Goal: Task Accomplishment & Management: Manage account settings

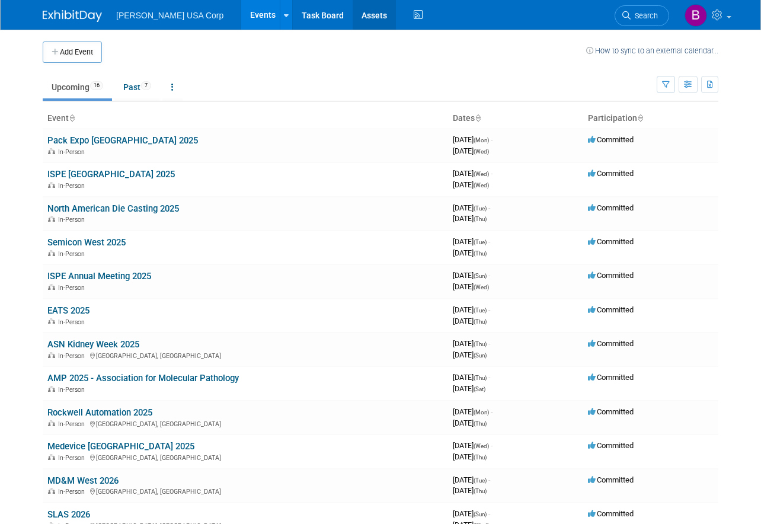
click at [353, 18] on link "Assets" at bounding box center [374, 15] width 43 height 30
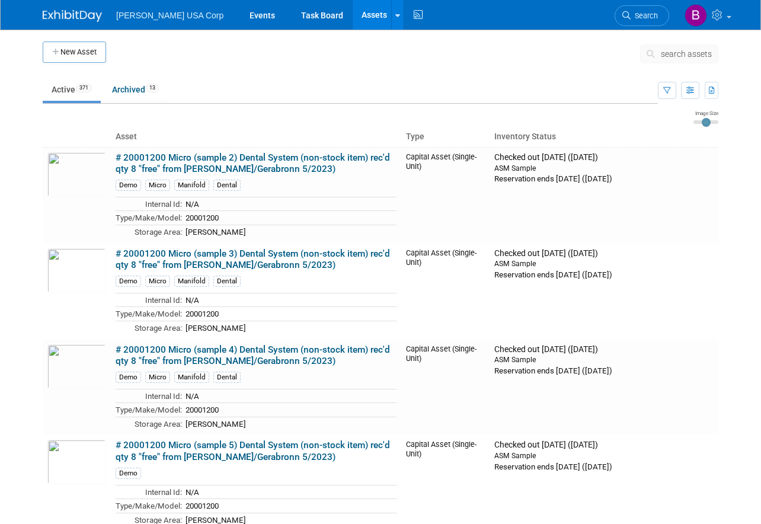
click at [79, 45] on button "New Asset" at bounding box center [74, 51] width 63 height 21
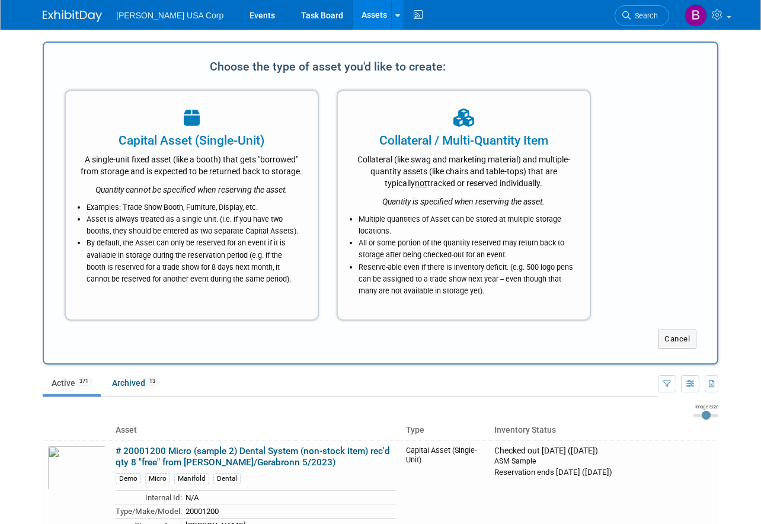
click at [217, 162] on div "A single-unit fixed asset (like a booth) that gets "borrowed" from storage and …" at bounding box center [192, 163] width 222 height 28
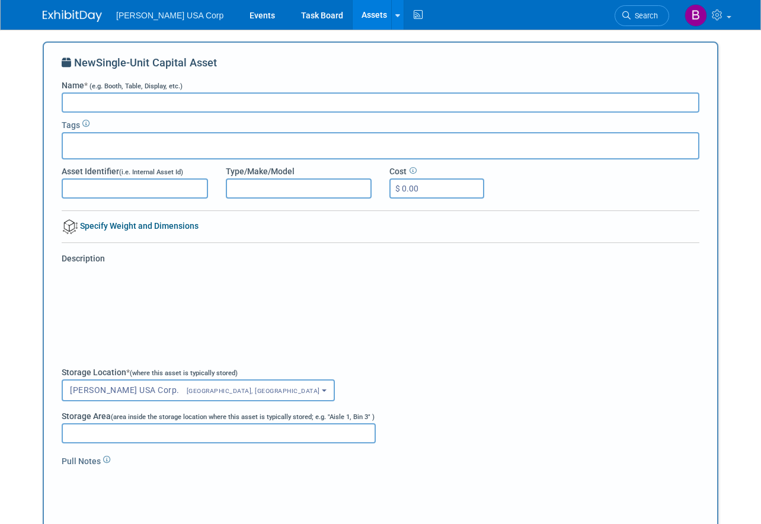
click at [305, 108] on input "Name * (e.g. Booth, Table, Display, etc.)" at bounding box center [381, 102] width 638 height 20
click at [135, 101] on input "Name * (e.g. Booth, Table, Display, etc.)" at bounding box center [381, 102] width 638 height 20
paste input "2707 Sales Demo Cases"
type input "2707 Sales Demo Cases"
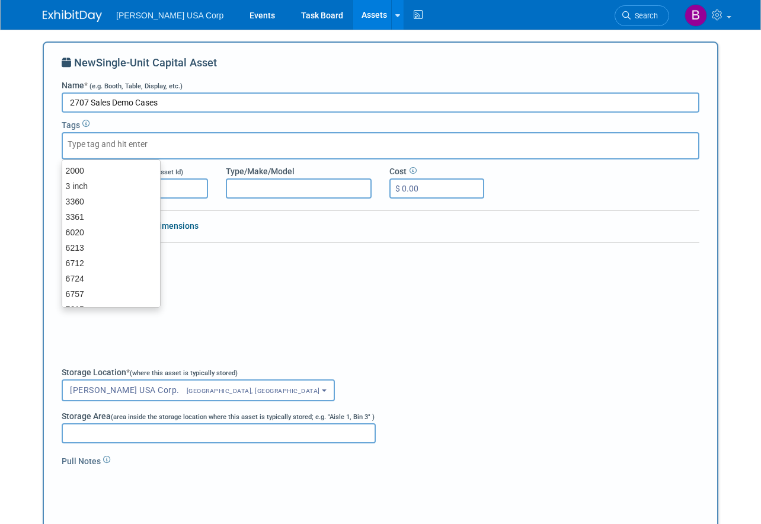
click at [142, 143] on input "text" at bounding box center [115, 144] width 95 height 12
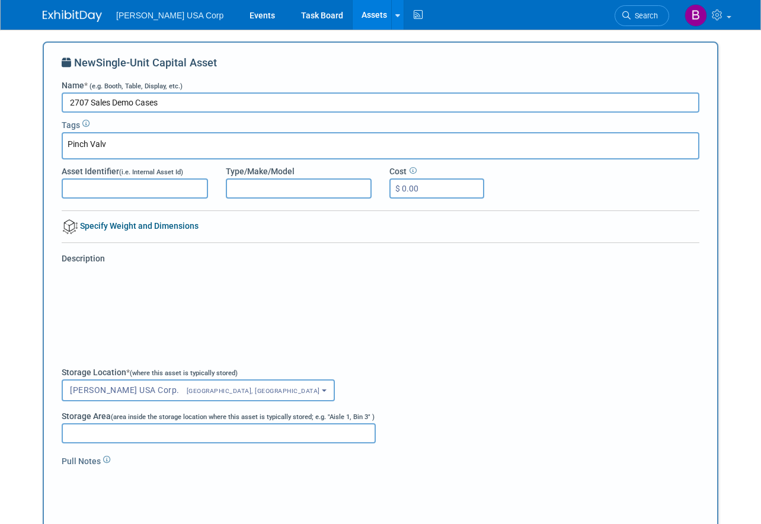
type input "Pinch Valve"
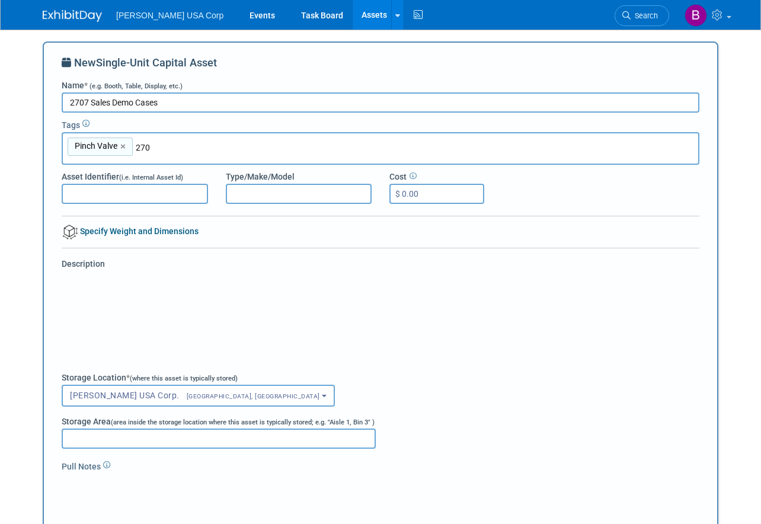
type input "2707"
type input "Pinch Valve, 2707"
type input "d"
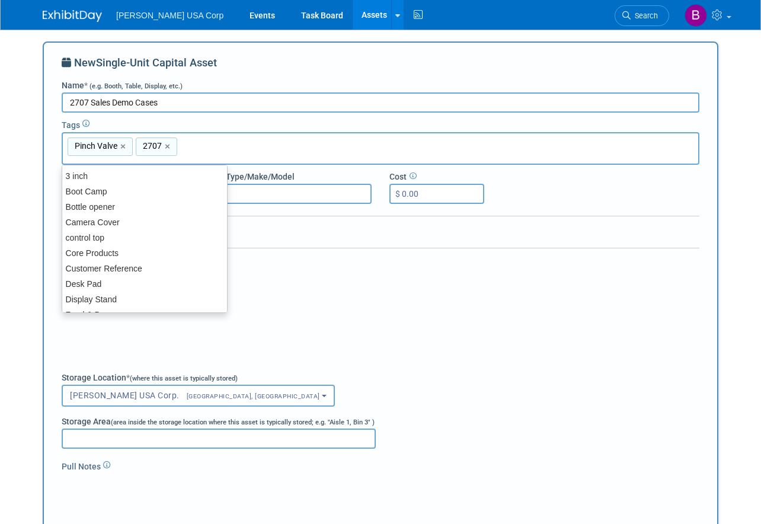
click at [646, 245] on div "New Single-Unit Capital Asset Name * (e.g. Booth, Table, Display, etc.) 2707 Sa…" at bounding box center [381, 325] width 638 height 541
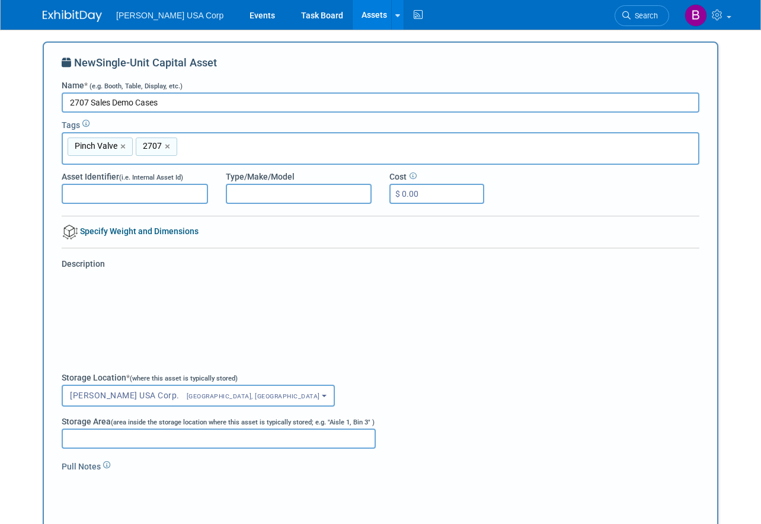
click at [118, 189] on input "Asset Identifier (i.e. Internal Asset Id)" at bounding box center [135, 194] width 146 height 20
type input "812309"
click at [284, 144] on input "text" at bounding box center [263, 148] width 166 height 12
type input "98140046"
click at [232, 146] on input "98140046" at bounding box center [263, 148] width 166 height 12
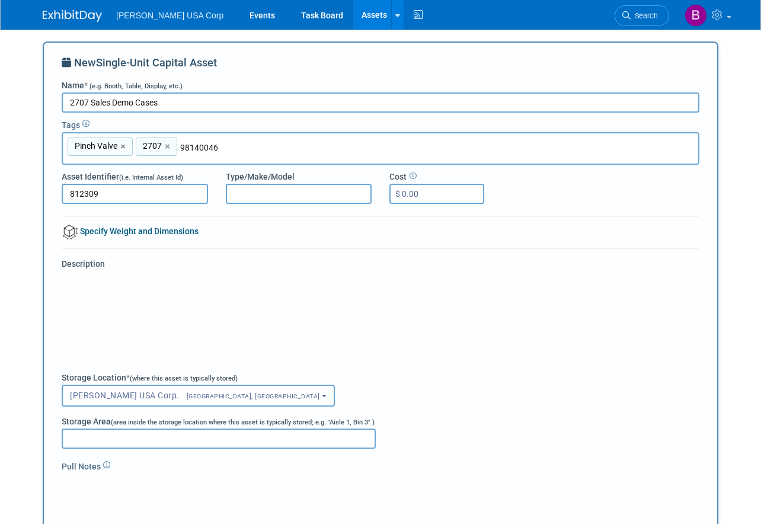
type input "Pinch Valve, 2707, 98140046"
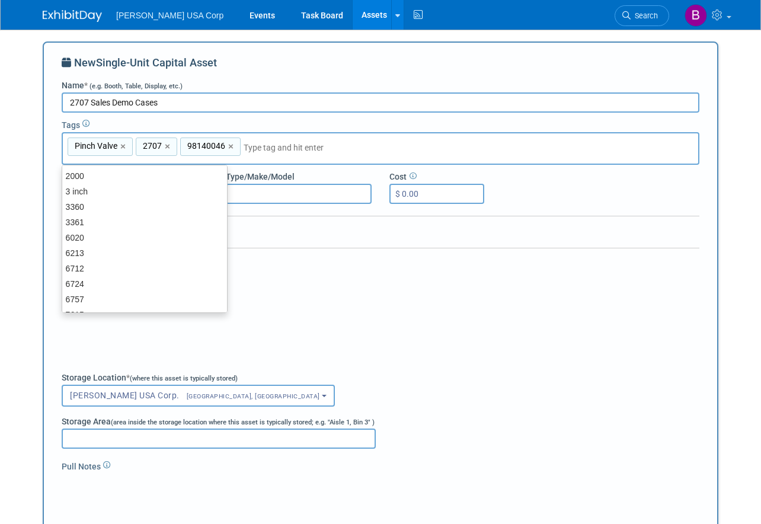
click at [214, 102] on input "2707 Sales Demo Cases" at bounding box center [381, 102] width 638 height 20
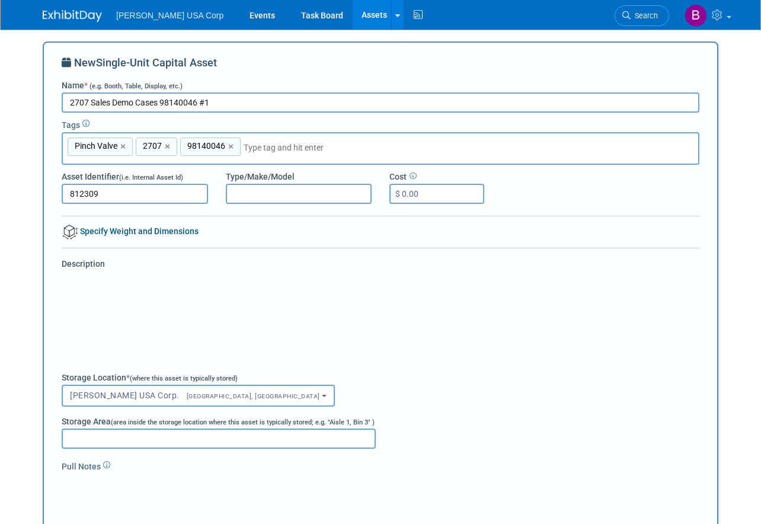
type input "2707 Sales Demo Cases 98140046 #1"
click at [152, 265] on div "Description" at bounding box center [380, 309] width 655 height 102
click at [152, 437] on input "Storage Area (area inside the storage location where this asset is typically st…" at bounding box center [219, 438] width 314 height 20
click at [126, 433] on input "Storage Area (area inside the storage location where this asset is typically st…" at bounding box center [219, 438] width 314 height 20
paste input "Training Center"
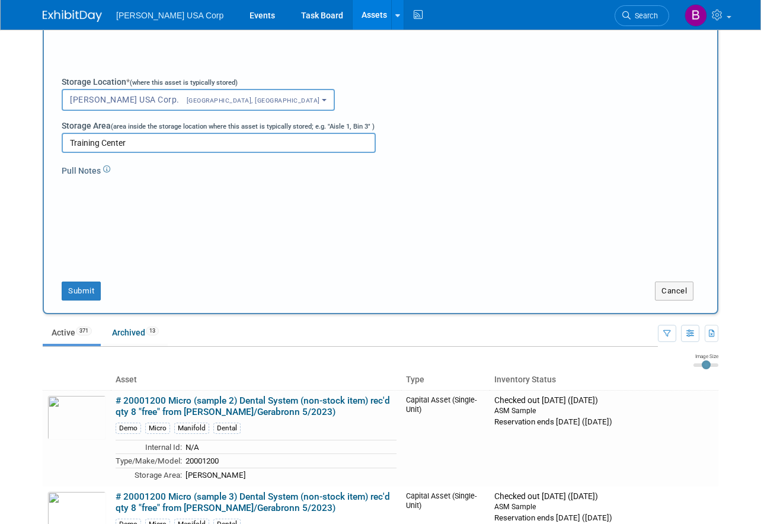
scroll to position [296, 0]
type input "Training Center"
click at [76, 292] on button "Submit" at bounding box center [81, 290] width 39 height 19
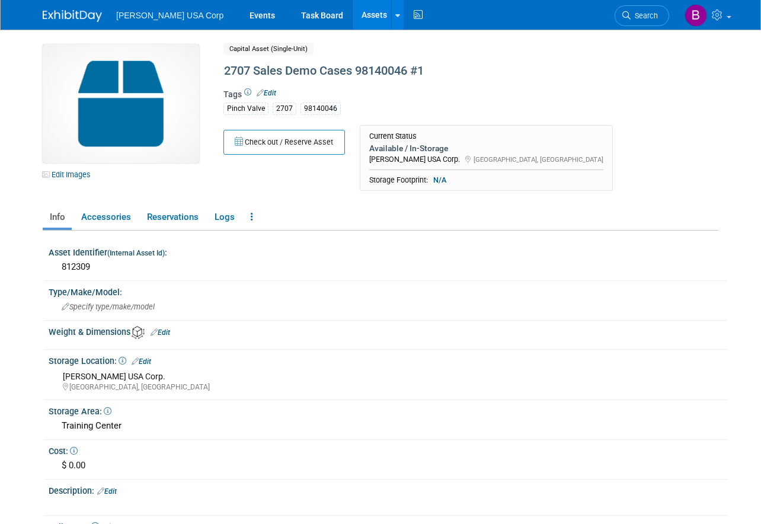
click at [73, 172] on link "Edit Images" at bounding box center [69, 174] width 53 height 15
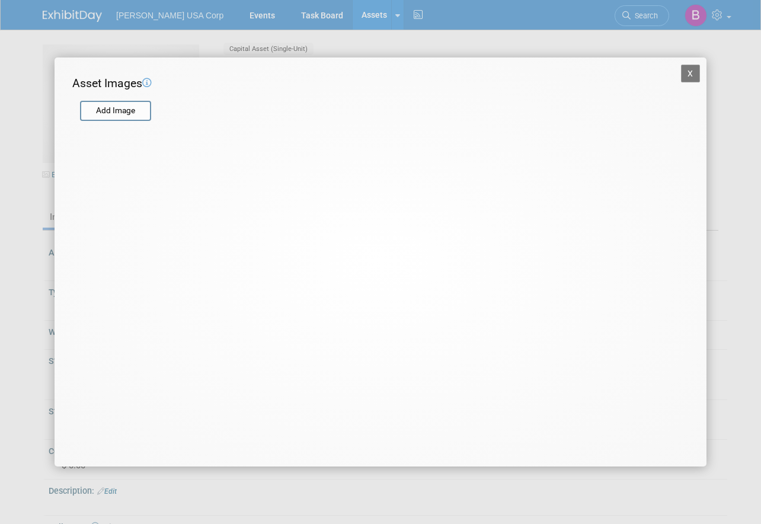
click at [119, 108] on input "file" at bounding box center [79, 111] width 141 height 18
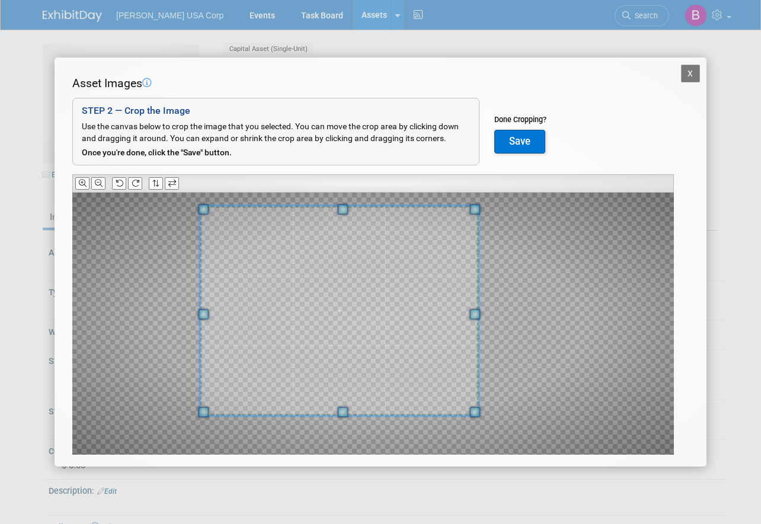
click at [317, 334] on span at bounding box center [339, 311] width 278 height 210
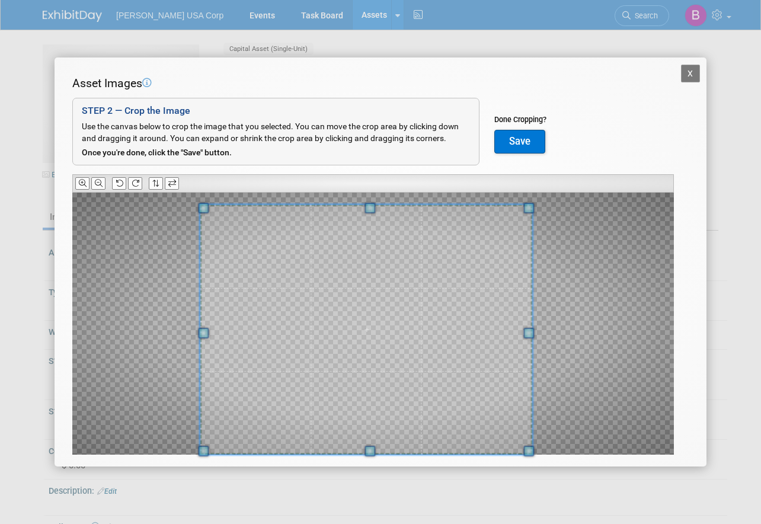
click at [553, 439] on div at bounding box center [372, 324] width 601 height 262
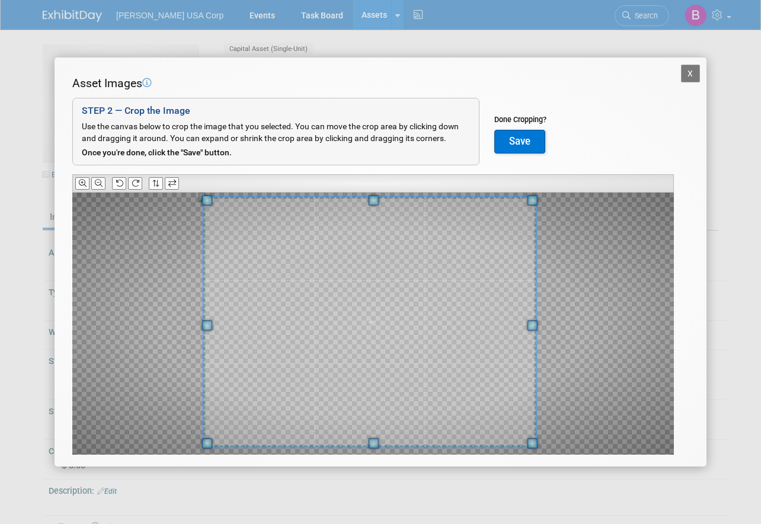
click at [437, 320] on span at bounding box center [369, 322] width 332 height 250
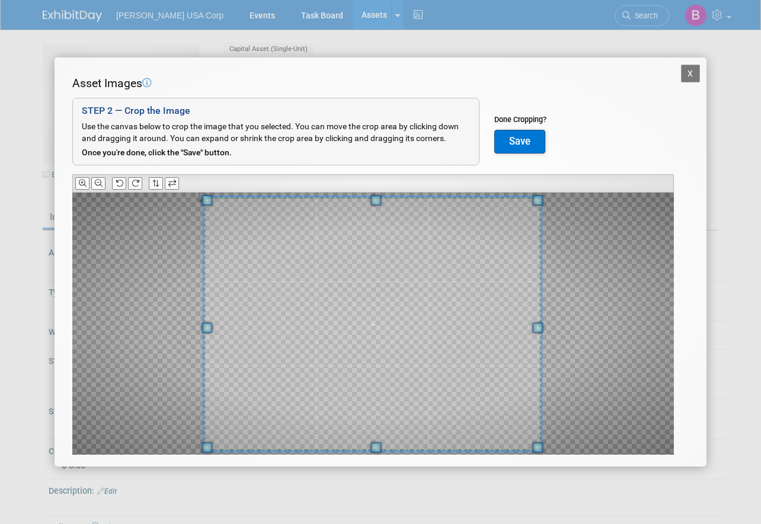
click at [539, 448] on span at bounding box center [538, 447] width 11 height 11
click at [512, 133] on button "Save" at bounding box center [519, 142] width 51 height 24
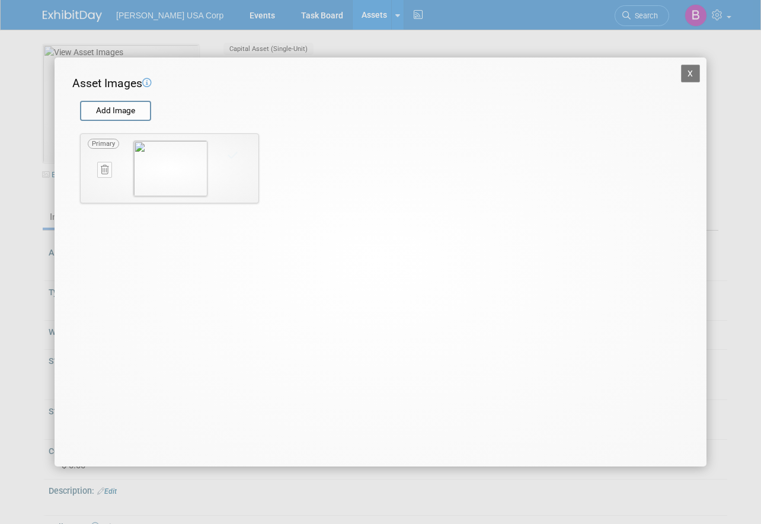
click at [690, 72] on button "X" at bounding box center [690, 74] width 19 height 18
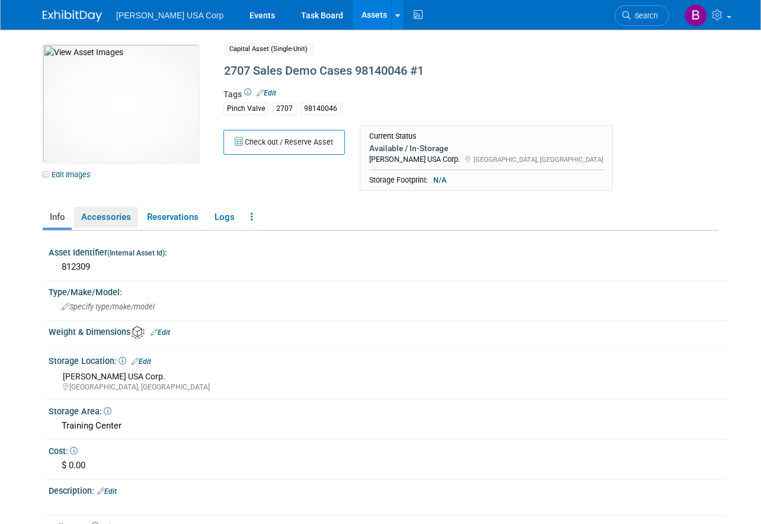
click at [106, 217] on link "Accessories" at bounding box center [105, 217] width 63 height 21
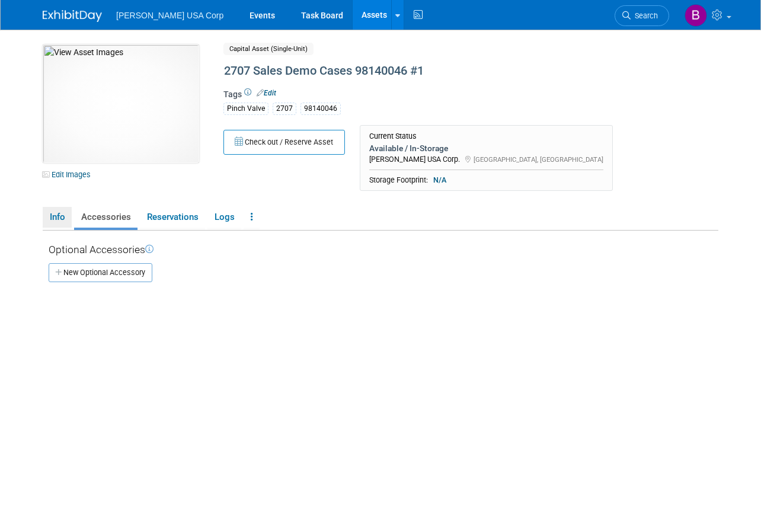
click at [54, 220] on link "Info" at bounding box center [57, 217] width 29 height 21
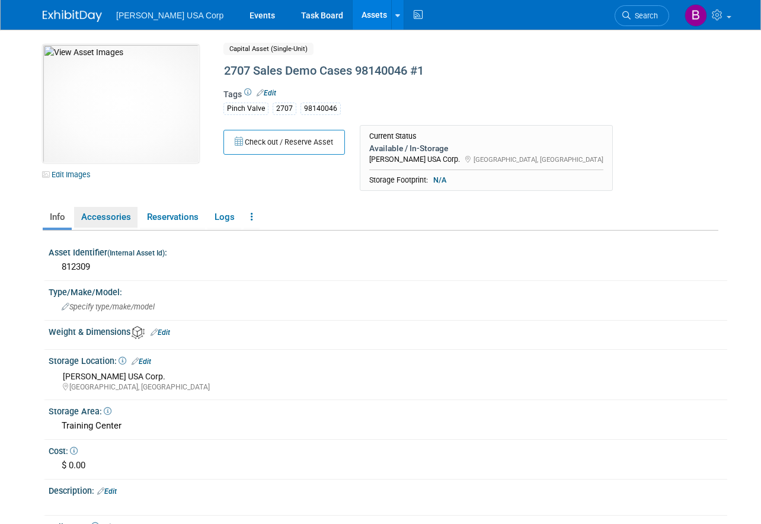
click at [124, 211] on link "Accessories" at bounding box center [105, 217] width 63 height 21
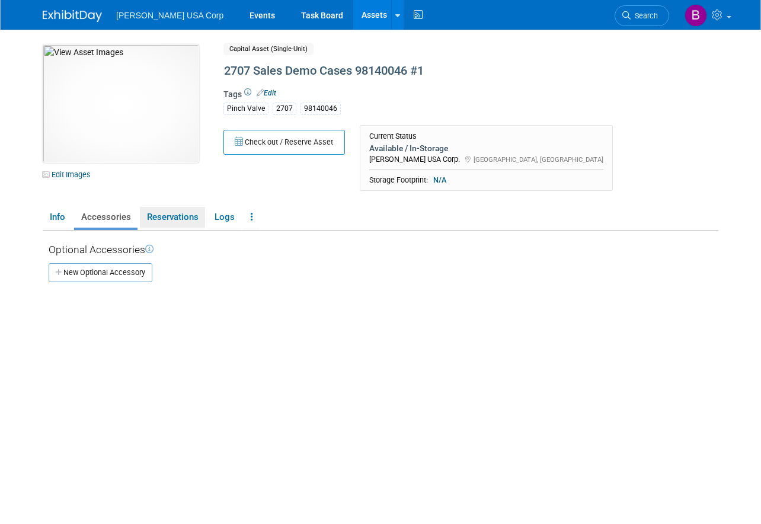
click at [172, 213] on link "Reservations" at bounding box center [172, 217] width 65 height 21
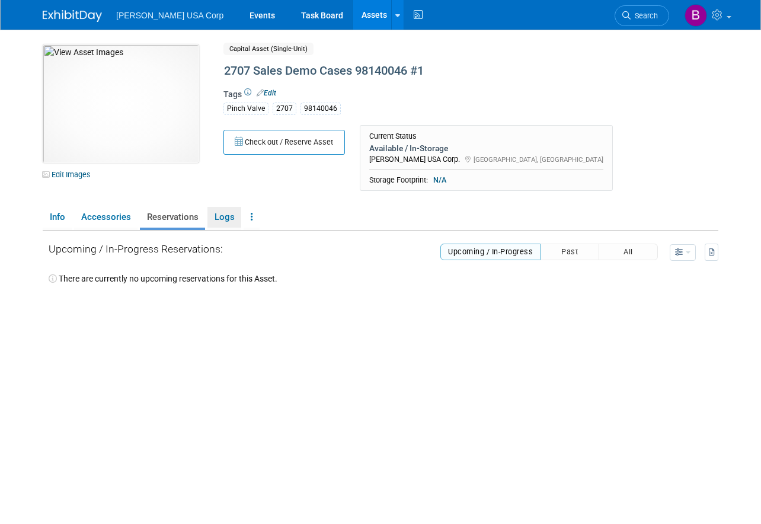
click at [224, 213] on link "Logs" at bounding box center [224, 217] width 34 height 21
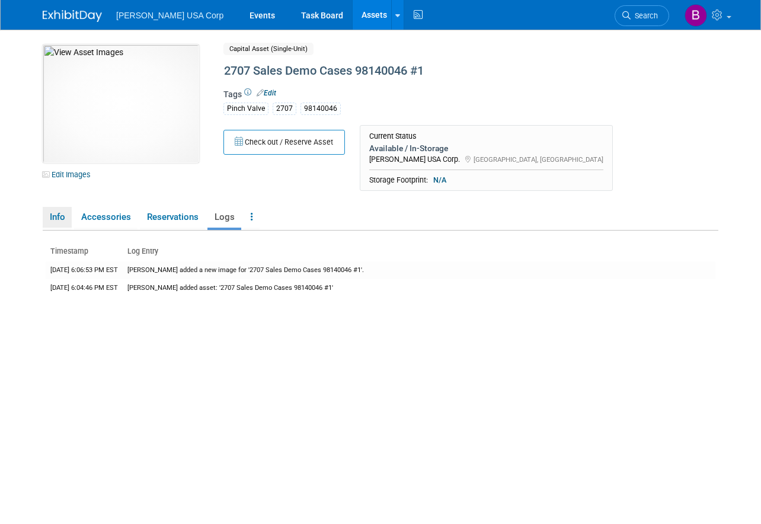
click at [60, 219] on link "Info" at bounding box center [57, 217] width 29 height 21
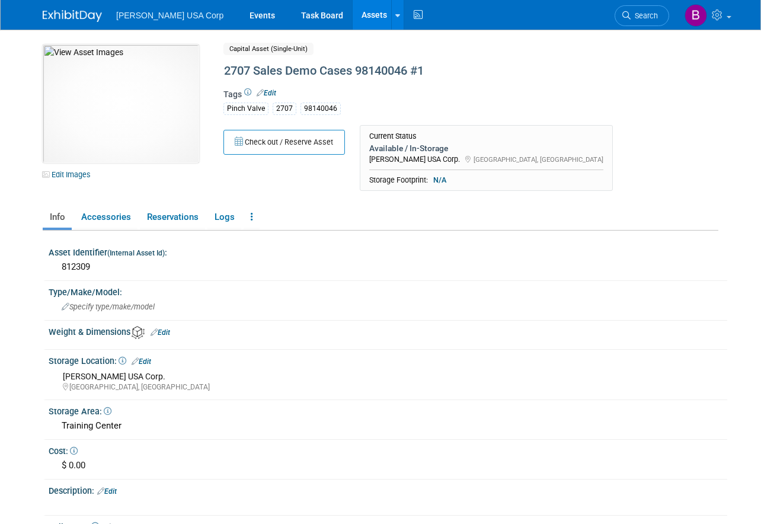
click at [593, 105] on div "Pinch Valve 2707 98140046" at bounding box center [445, 108] width 444 height 14
click at [353, 15] on link "Assets" at bounding box center [374, 15] width 43 height 30
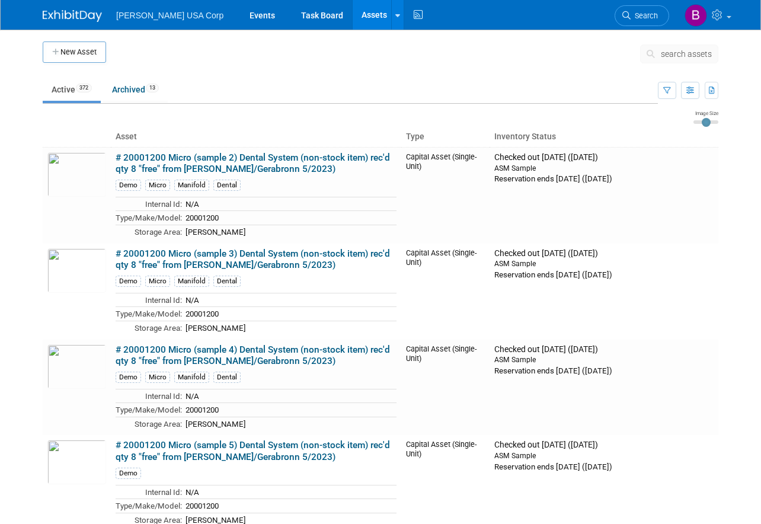
click at [89, 55] on button "New Asset" at bounding box center [74, 51] width 63 height 21
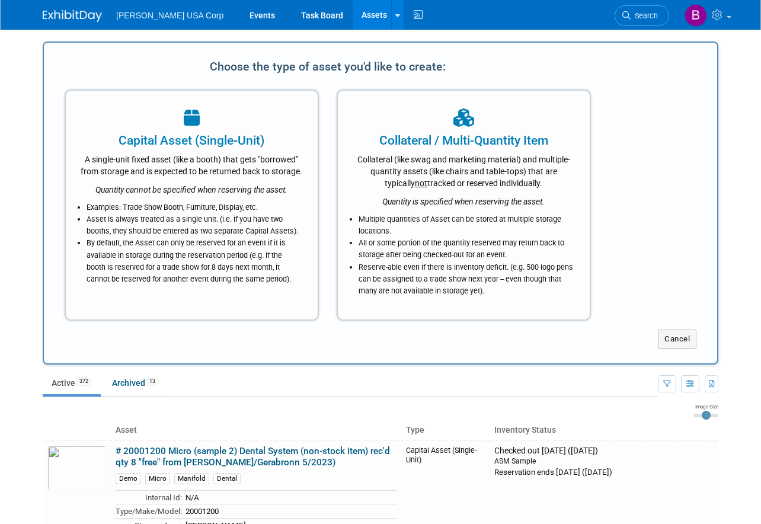
click at [186, 162] on div "A single-unit fixed asset (like a booth) that gets "borrowed" from storage and …" at bounding box center [192, 163] width 222 height 28
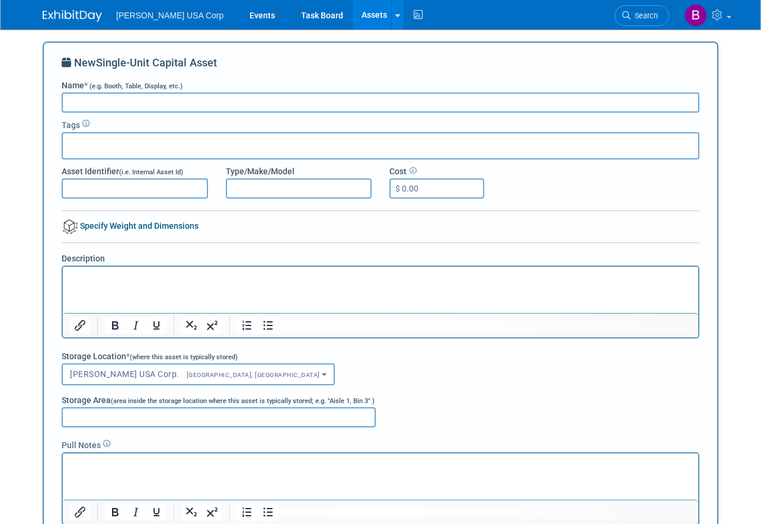
click at [276, 107] on input "Name * (e.g. Booth, Table, Display, etc.)" at bounding box center [381, 102] width 638 height 20
paste input "2707 Sales Demo Cases 98140046 #1"
type input "2707 Sales Demo Cases 98140046 #2"
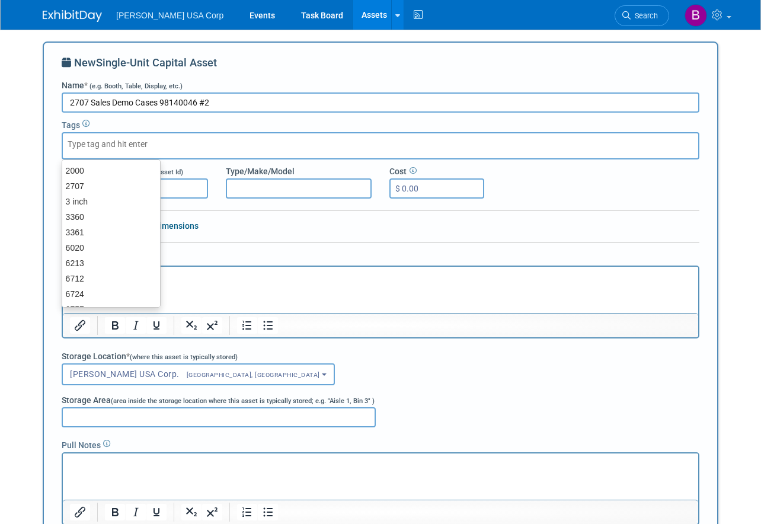
click at [148, 148] on input "text" at bounding box center [115, 144] width 95 height 12
click at [140, 142] on input "text" at bounding box center [115, 144] width 95 height 12
click at [104, 183] on div "2707" at bounding box center [111, 186] width 99 height 17
type input "2707"
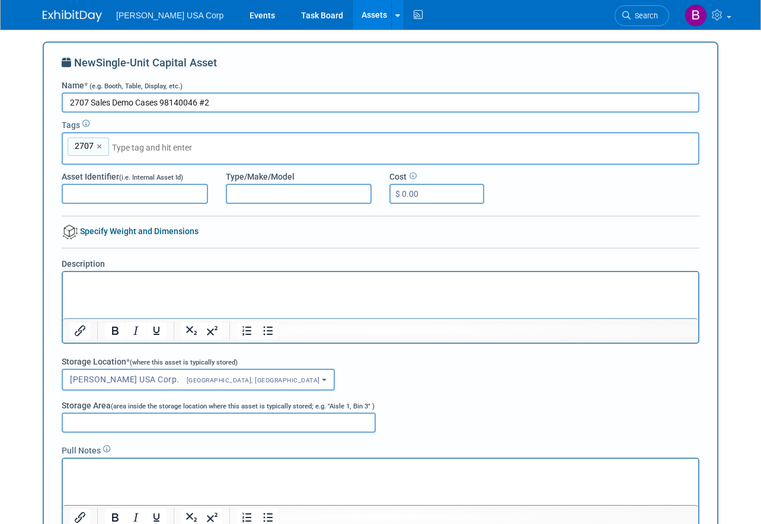
click at [138, 145] on input "text" at bounding box center [195, 148] width 166 height 12
type input "pinch"
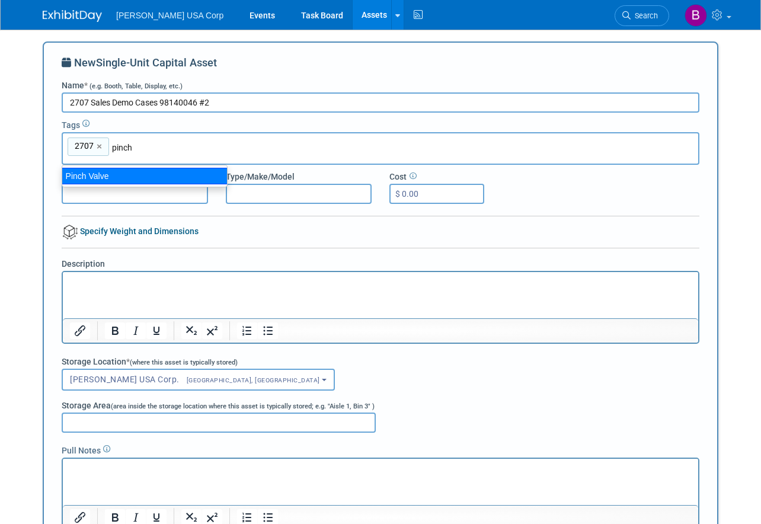
click at [120, 180] on div "Pinch Valve" at bounding box center [145, 176] width 166 height 17
type input "2707, Pinch Valve"
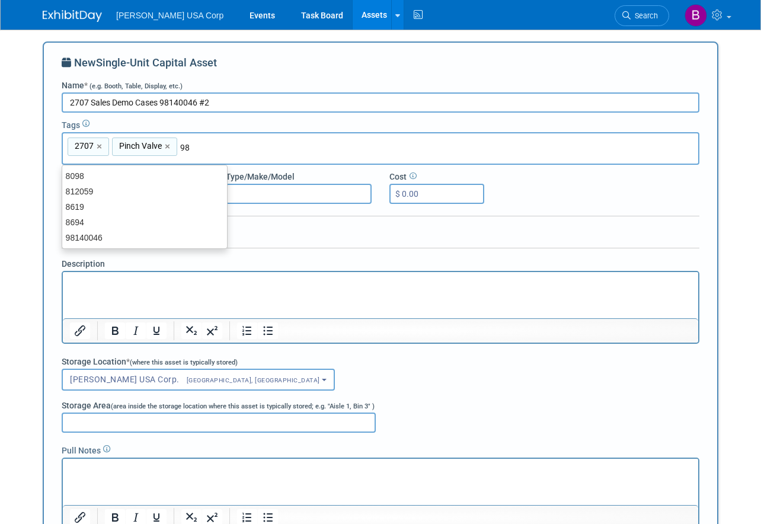
type input "981"
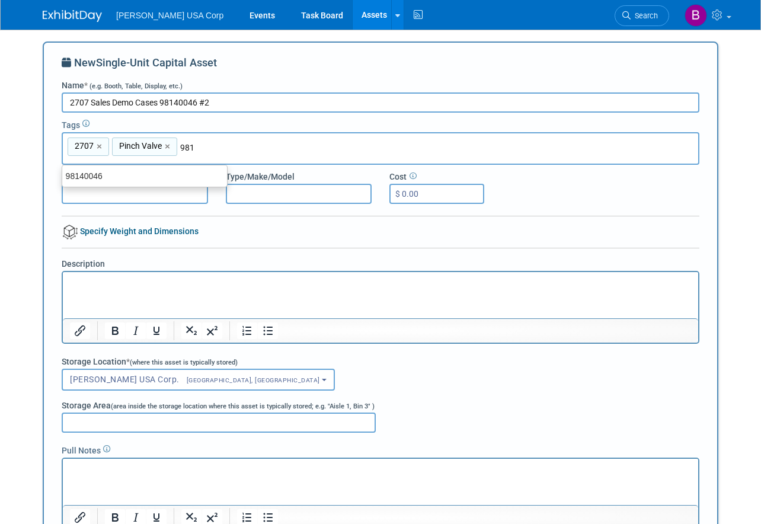
click at [145, 167] on ul "98140046" at bounding box center [145, 176] width 166 height 23
click at [143, 174] on div "98140046" at bounding box center [145, 176] width 166 height 17
type input "2707, Pinch Valve, 98140046"
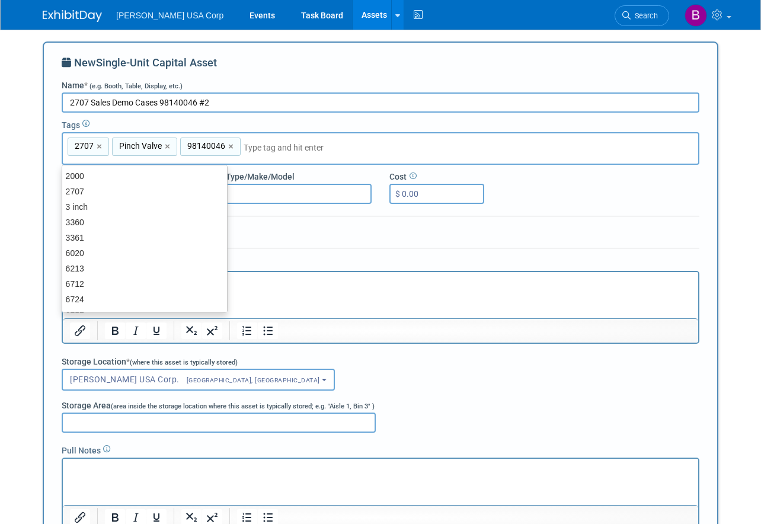
click at [110, 190] on div "2707" at bounding box center [144, 191] width 165 height 15
paste input "812309"
type input "812309"
type input "2707, Pinch Valve, 98140046, 812309"
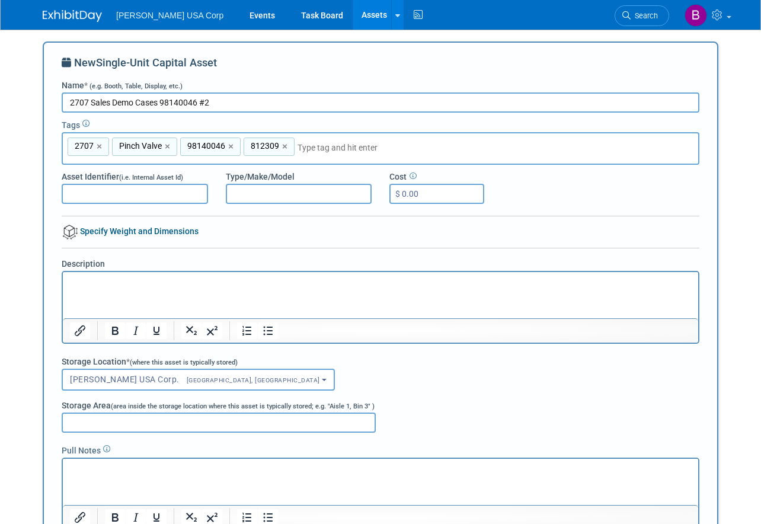
click at [418, 217] on div at bounding box center [381, 220] width 638 height 9
click at [283, 142] on link "×" at bounding box center [286, 147] width 8 height 14
type input "2707, Pinch Valve, 98140046"
click at [366, 264] on div "Description" at bounding box center [380, 301] width 655 height 86
click at [113, 188] on input "Asset Identifier (i.e. Internal Asset Id)" at bounding box center [135, 194] width 146 height 20
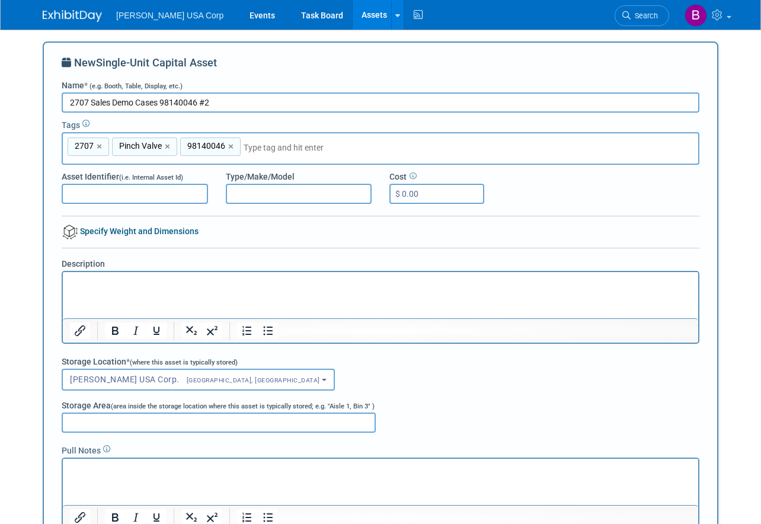
click at [89, 189] on input "Asset Identifier (i.e. Internal Asset Id)" at bounding box center [135, 194] width 146 height 20
type input "812310"
click at [648, 196] on div "Asset Identifier (i.e. Internal Asset Id) 812310 Type/Make/Model Cost $ 0.00" at bounding box center [380, 184] width 655 height 39
click at [127, 414] on input "Storage Area (area inside the storage location where this asset is typically st…" at bounding box center [219, 422] width 314 height 20
paste input "Training Center"
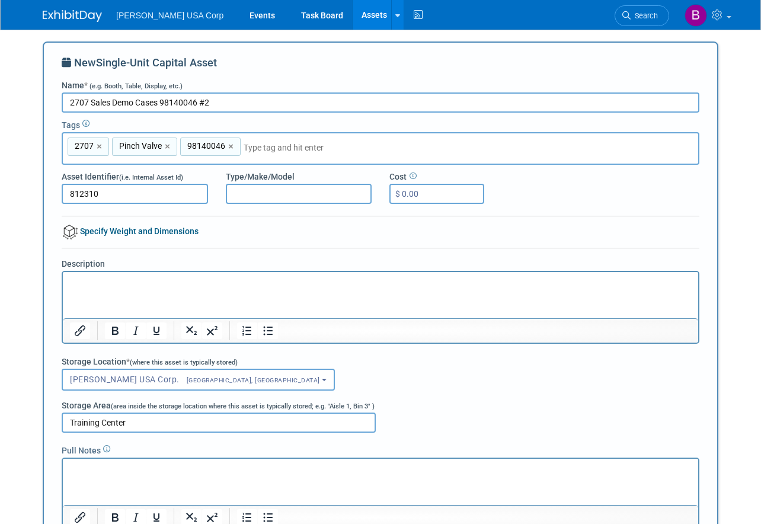
type input "Training Center"
click at [506, 384] on div "Burkert USA Corp.<span style="font-size: 0.75em; padding-left: 12px;" > Hunters…" at bounding box center [381, 380] width 638 height 22
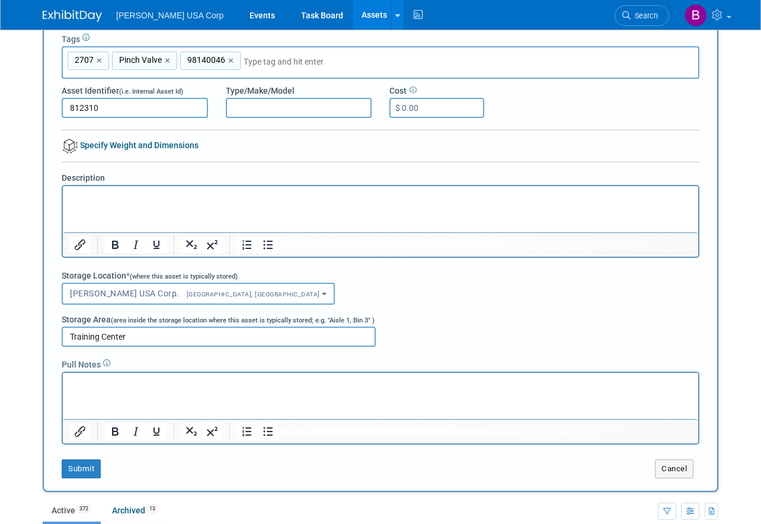
scroll to position [119, 0]
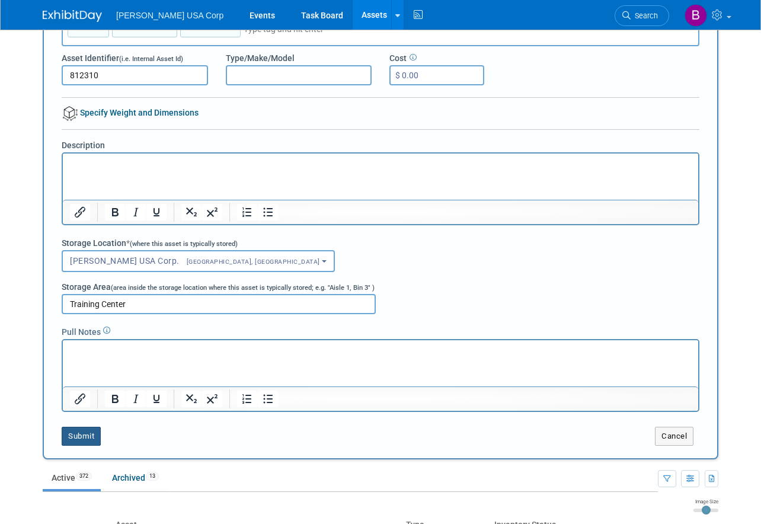
click at [75, 433] on button "Submit" at bounding box center [81, 436] width 39 height 19
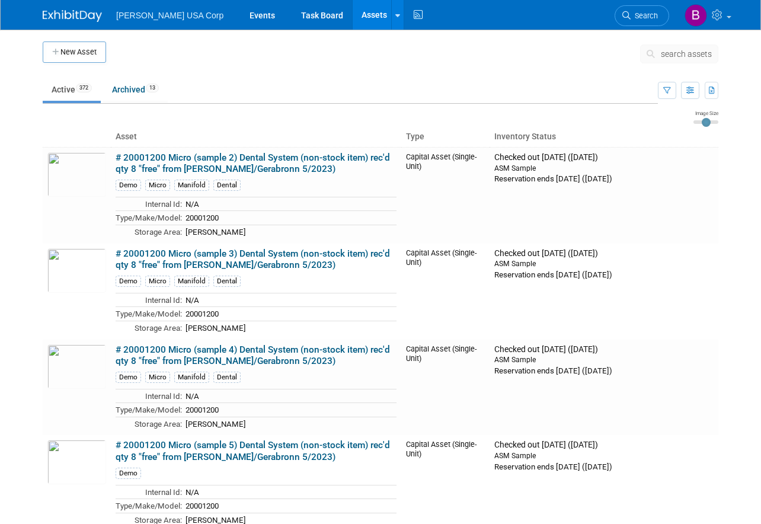
click at [685, 47] on button "search assets" at bounding box center [679, 53] width 78 height 19
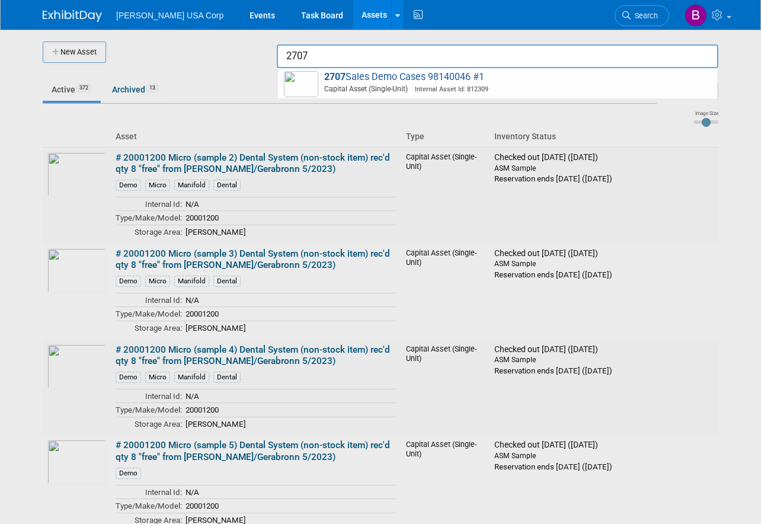
click at [436, 81] on span "2707 Sales Demo Cases 98140046 #1 Capital Asset (Single-Unit) Internal Asset Id…" at bounding box center [497, 83] width 427 height 24
type input "2707 Sales Demo Cases 98140046 #1"
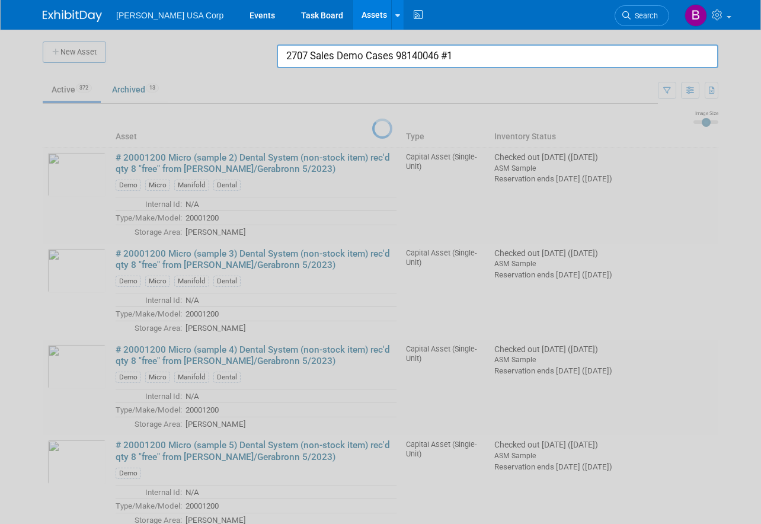
drag, startPoint x: 469, startPoint y: 52, endPoint x: 135, endPoint y: 52, distance: 334.8
click at [135, 52] on body "[PERSON_NAME] USA Corp Events Task Board Assets New Asset Search Assets Bulk Up…" at bounding box center [380, 262] width 761 height 524
click at [380, 91] on div at bounding box center [380, 262] width 0 height 524
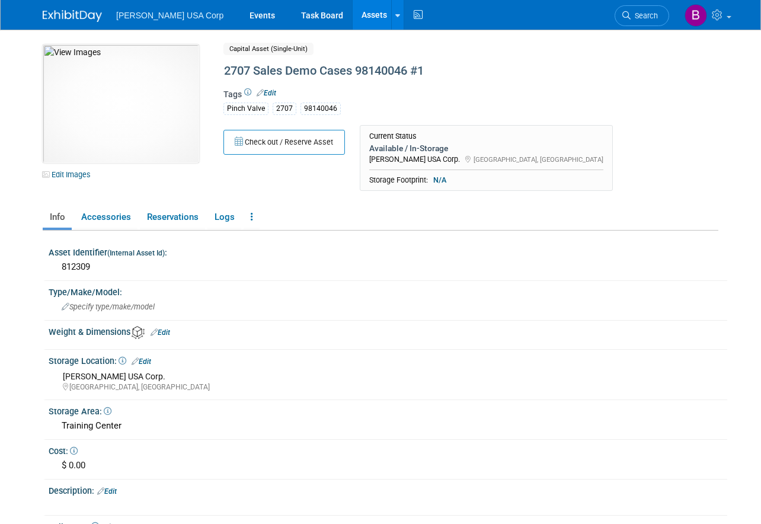
drag, startPoint x: 98, startPoint y: 267, endPoint x: 41, endPoint y: 267, distance: 56.9
click at [41, 267] on div "10051475-10729370-68ac7e83-5fee-458d-bc2c-34275b9496b4.jpg Edit Images Capital …" at bounding box center [380, 302] width 693 height 545
click at [117, 273] on div "812309" at bounding box center [387, 267] width 661 height 18
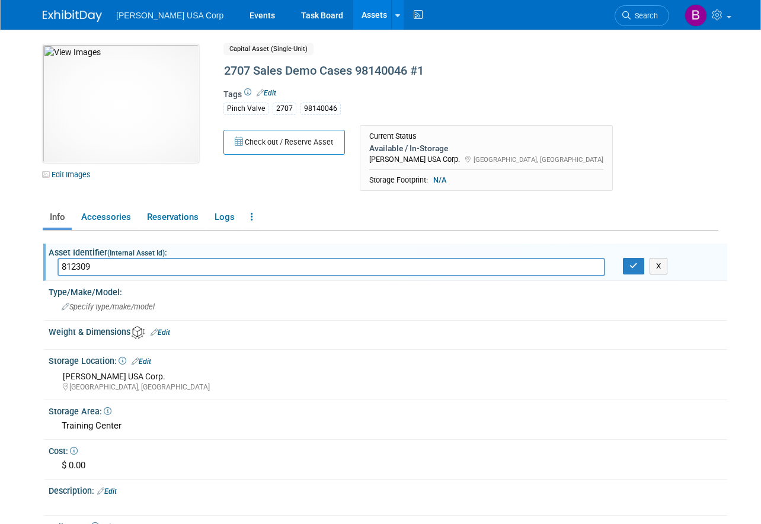
drag, startPoint x: 95, startPoint y: 270, endPoint x: 61, endPoint y: 268, distance: 34.4
click at [61, 268] on input "812309" at bounding box center [331, 267] width 548 height 18
click at [637, 165] on div "Check out / Reserve Asset Current Status Available / In-Storage [PERSON_NAME] U…" at bounding box center [446, 161] width 462 height 72
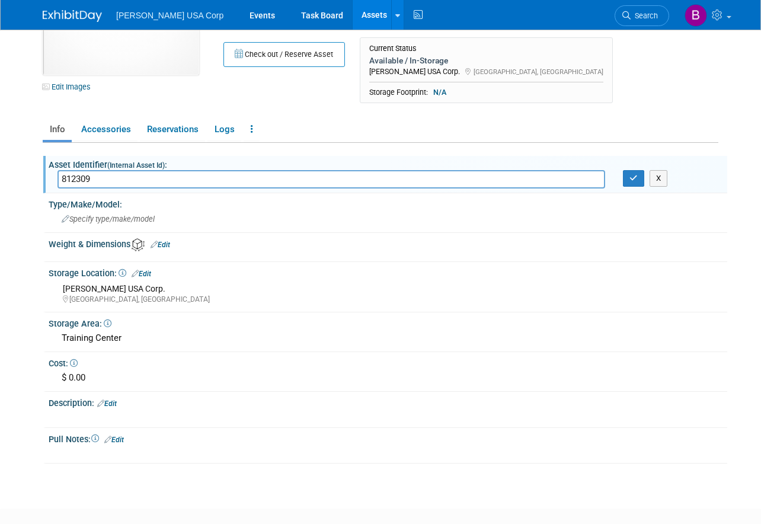
scroll to position [119, 0]
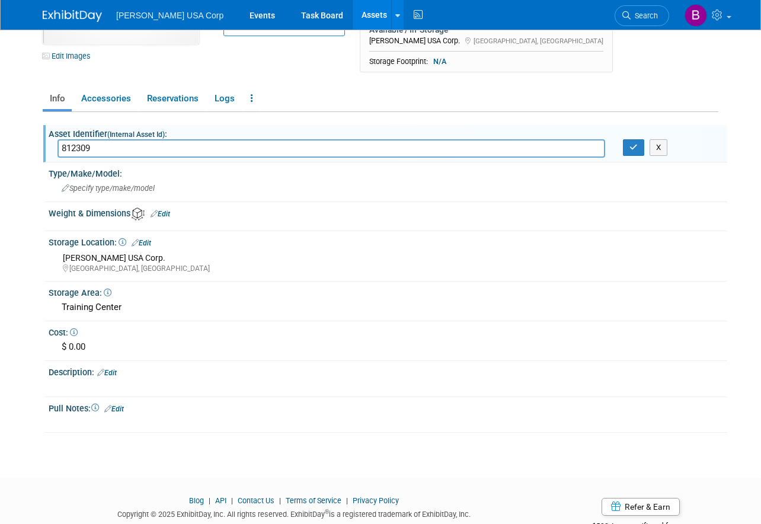
drag, startPoint x: 126, startPoint y: 309, endPoint x: 55, endPoint y: 308, distance: 70.5
click at [55, 308] on div "Training Center" at bounding box center [388, 308] width 678 height 20
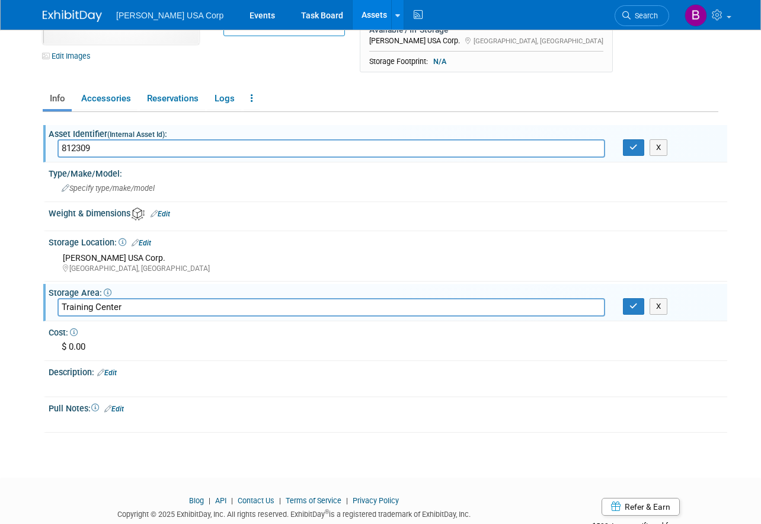
drag, startPoint x: 162, startPoint y: 303, endPoint x: -12, endPoint y: 303, distance: 174.8
click at [0, 303] on html "[PERSON_NAME] USA Corp Events Task Board Assets New Asset" at bounding box center [380, 143] width 761 height 524
click at [742, 252] on body "[PERSON_NAME] USA Corp Events Task Board Assets New Asset" at bounding box center [380, 143] width 761 height 524
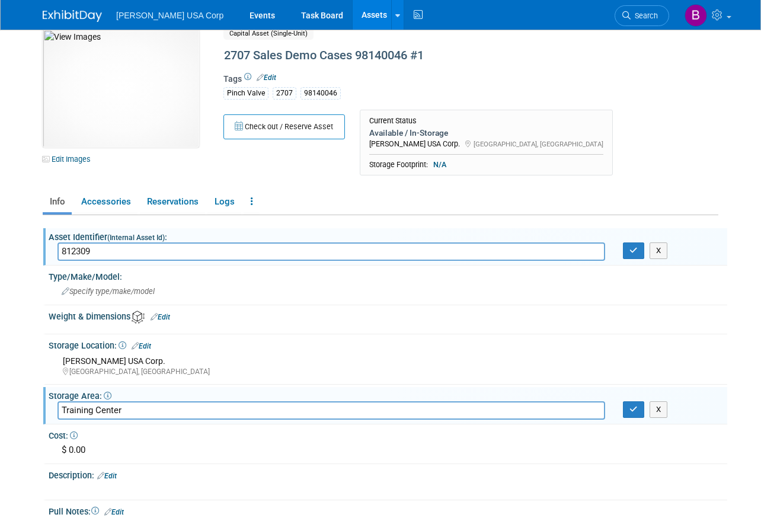
scroll to position [0, 0]
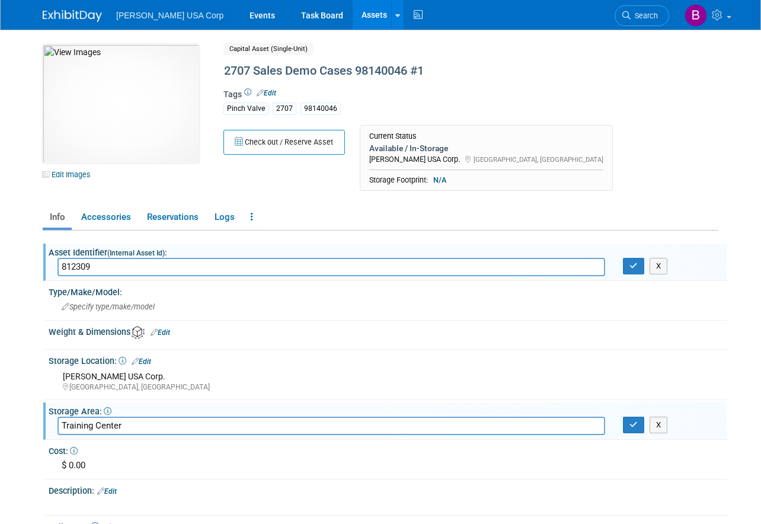
click at [693, 152] on div "10051475-10729370-68ac7e83-5fee-458d-bc2c-34275b9496b4.jpg Edit Images Capital …" at bounding box center [380, 120] width 693 height 153
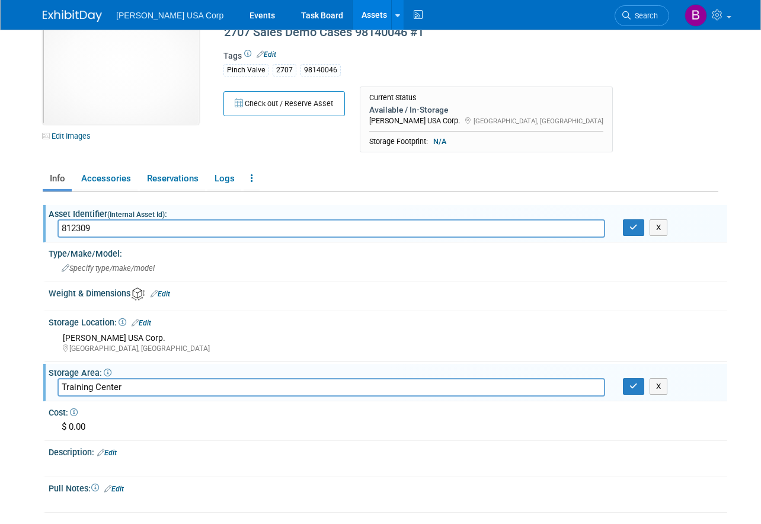
scroll to position [59, 0]
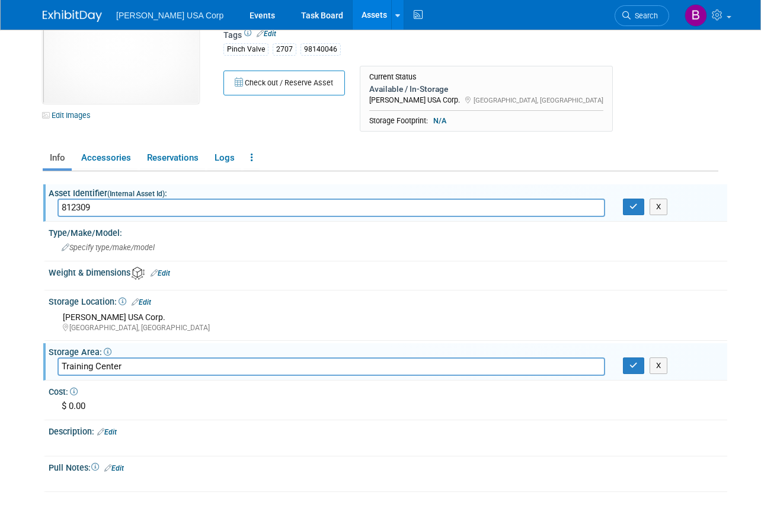
click at [14, 426] on body "[PERSON_NAME] USA Corp Events Task Board Assets New Asset" at bounding box center [380, 203] width 761 height 524
click at [151, 128] on div "10051475-10729370-68ac7e83-5fee-458d-bc2c-34275b9496b4.jpg Edit Images Capital …" at bounding box center [380, 61] width 693 height 153
click at [210, 246] on div "Specify type/make/model" at bounding box center [387, 247] width 661 height 18
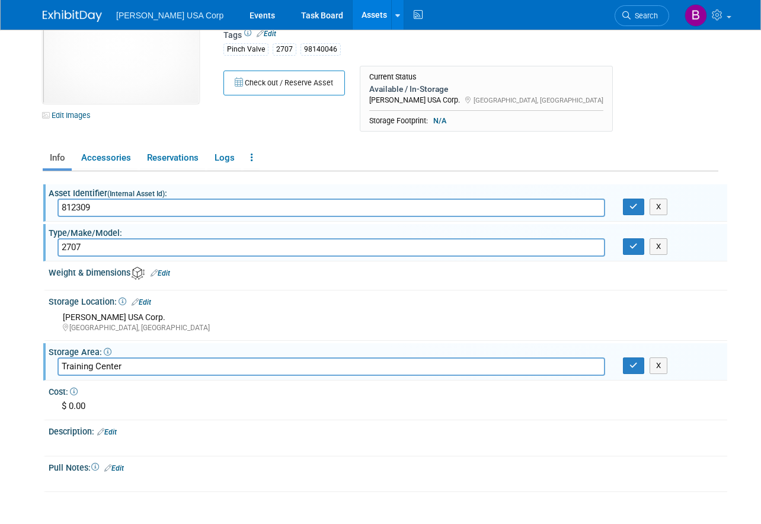
type input "2707"
click at [39, 456] on div "10051475-10729370-68ac7e83-5fee-458d-bc2c-34275b9496b4.jpg Edit Images Capital …" at bounding box center [380, 242] width 693 height 545
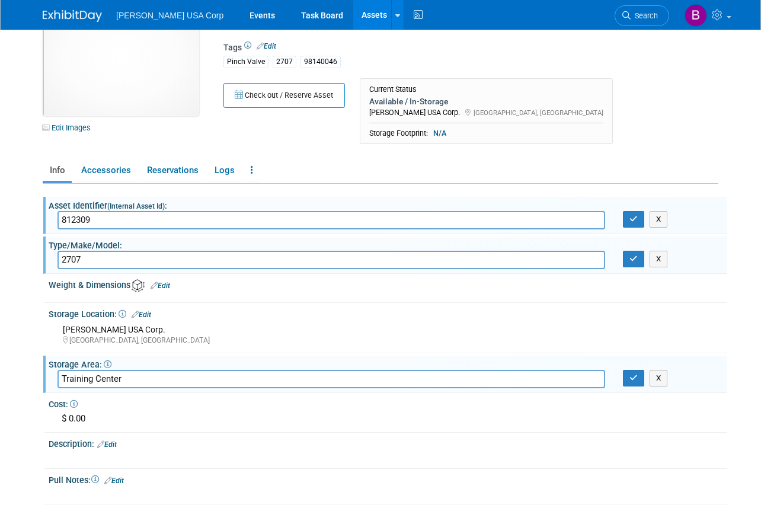
scroll to position [0, 0]
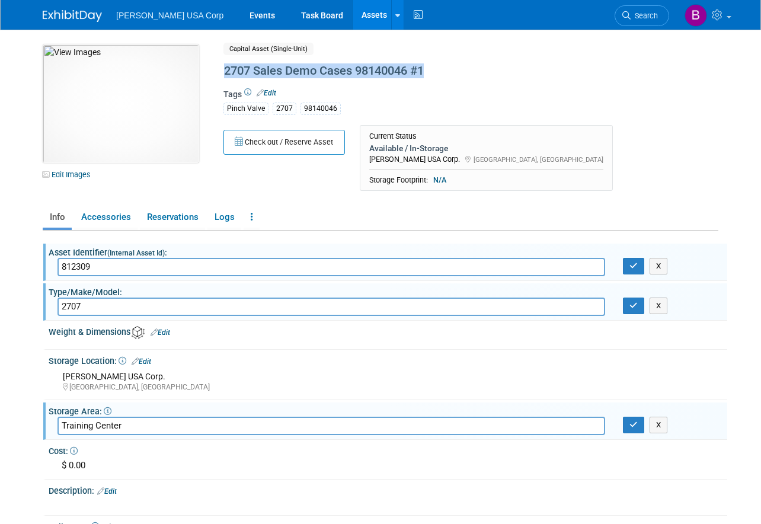
drag, startPoint x: 430, startPoint y: 69, endPoint x: 226, endPoint y: 72, distance: 203.3
click at [226, 72] on div "2707 Sales Demo Cases 98140046 #1" at bounding box center [444, 70] width 448 height 21
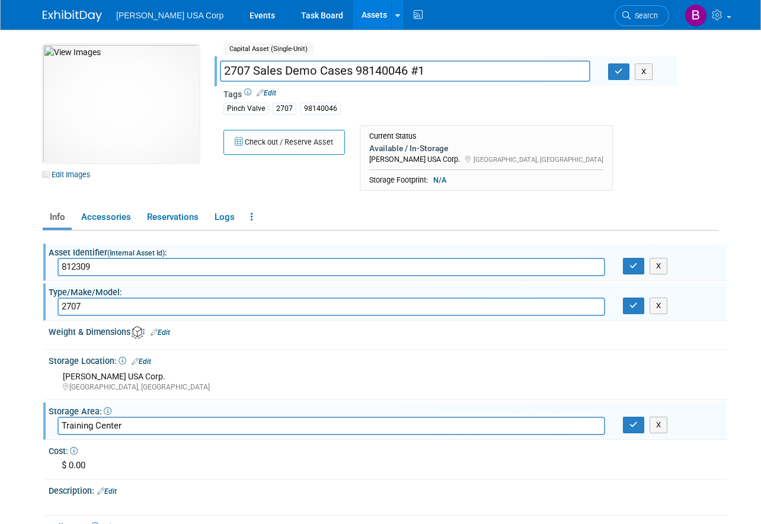
click at [396, 63] on input "2707 Sales Demo Cases 98140046 #1" at bounding box center [405, 70] width 370 height 21
click at [396, 64] on input "2707 Sales Demo Cases 98140046 #1" at bounding box center [405, 70] width 370 height 21
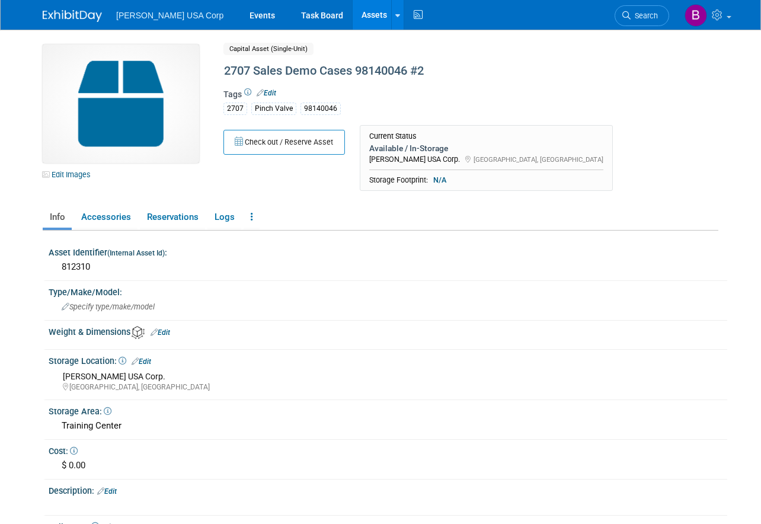
click at [108, 117] on img at bounding box center [121, 103] width 156 height 119
click at [78, 175] on link "Edit Images" at bounding box center [69, 174] width 53 height 15
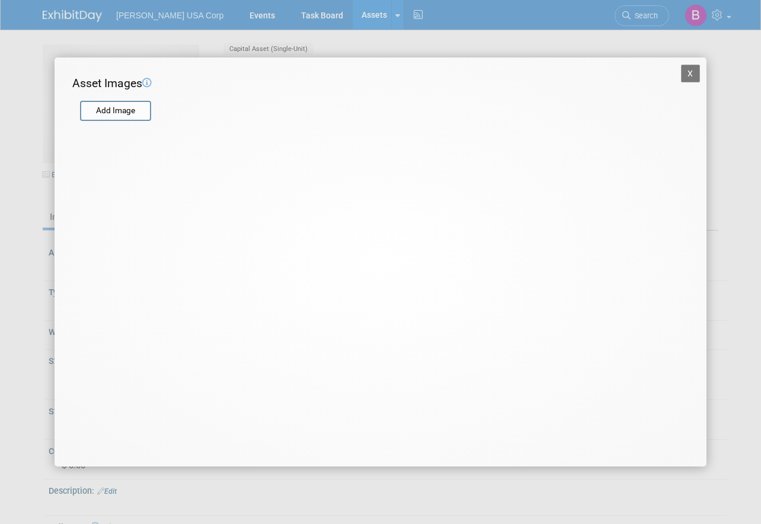
click at [126, 98] on form "Add Image" at bounding box center [372, 105] width 601 height 27
click at [120, 108] on input "file" at bounding box center [79, 111] width 141 height 18
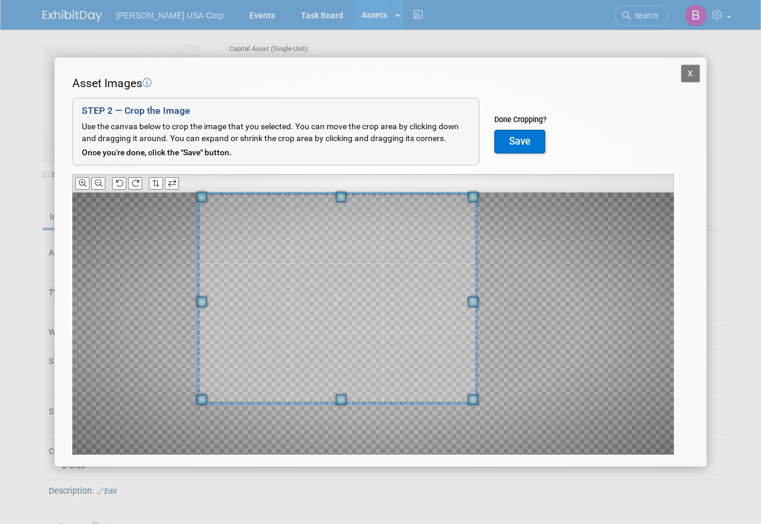
click at [328, 236] on span at bounding box center [337, 298] width 278 height 210
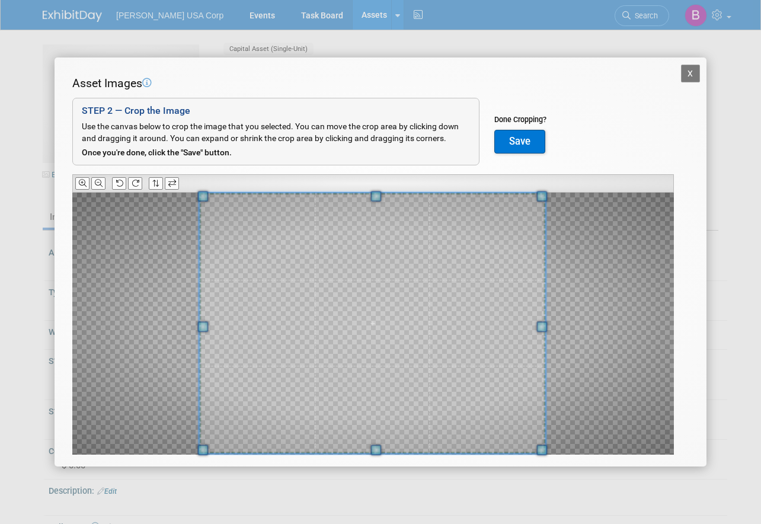
click at [542, 471] on div "X Asset Images Add Image STEP 2 — Crop the Image Use the canvas below to crop t…" at bounding box center [380, 262] width 761 height 524
click at [516, 146] on button "Save" at bounding box center [519, 142] width 51 height 24
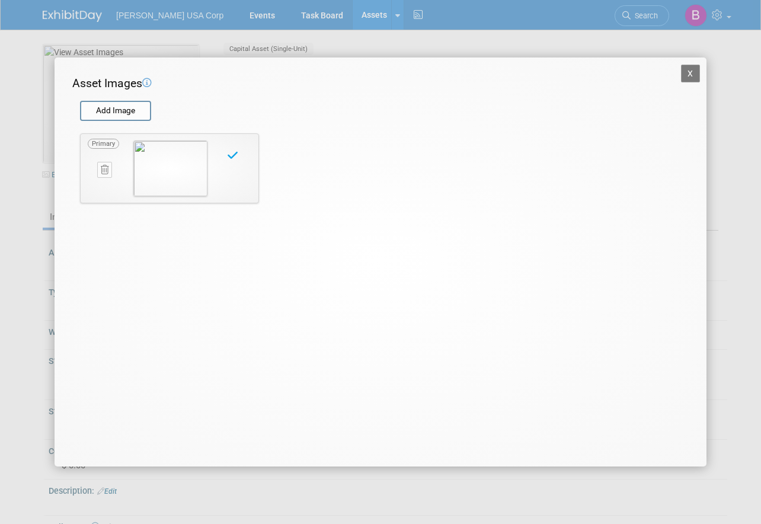
click at [687, 69] on button "X" at bounding box center [690, 74] width 19 height 18
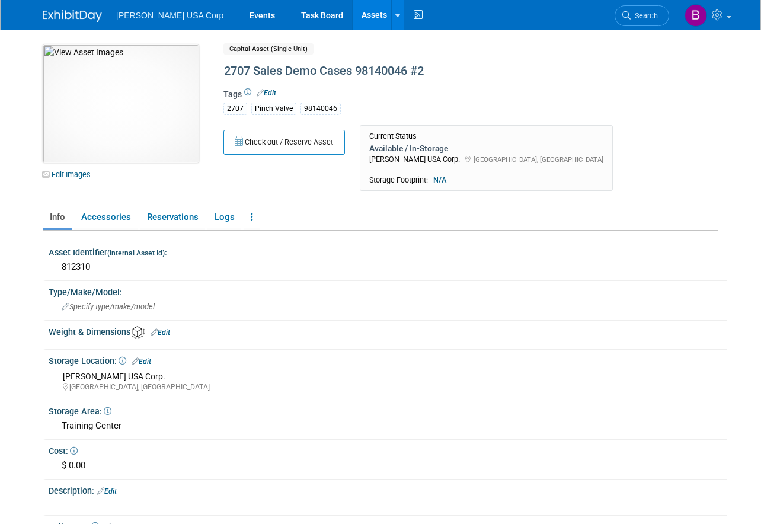
click at [124, 305] on span "Specify type/make/model" at bounding box center [108, 306] width 93 height 9
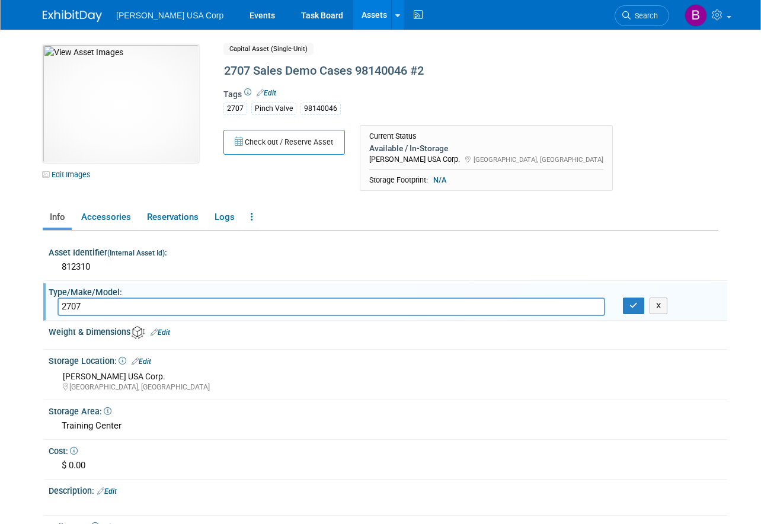
type input "2707"
click at [514, 92] on div "Tags Edit 2707 Pinch Valve 98140046" at bounding box center [445, 105] width 444 height 34
click at [633, 309] on icon "button" at bounding box center [633, 306] width 8 height 8
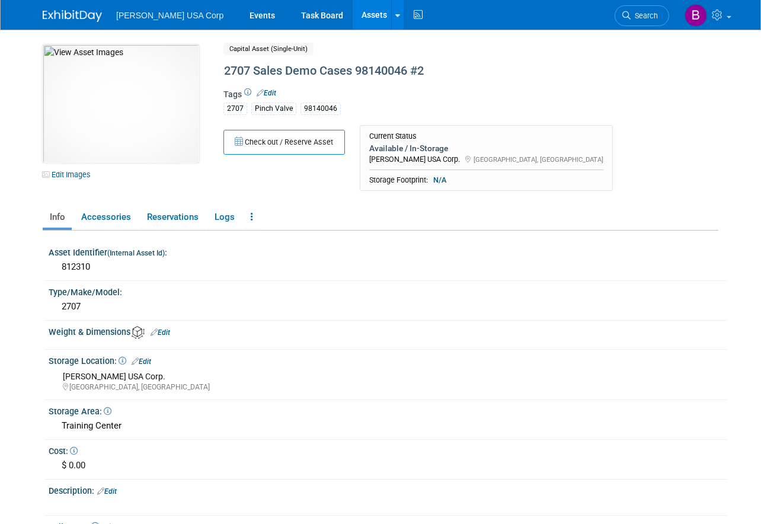
click at [353, 17] on link "Assets" at bounding box center [374, 15] width 43 height 30
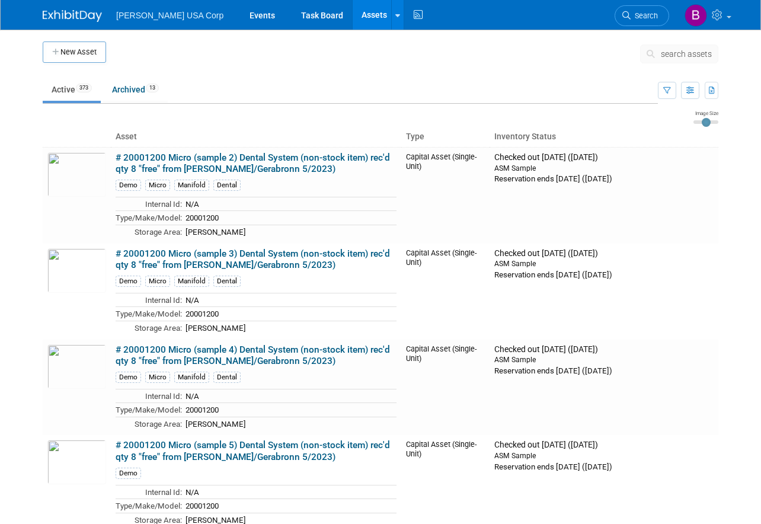
click at [95, 53] on button "New Asset" at bounding box center [74, 51] width 63 height 21
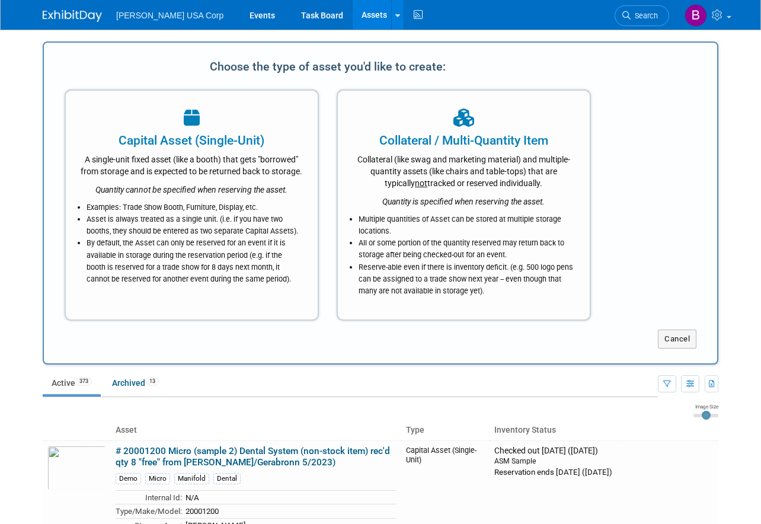
click at [197, 177] on div "A single-unit fixed asset (like a booth) that gets "borrowed" from storage and …" at bounding box center [192, 163] width 222 height 28
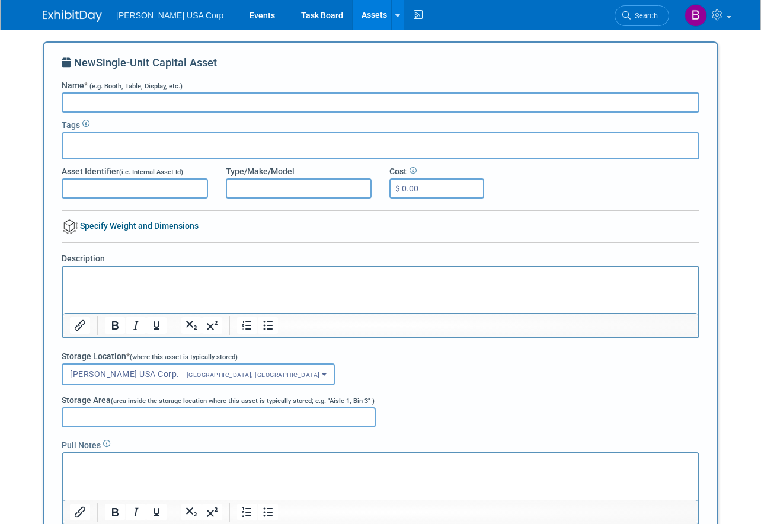
click at [133, 107] on input "Name * (e.g. Booth, Table, Display, etc.)" at bounding box center [381, 102] width 638 height 20
paste input "Training Center"
click at [142, 104] on input "Training Center" at bounding box center [381, 102] width 638 height 20
click at [289, 107] on input "Training Center" at bounding box center [381, 102] width 638 height 20
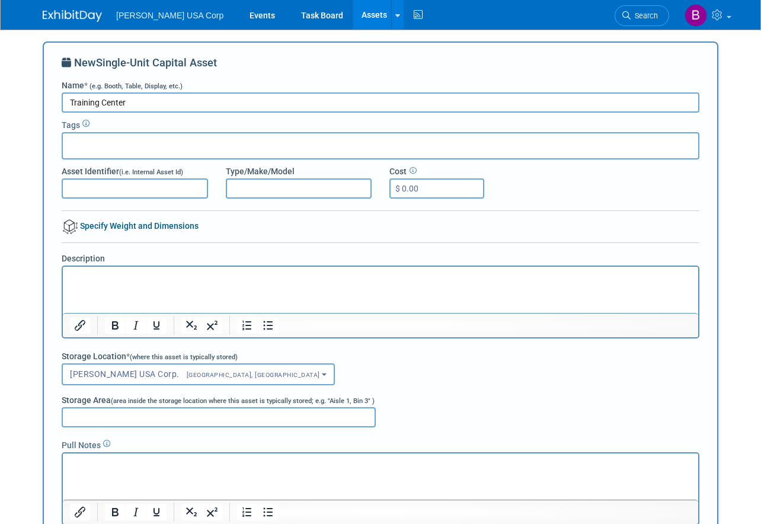
click at [288, 107] on input "Training Center" at bounding box center [381, 102] width 638 height 20
paste input "2707 Sales Demo Cases 98140046 #1"
type input "2707 Sales Demo Cases 98140046 #3"
click at [213, 140] on div at bounding box center [381, 145] width 638 height 27
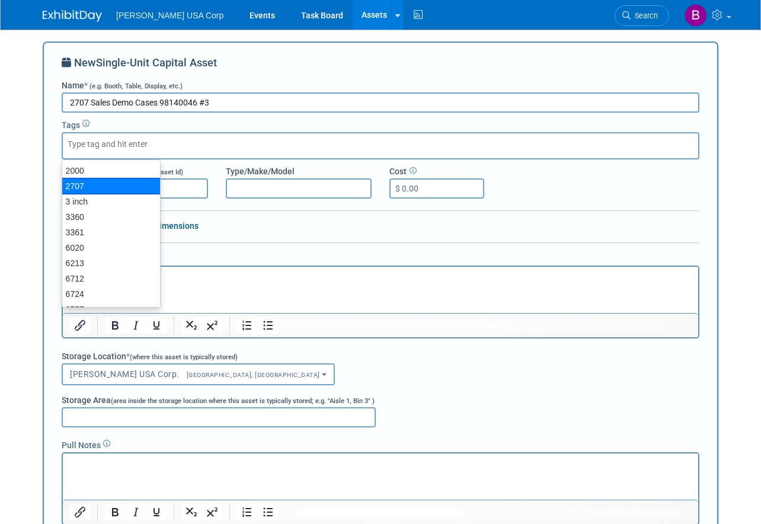
click at [117, 187] on div "2707" at bounding box center [111, 186] width 99 height 17
type input "2707"
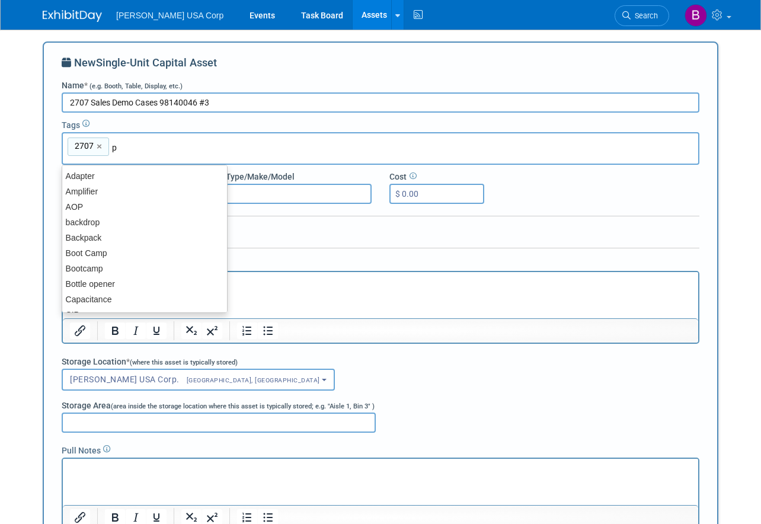
type input "pi"
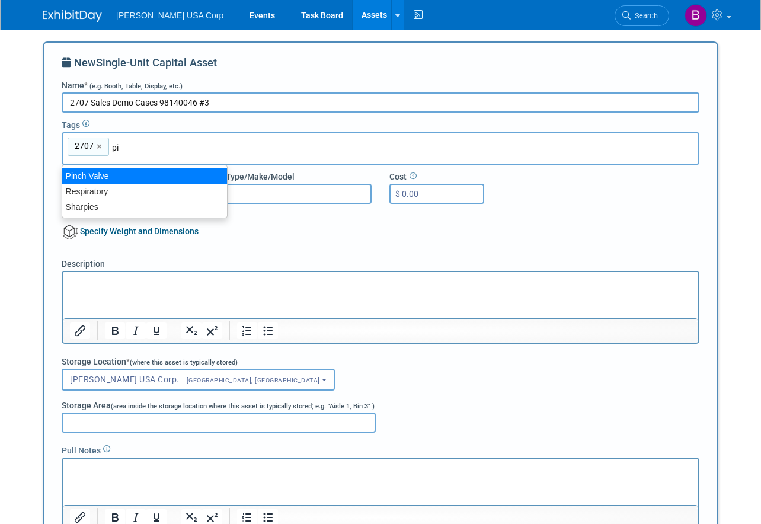
click at [129, 174] on div "Pinch Valve" at bounding box center [145, 176] width 166 height 17
type input "2707, Pinch Valve"
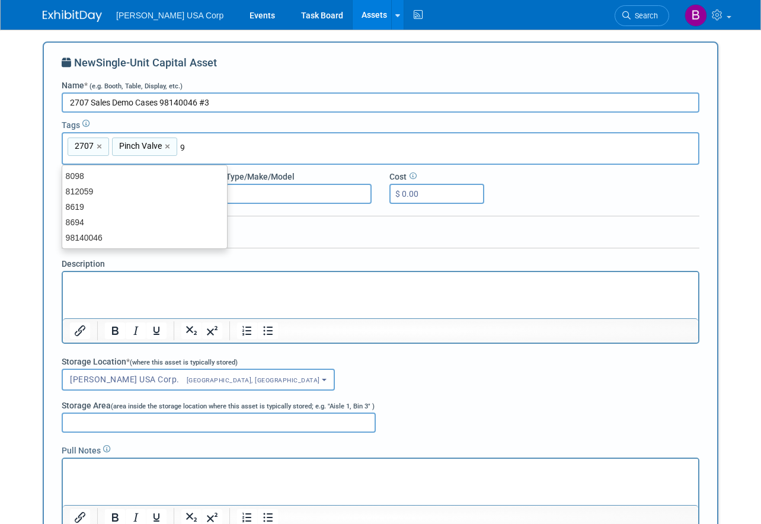
type input "98"
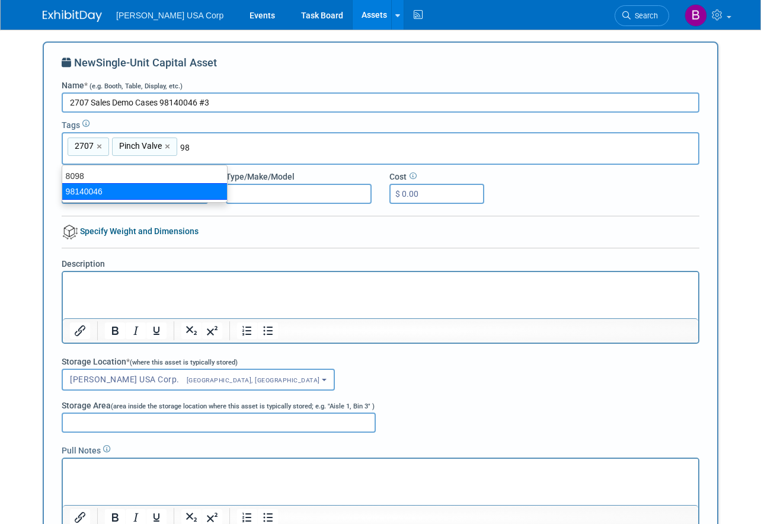
click at [175, 191] on div "98140046" at bounding box center [145, 191] width 166 height 17
type input "2707, Pinch Valve, 98140046"
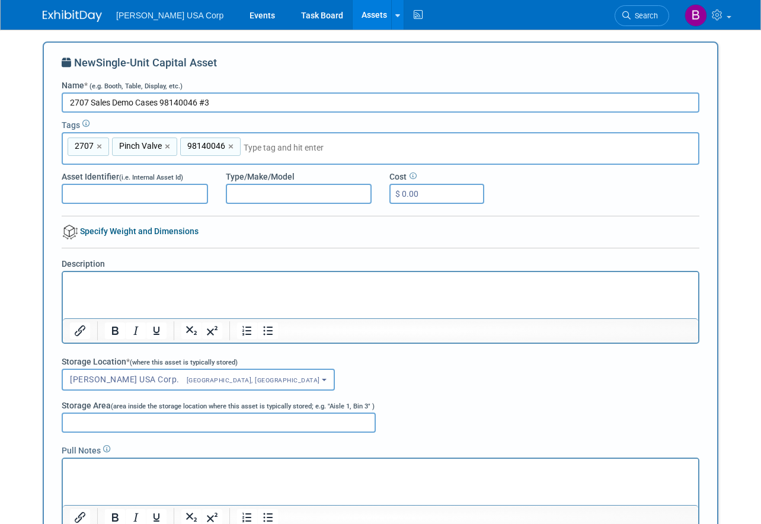
click at [168, 190] on input "Asset Identifier (i.e. Internal Asset Id)" at bounding box center [135, 194] width 146 height 20
type input "812311"
click at [584, 203] on div "Asset Identifier (i.e. Internal Asset Id) 812311 Type/Make/Model Cost $ 0.00" at bounding box center [380, 184] width 655 height 39
click at [273, 196] on input "Type/Make/Model" at bounding box center [299, 194] width 146 height 20
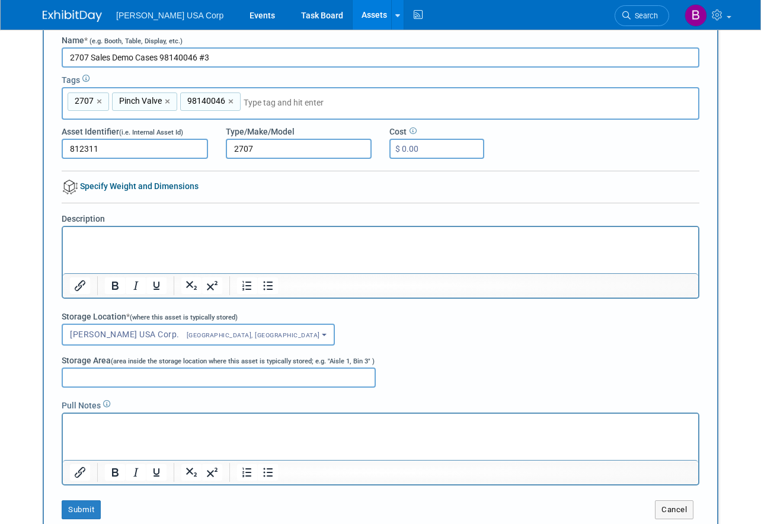
scroll to position [119, 0]
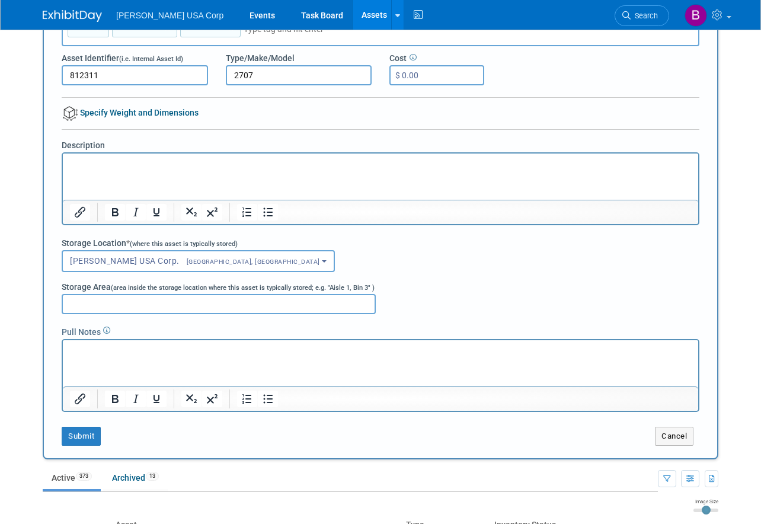
type input "2707"
click at [143, 305] on input "Storage Area (area inside the storage location where this asset is typically st…" at bounding box center [219, 304] width 314 height 20
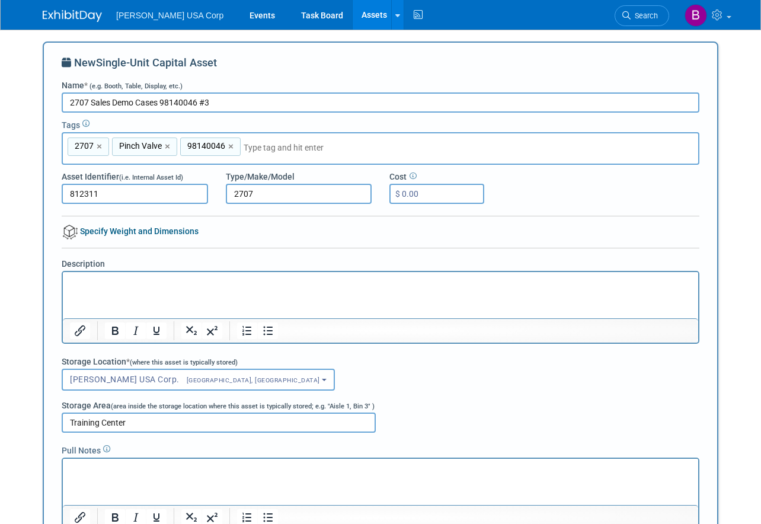
scroll to position [237, 0]
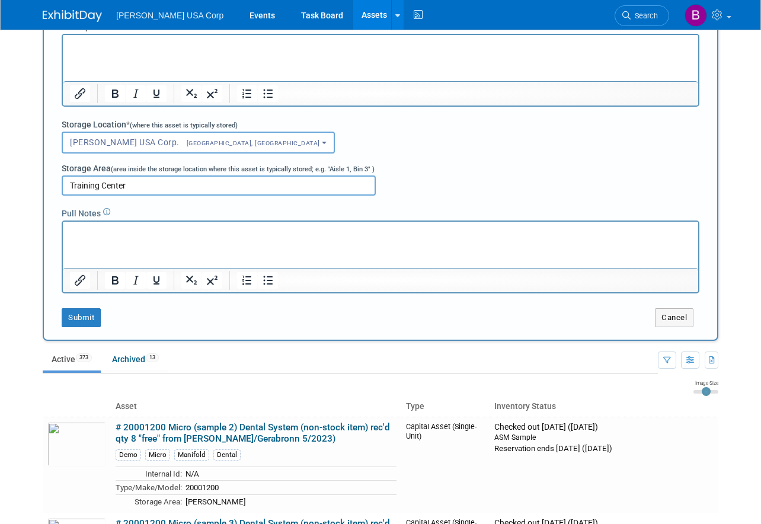
type input "Training Center"
click at [78, 320] on button "Submit" at bounding box center [81, 317] width 39 height 19
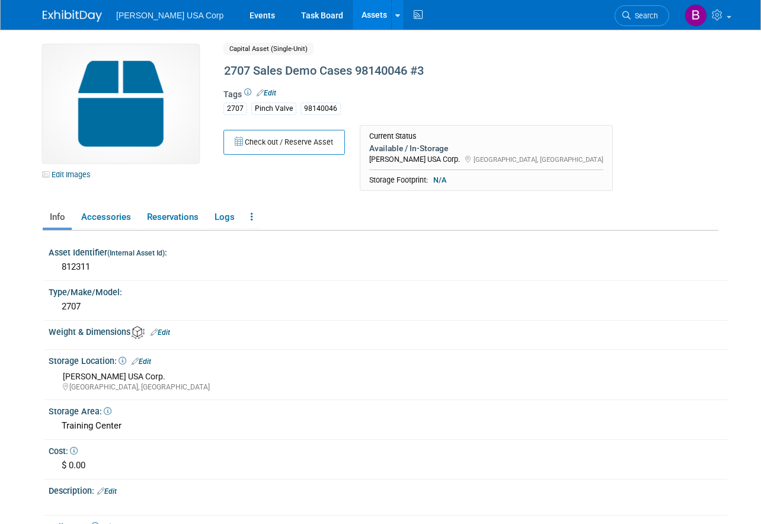
click at [112, 110] on img at bounding box center [121, 103] width 156 height 119
click at [75, 174] on link "Edit Images" at bounding box center [69, 174] width 53 height 15
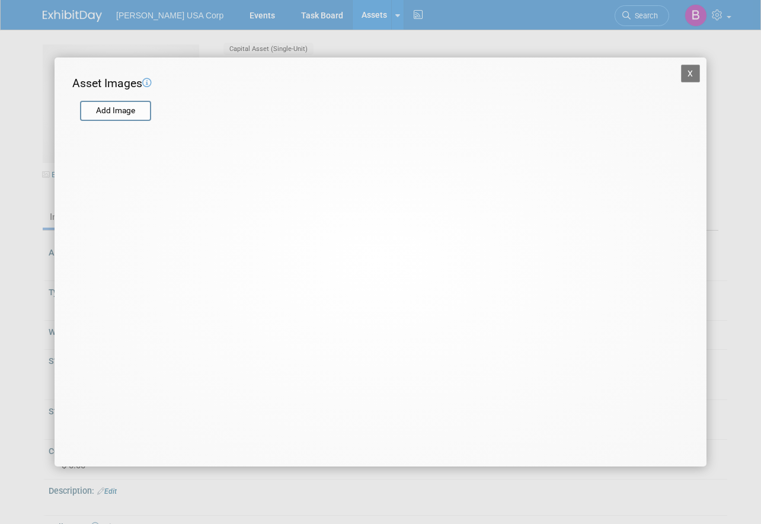
click at [142, 116] on input "file" at bounding box center [79, 111] width 141 height 18
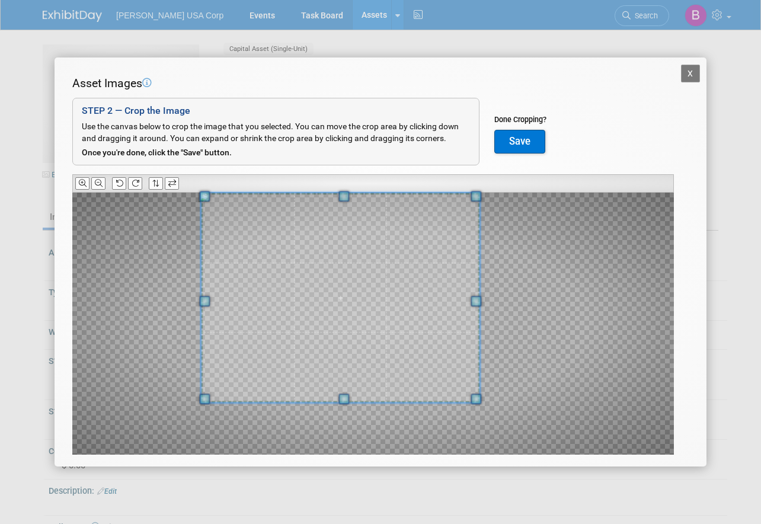
click at [283, 250] on span at bounding box center [340, 298] width 278 height 210
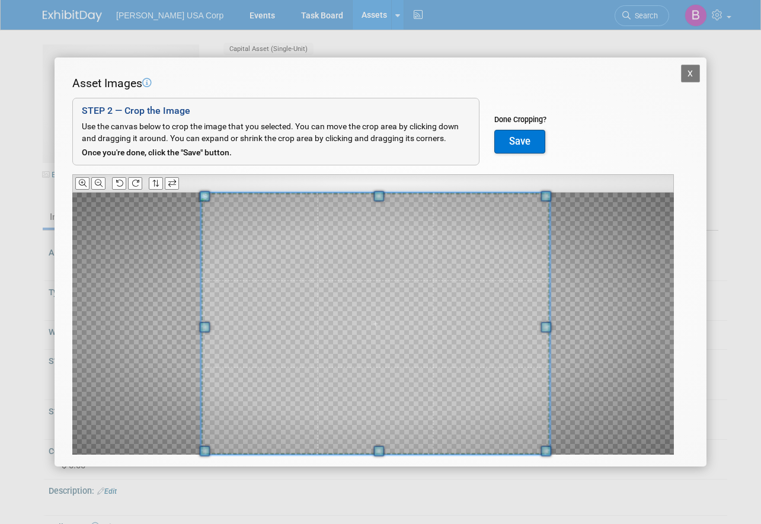
click at [547, 474] on div "X Asset Images Add Image STEP 2 — Crop the Image Use the canvas below to crop t…" at bounding box center [380, 262] width 761 height 524
click at [513, 152] on button "Save" at bounding box center [519, 142] width 51 height 24
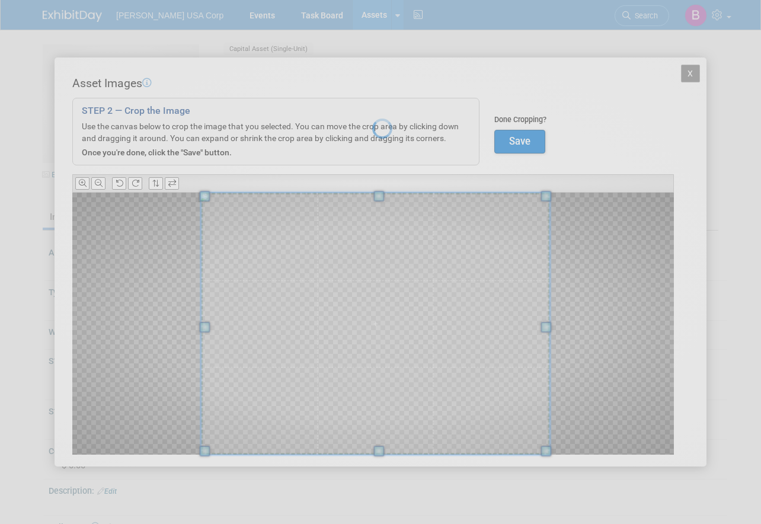
click at [389, 130] on div at bounding box center [380, 262] width 17 height 524
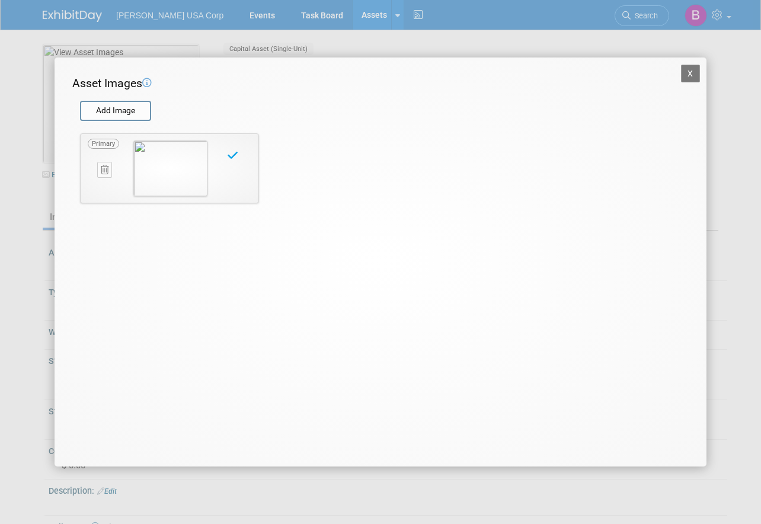
click at [165, 180] on img at bounding box center [170, 168] width 74 height 56
click at [691, 73] on button "X" at bounding box center [690, 74] width 19 height 18
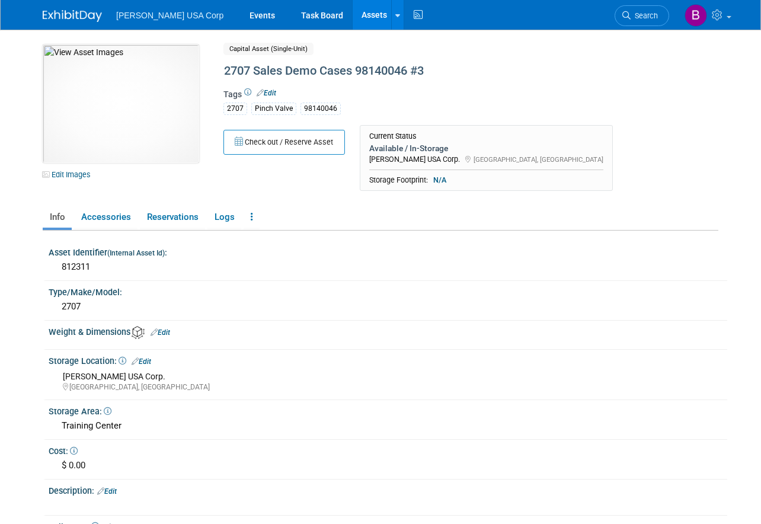
click at [580, 143] on div "Check out / Reserve Asset Current Status Available / In-Storage [PERSON_NAME] U…" at bounding box center [446, 161] width 462 height 72
click at [353, 22] on link "Assets" at bounding box center [374, 15] width 43 height 30
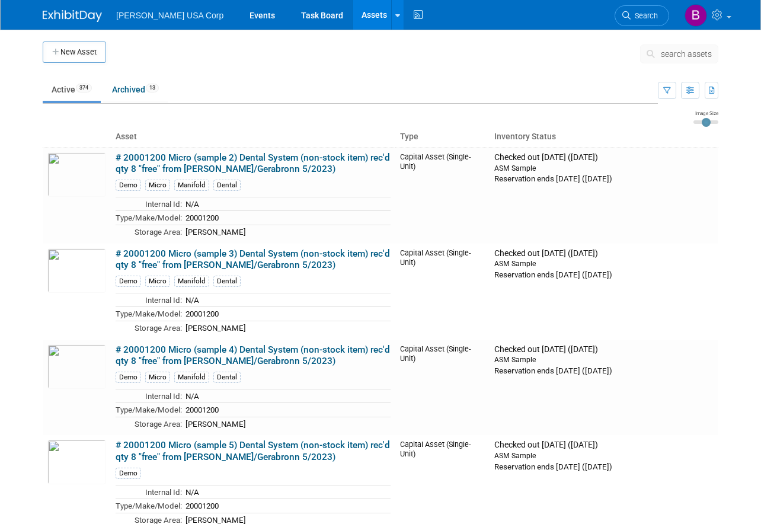
click at [88, 56] on button "New Asset" at bounding box center [74, 51] width 63 height 21
drag, startPoint x: 95, startPoint y: 53, endPoint x: 121, endPoint y: 52, distance: 26.7
click at [94, 53] on button "New Asset" at bounding box center [74, 51] width 63 height 21
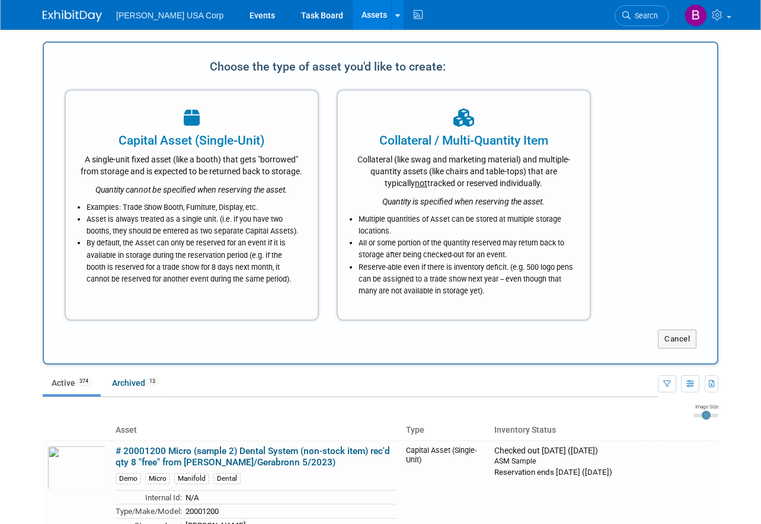
drag, startPoint x: 88, startPoint y: 187, endPoint x: 113, endPoint y: 185, distance: 24.4
click at [96, 177] on div "A single-unit fixed asset (like a booth) that gets "borrowed" from storage and …" at bounding box center [192, 163] width 222 height 28
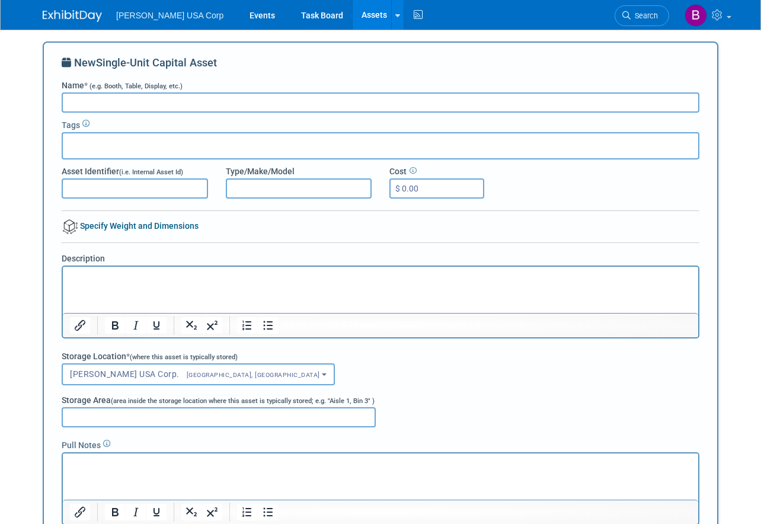
click at [323, 103] on input "Name * (e.g. Booth, Table, Display, etc.)" at bounding box center [381, 102] width 638 height 20
paste input "2707 Sales Demo Cases 98140046 #1"
type input "2707 Sales Demo Cases 98140046 #4"
click at [132, 191] on input "Asset Identifier (i.e. Internal Asset Id)" at bounding box center [135, 188] width 146 height 20
type input "812312"
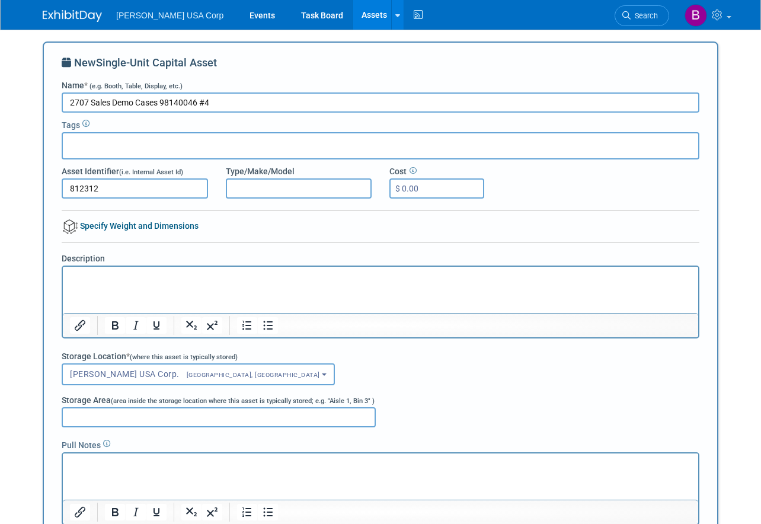
click at [137, 140] on input "text" at bounding box center [115, 144] width 95 height 12
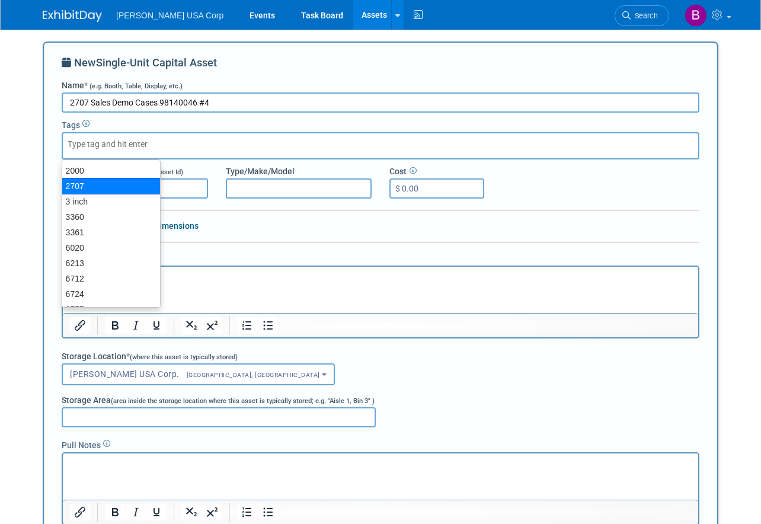
click at [121, 184] on div "2707" at bounding box center [111, 186] width 99 height 17
type input "2707"
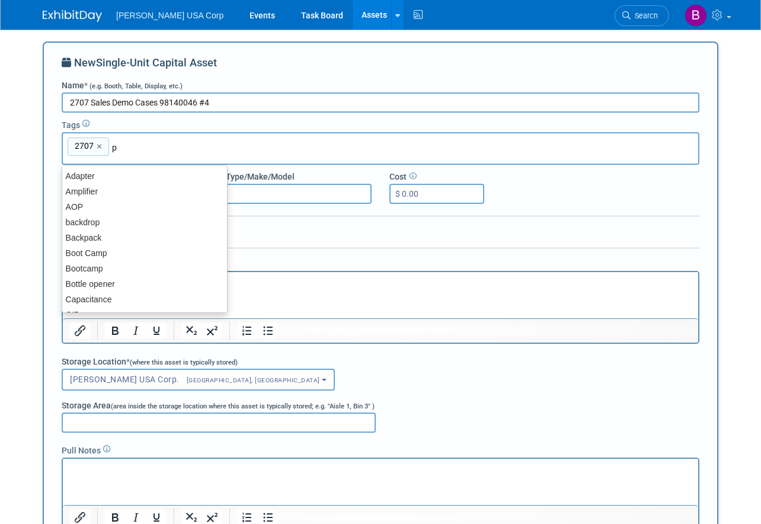
type input "pi"
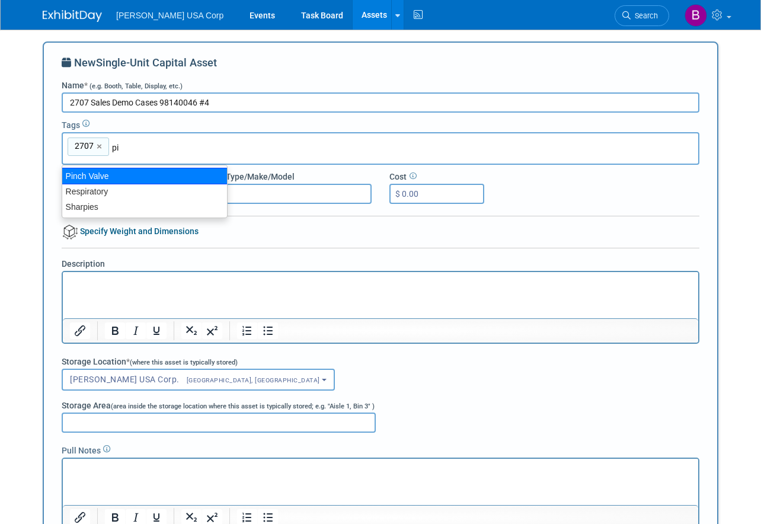
click at [132, 177] on div "Pinch Valve" at bounding box center [145, 176] width 166 height 17
type input "2707, Pinch Valve"
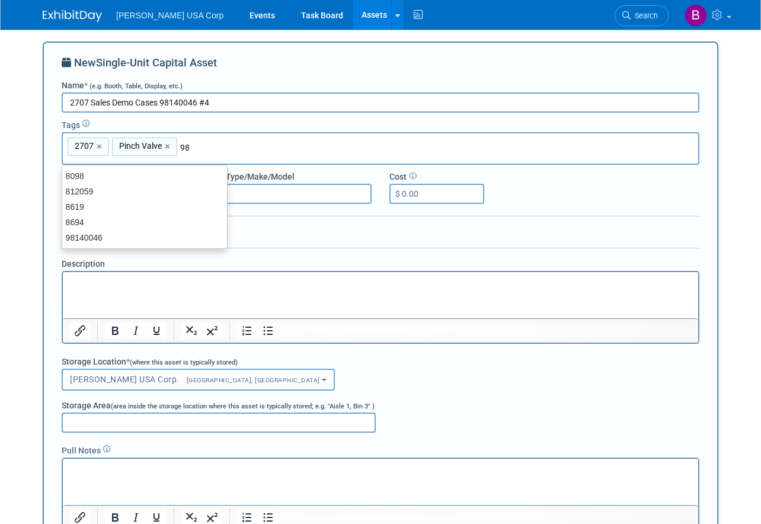
type input "981"
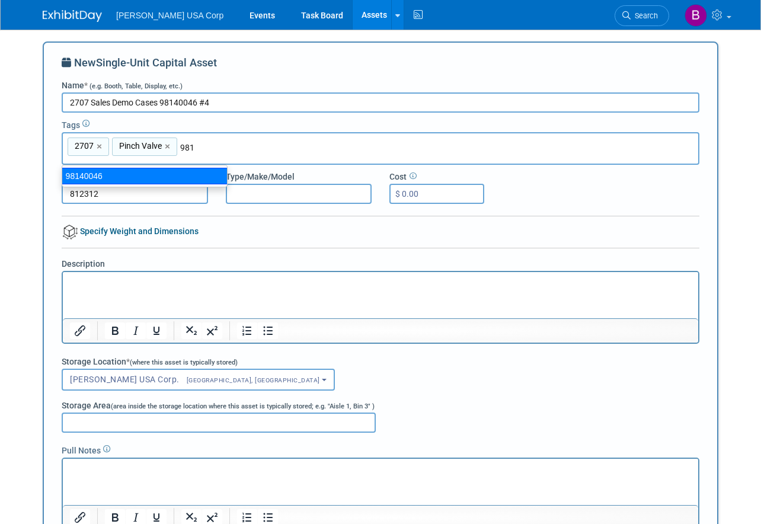
click at [210, 185] on ul "98140046" at bounding box center [145, 176] width 166 height 23
click at [174, 171] on div "98140046" at bounding box center [145, 176] width 166 height 17
type input "2707, Pinch Valve, 98140046"
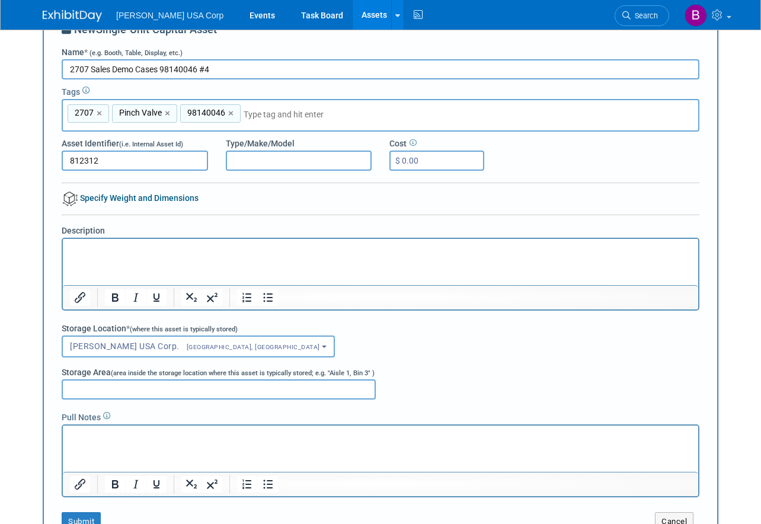
scroll to position [59, 0]
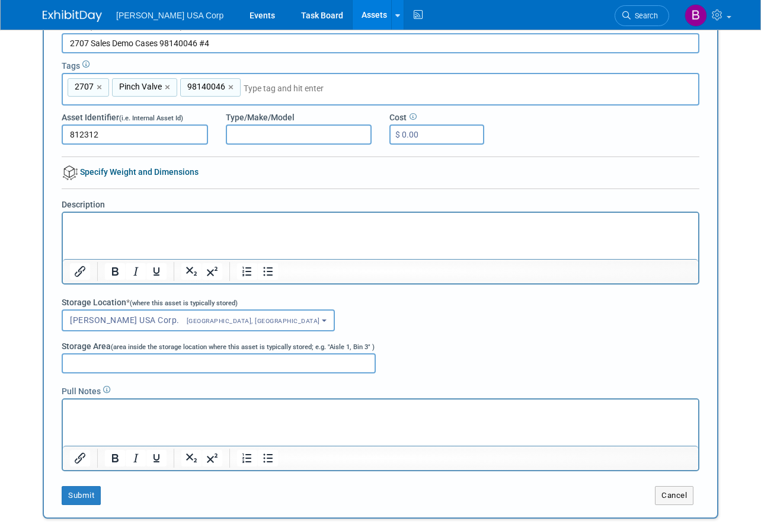
click at [119, 354] on input "Storage Area (area inside the storage location where this asset is typically st…" at bounding box center [219, 363] width 314 height 20
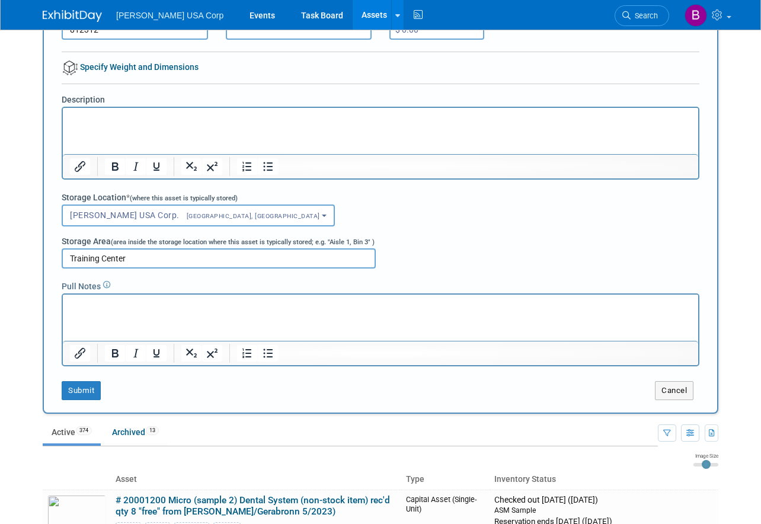
scroll to position [178, 0]
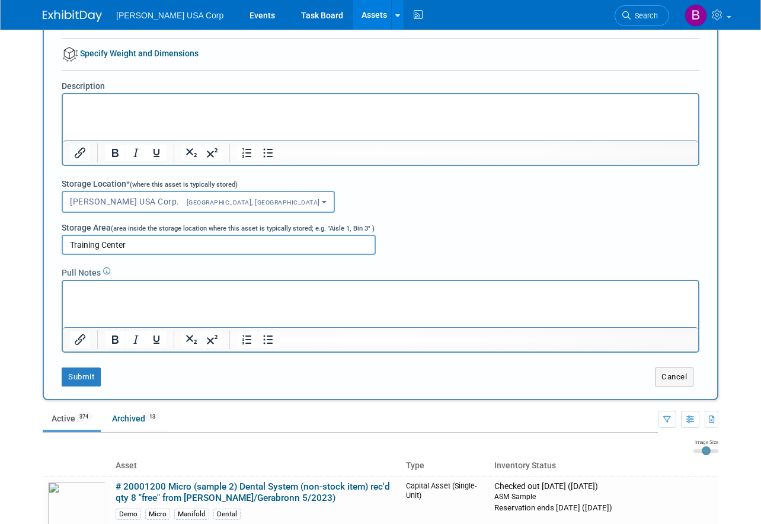
type input "Training Center"
click at [78, 373] on button "Submit" at bounding box center [81, 376] width 39 height 19
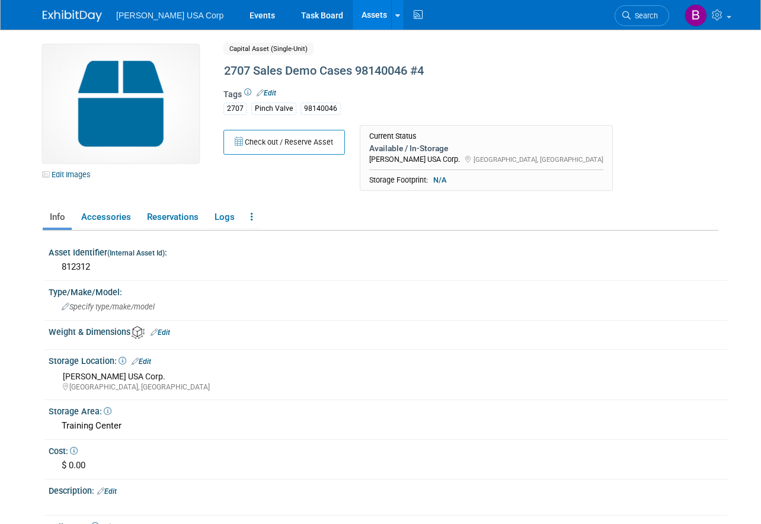
click at [72, 175] on link "Edit Images" at bounding box center [69, 174] width 53 height 15
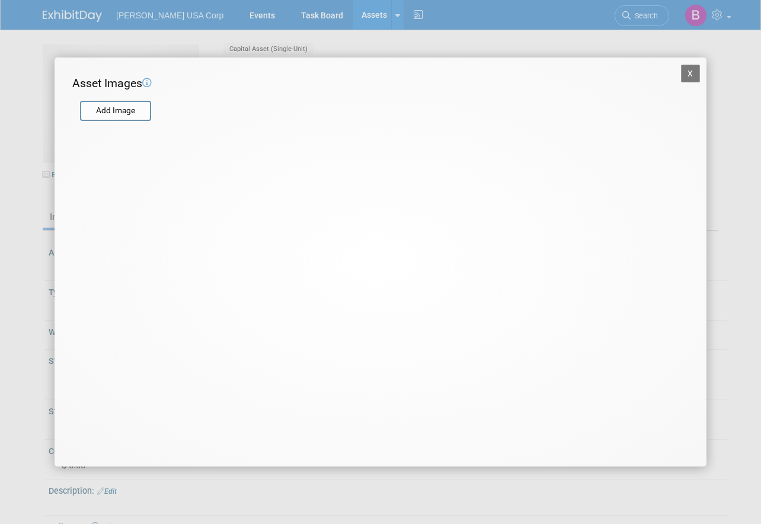
click at [138, 112] on input "file" at bounding box center [79, 111] width 141 height 18
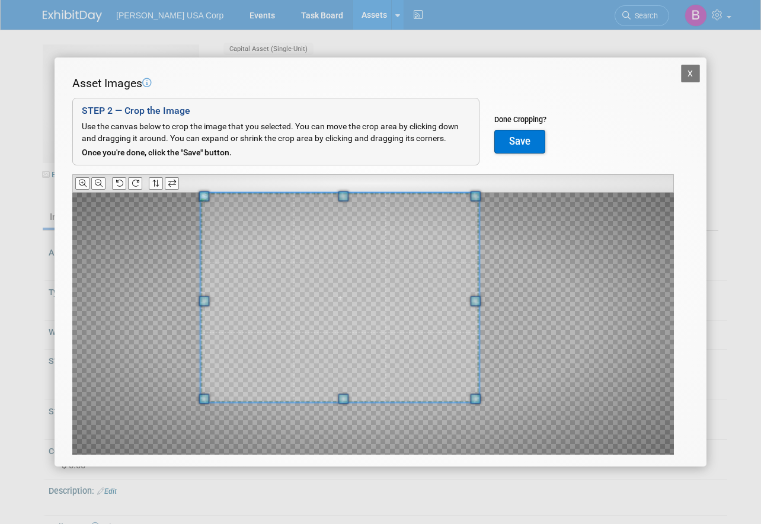
click at [356, 268] on span at bounding box center [339, 298] width 278 height 210
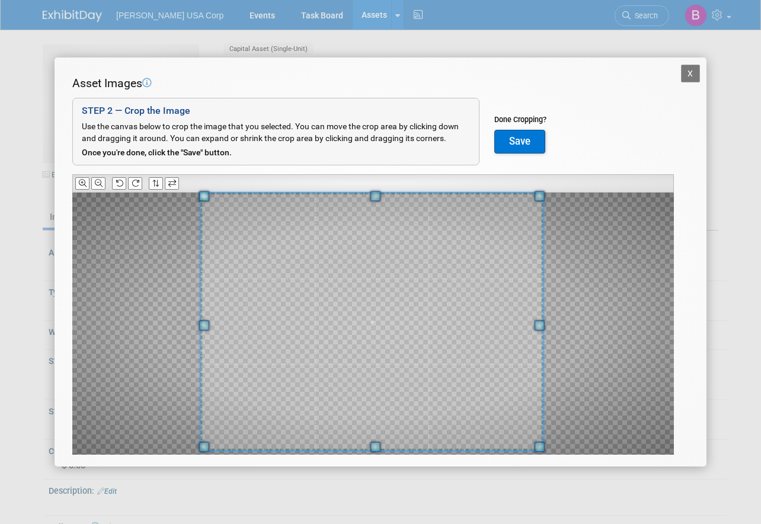
click at [540, 475] on div "X Asset Images Add Image STEP 2 — Crop the Image Use the canvas below to crop t…" at bounding box center [380, 262] width 761 height 524
click at [529, 132] on button "Save" at bounding box center [519, 142] width 51 height 24
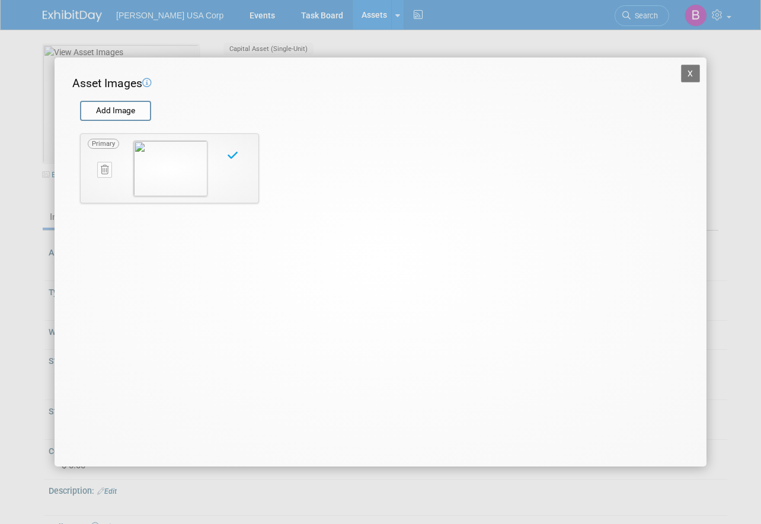
click at [691, 73] on button "X" at bounding box center [690, 74] width 19 height 18
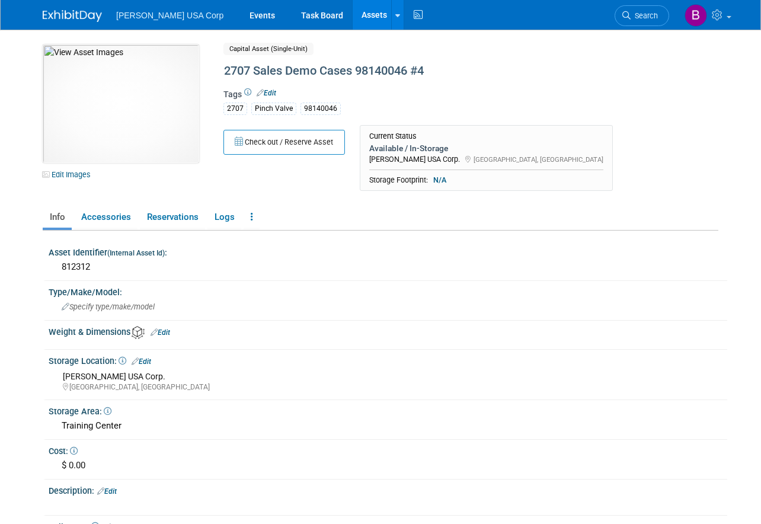
click at [353, 13] on link "Assets" at bounding box center [374, 15] width 43 height 30
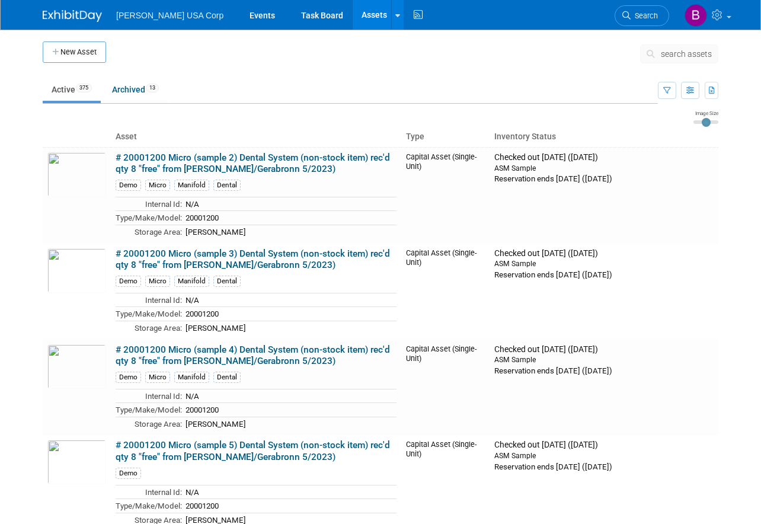
click at [52, 51] on icon "button" at bounding box center [56, 53] width 8 height 8
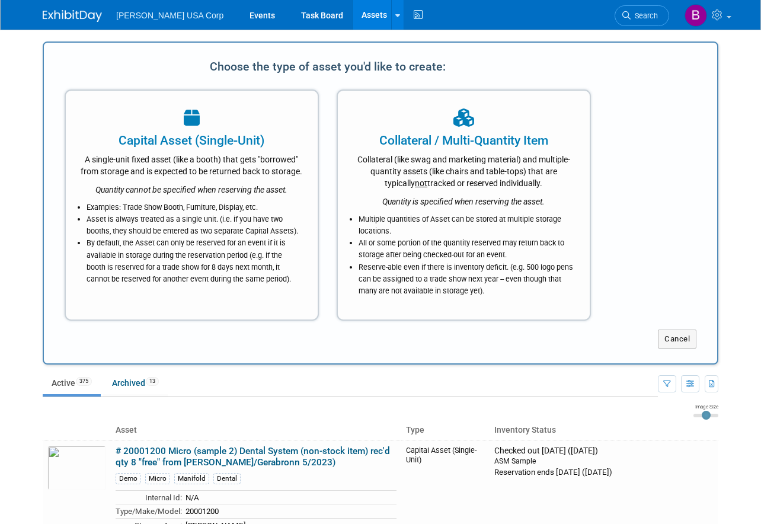
click at [194, 151] on div "A single-unit fixed asset (like a booth) that gets "borrowed" from storage and …" at bounding box center [192, 163] width 222 height 28
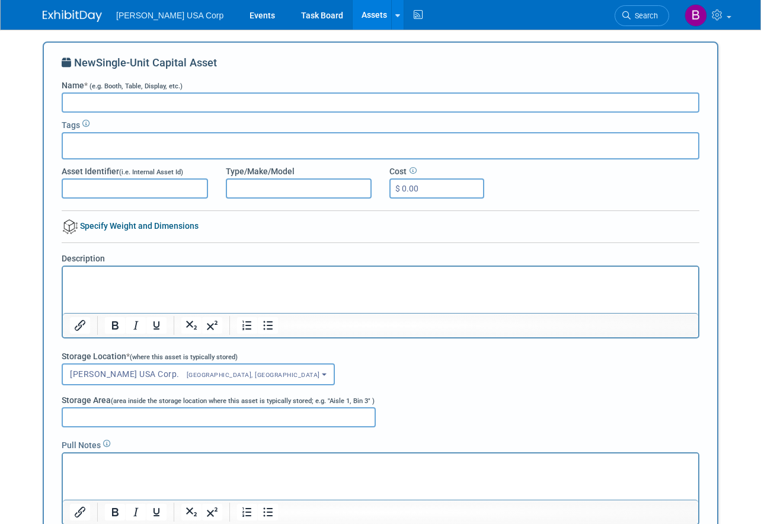
paste input "2707 Sales Demo Cases 98140046 #1"
type input "2707 Sales Demo Cases 98140046 #5"
click at [180, 148] on div at bounding box center [381, 145] width 638 height 27
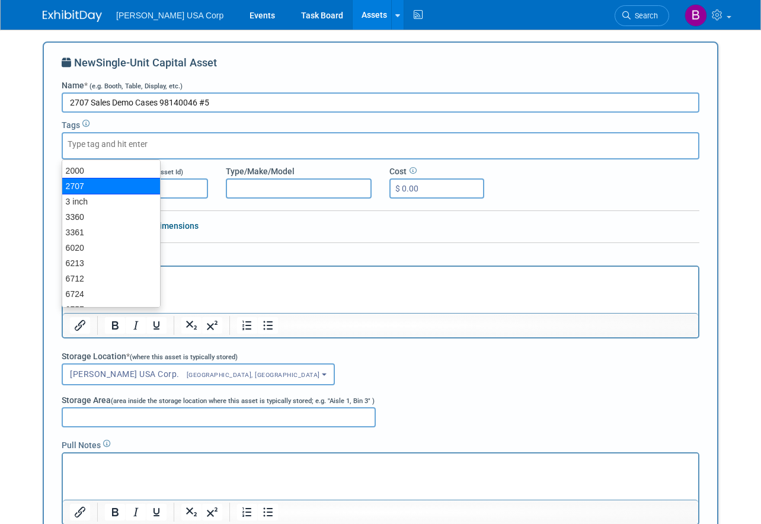
click at [101, 188] on div "2707" at bounding box center [111, 186] width 99 height 17
type input "2707"
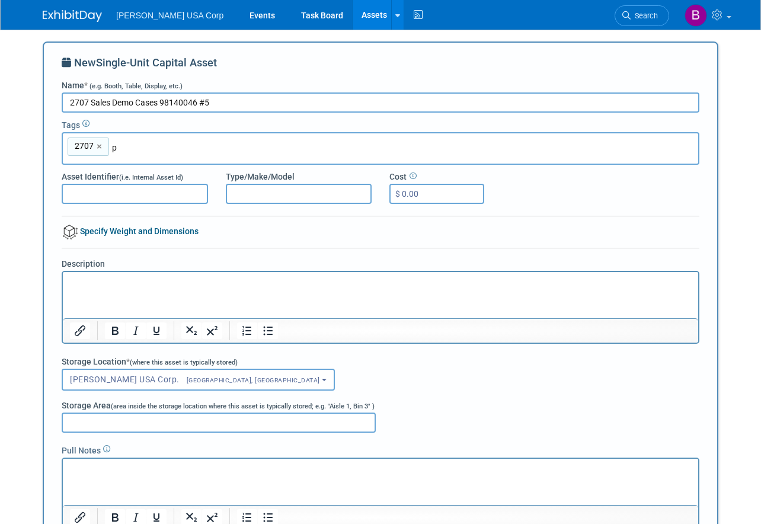
type input "pi"
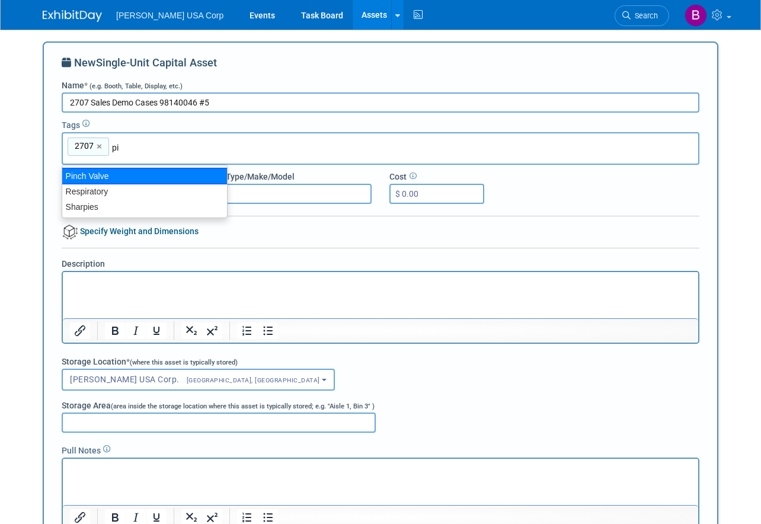
click at [140, 177] on div "Pinch Valve" at bounding box center [145, 176] width 166 height 17
type input "2707, Pinch Valve"
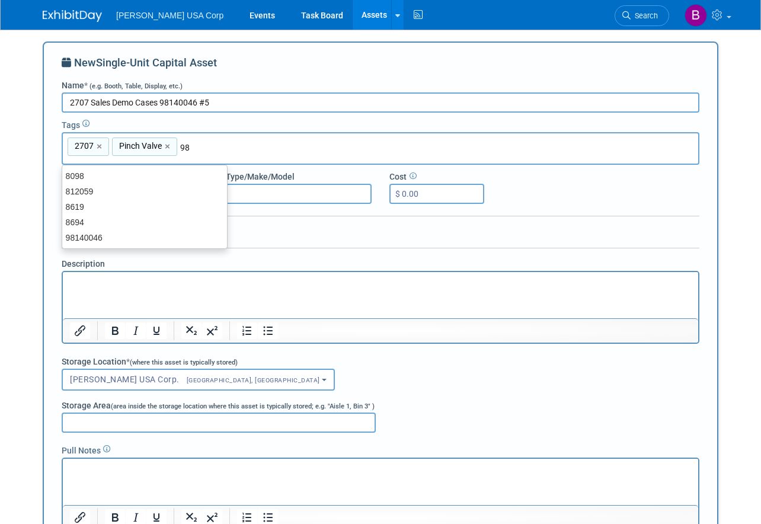
type input "981"
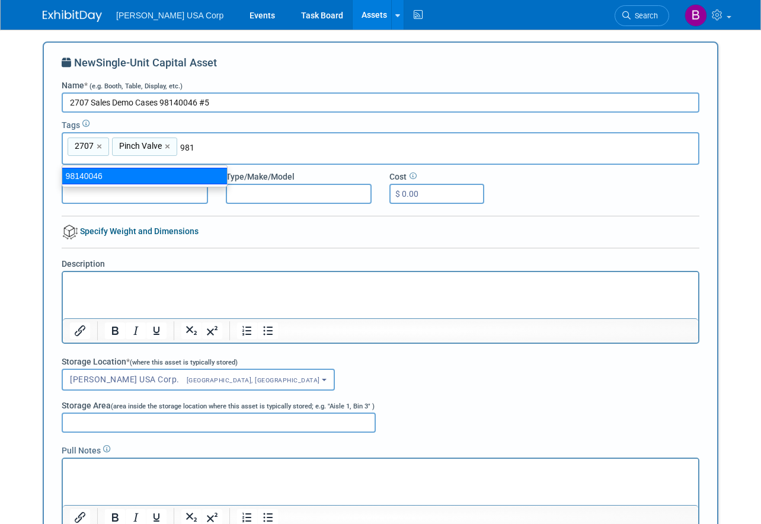
click at [192, 172] on div "98140046" at bounding box center [145, 176] width 166 height 17
type input "2707, Pinch Valve, 98140046"
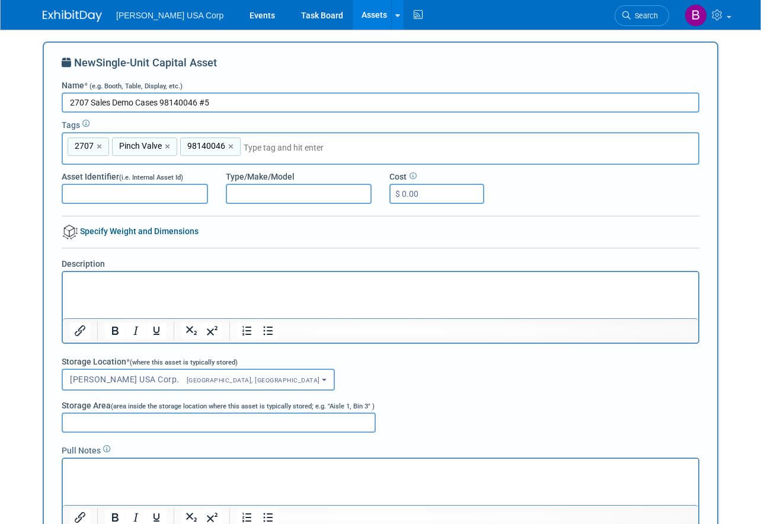
click at [133, 197] on input "Asset Identifier (i.e. Internal Asset Id)" at bounding box center [135, 194] width 146 height 20
type input "812313"
click at [280, 191] on input "Type/Make/Model" at bounding box center [299, 194] width 146 height 20
type input "2707"
click at [156, 424] on input "Storage Area (area inside the storage location where this asset is typically st…" at bounding box center [219, 422] width 314 height 20
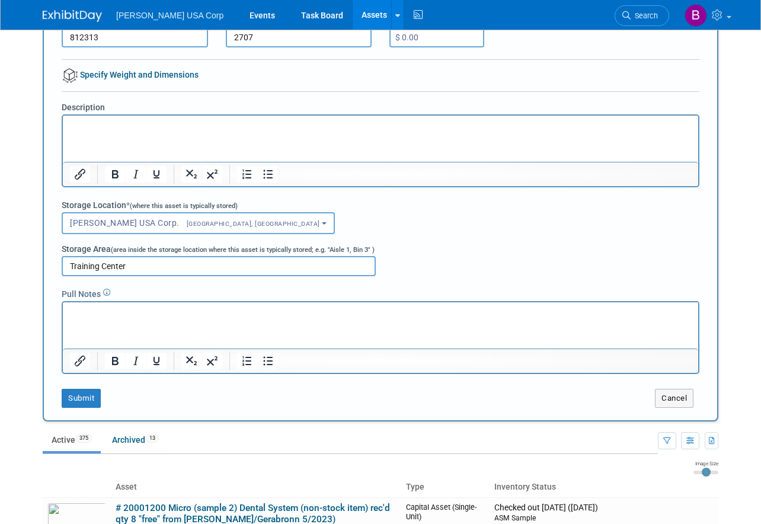
scroll to position [296, 0]
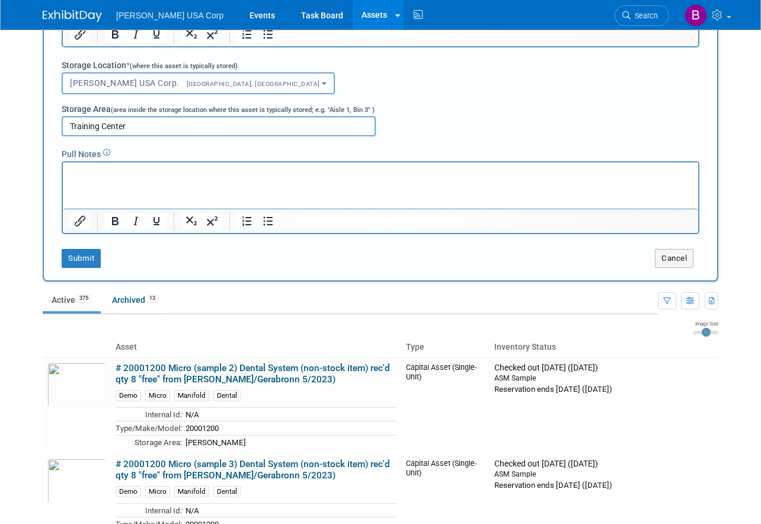
type input "Training Center"
click at [85, 261] on button "Submit" at bounding box center [81, 258] width 39 height 19
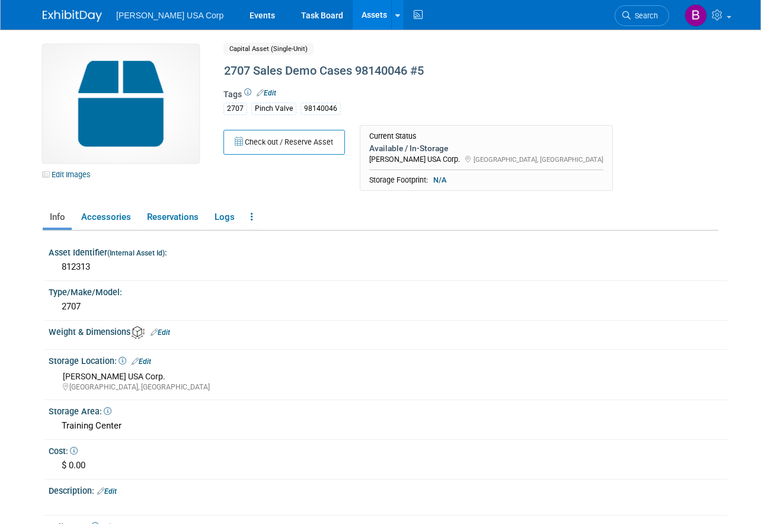
click at [84, 175] on link "Edit Images" at bounding box center [69, 174] width 53 height 15
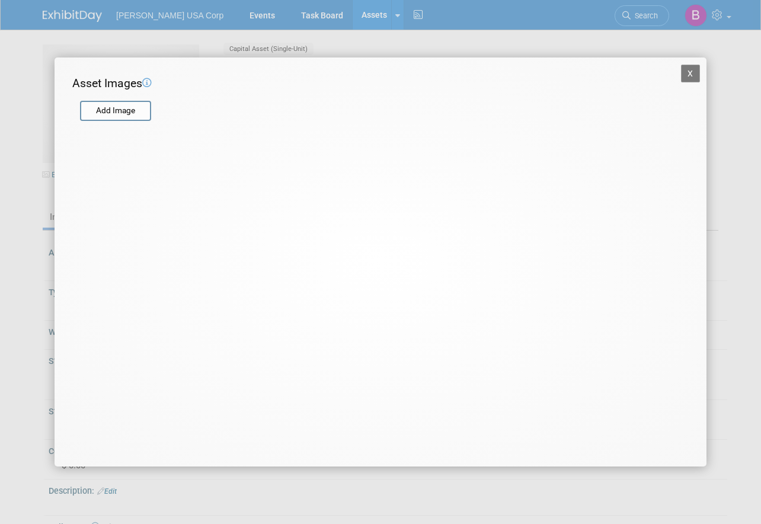
click at [132, 110] on input "file" at bounding box center [79, 111] width 141 height 18
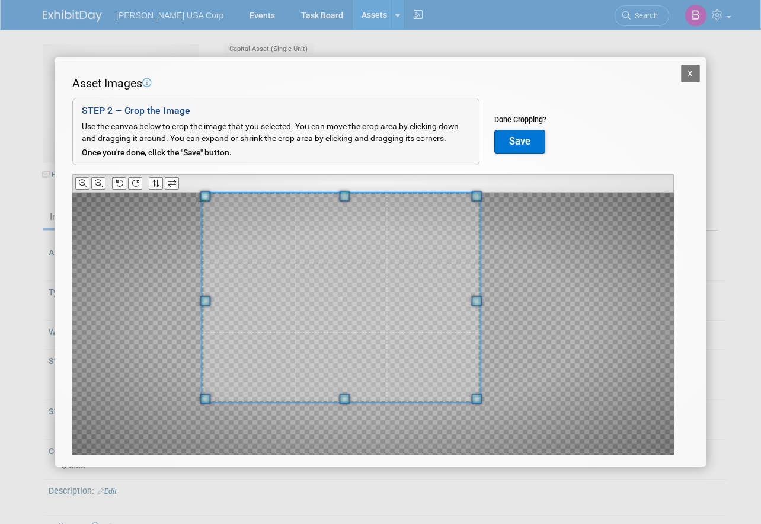
click at [315, 267] on span at bounding box center [340, 298] width 278 height 210
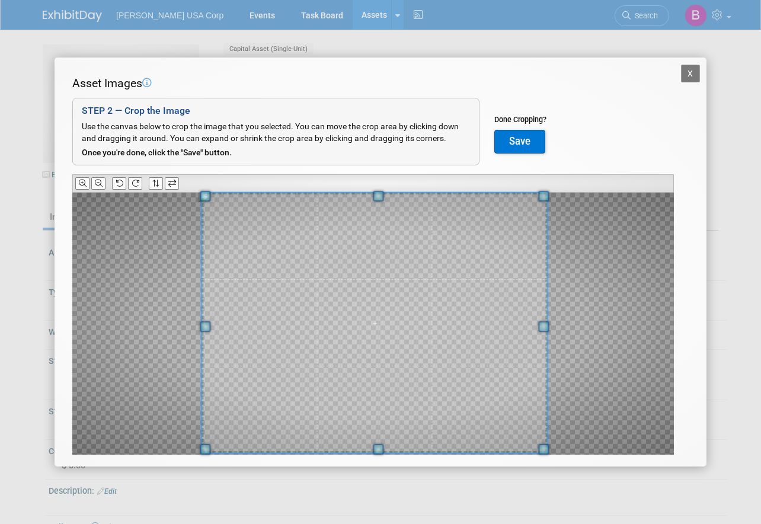
click at [540, 459] on div "Asset Images Add Image STEP 2 — Crop the Image Use the canvas below to crop the…" at bounding box center [380, 283] width 616 height 417
click at [535, 140] on button "Save" at bounding box center [519, 142] width 51 height 24
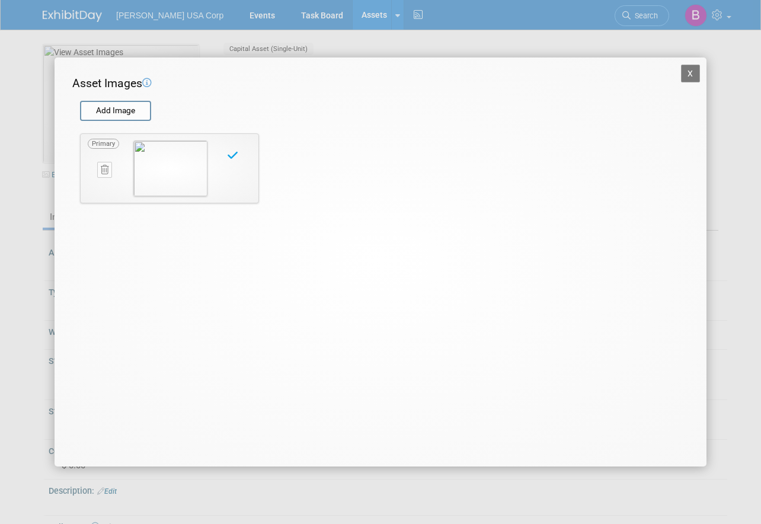
click at [690, 72] on button "X" at bounding box center [690, 74] width 19 height 18
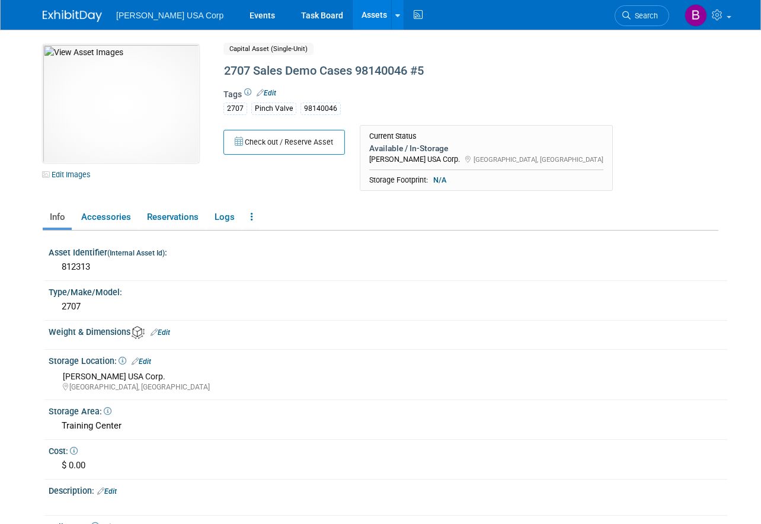
click at [353, 15] on link "Assets" at bounding box center [374, 15] width 43 height 30
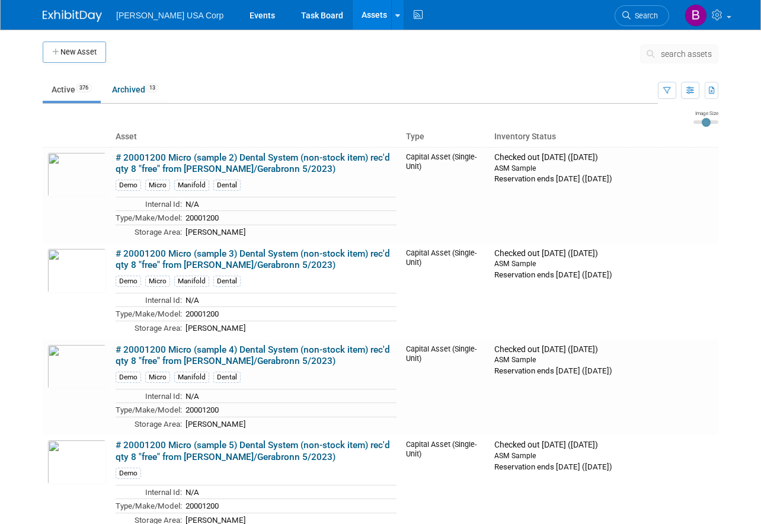
click at [91, 52] on button "New Asset" at bounding box center [74, 51] width 63 height 21
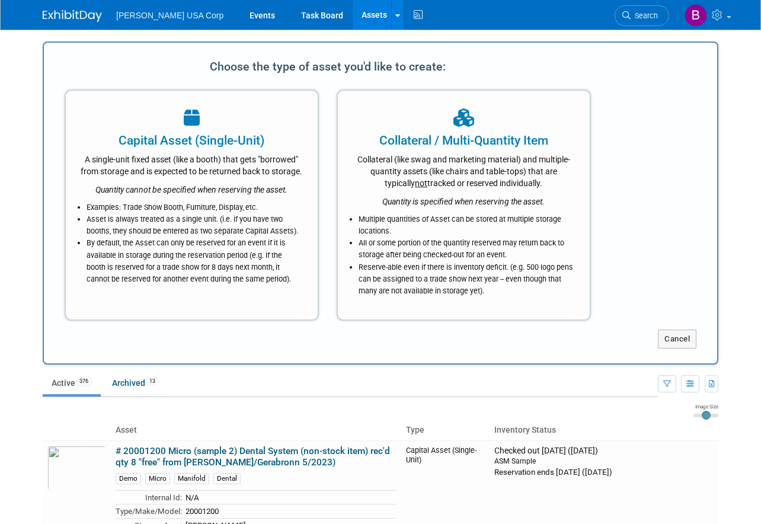
click at [185, 177] on div "A single-unit fixed asset (like a booth) that gets "borrowed" from storage and …" at bounding box center [192, 163] width 222 height 28
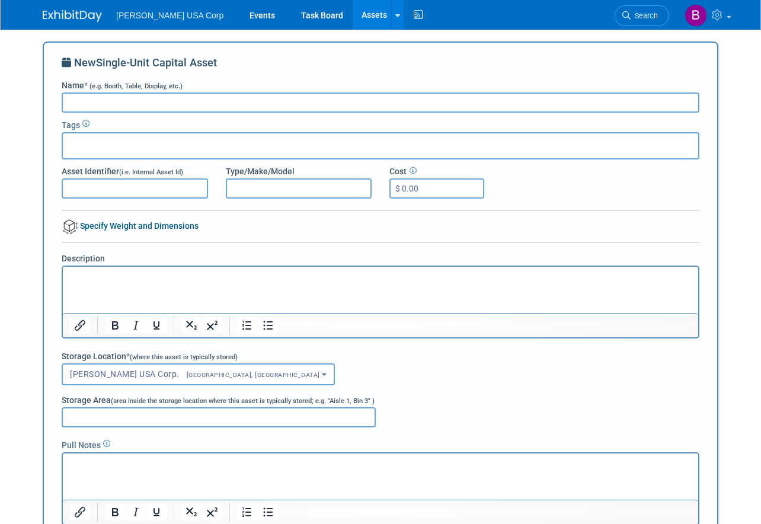
paste input "2707 Sales Demo Cases 98140046 #1"
type input "2707 Sales Demo Cases 98140046 #6"
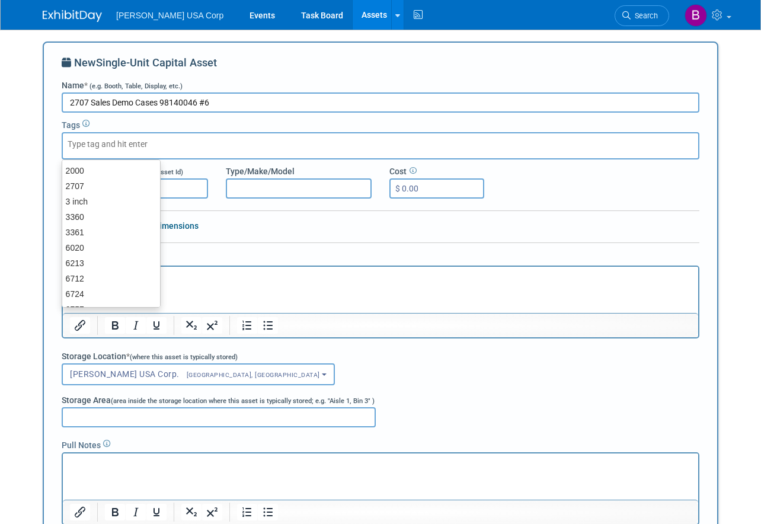
click at [199, 149] on div at bounding box center [381, 145] width 638 height 27
click at [119, 188] on div "2707" at bounding box center [111, 186] width 99 height 17
type input "2707"
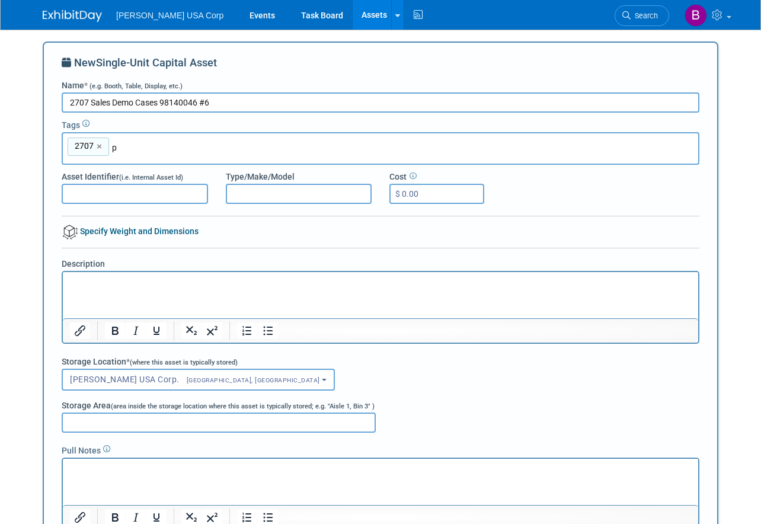
type input "pi"
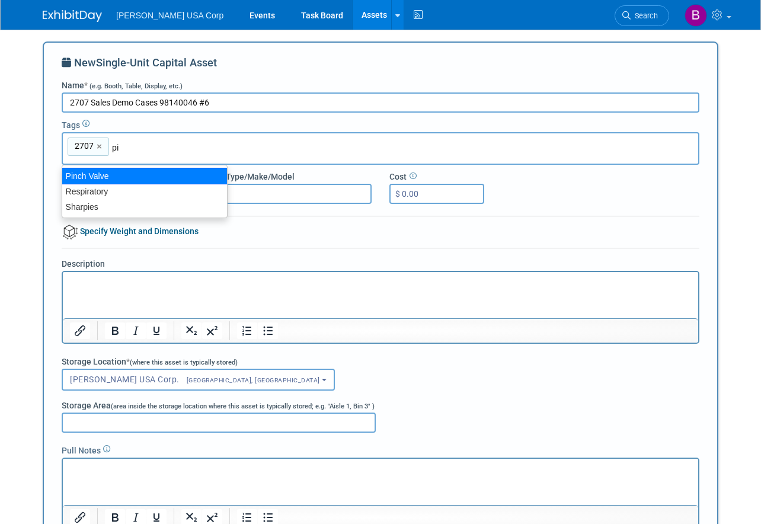
click at [146, 174] on div "Pinch Valve" at bounding box center [145, 176] width 166 height 17
type input "2707, Pinch Valve"
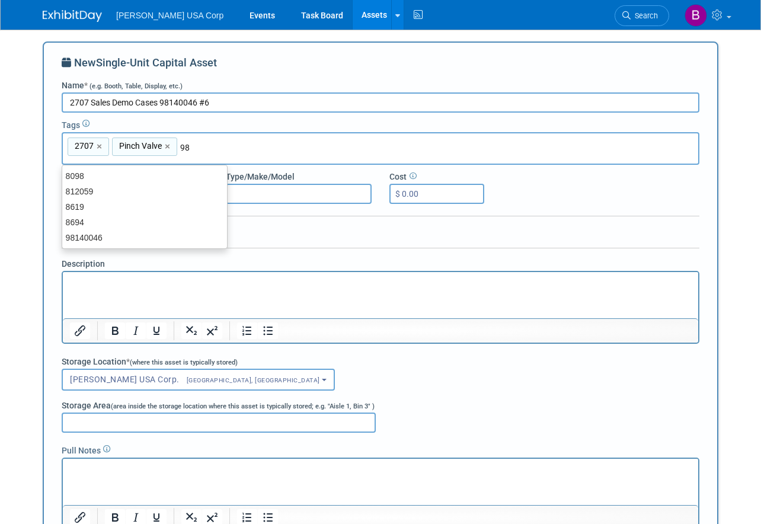
type input "981"
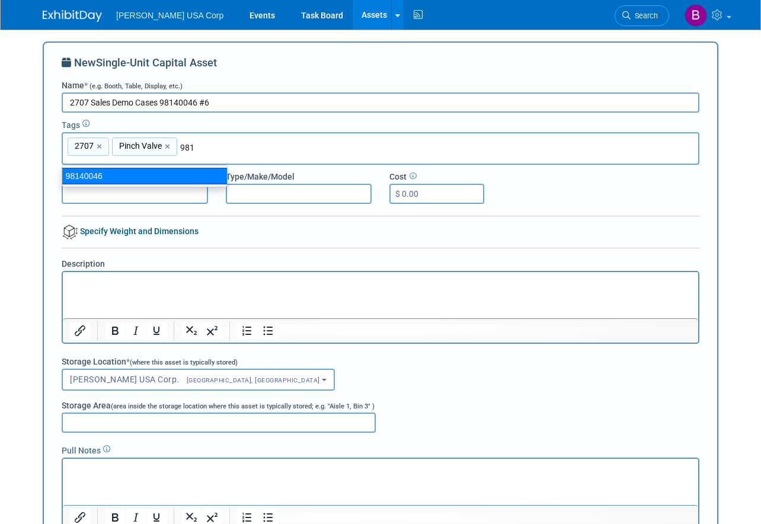
click at [178, 174] on div "98140046" at bounding box center [145, 176] width 166 height 17
type input "2707, Pinch Valve, 98140046"
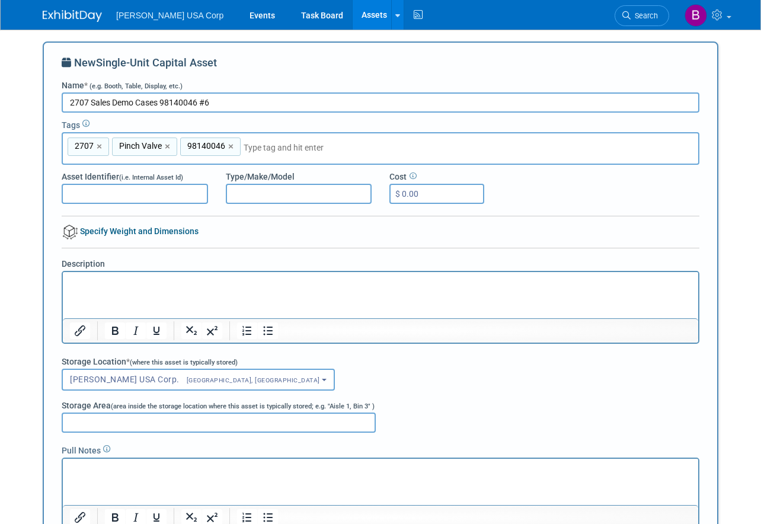
click at [130, 193] on input "Asset Identifier (i.e. Internal Asset Id)" at bounding box center [135, 194] width 146 height 20
type input "9"
type input "812314"
click at [276, 195] on input "Type/Make/Model" at bounding box center [299, 194] width 146 height 20
type input "2707"
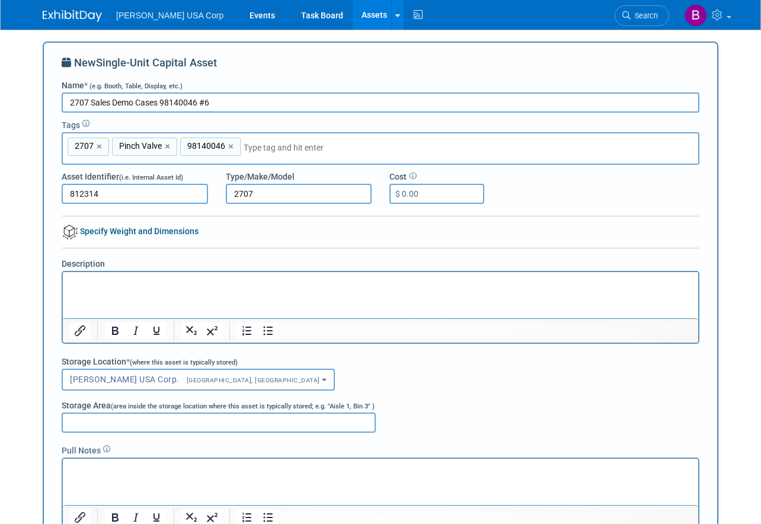
click at [81, 422] on input "Storage Area (area inside the storage location where this asset is typically st…" at bounding box center [219, 422] width 314 height 20
type input "Training Center"
click at [454, 389] on div "Burkert USA Corp.<span style="font-size: 0.75em; padding-left: 12px;" > Hunters…" at bounding box center [381, 380] width 638 height 22
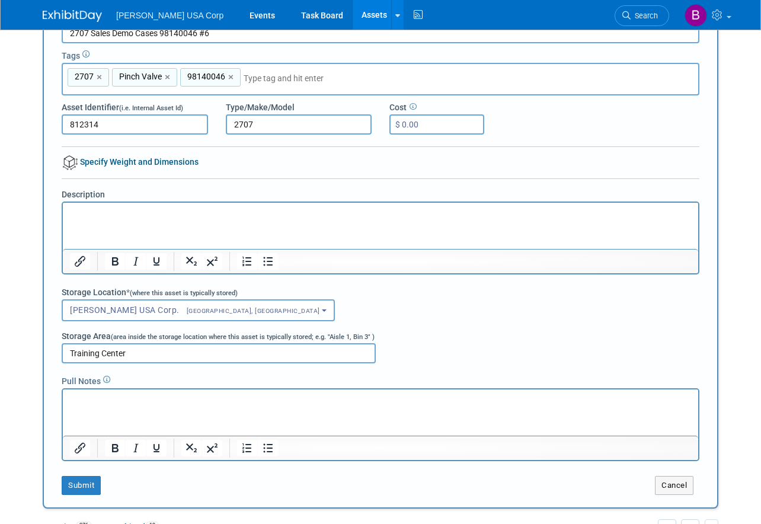
scroll to position [178, 0]
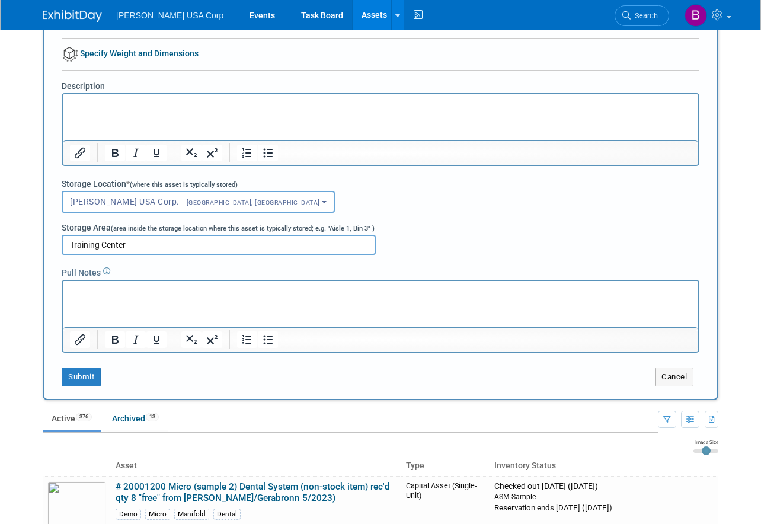
click at [60, 376] on div "Submit" at bounding box center [189, 376] width 273 height 19
click at [76, 374] on button "Submit" at bounding box center [81, 376] width 39 height 19
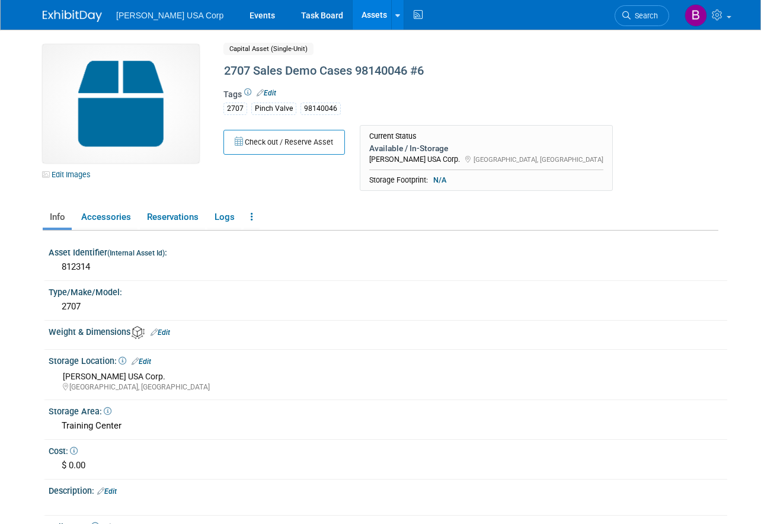
click at [79, 175] on link "Edit Images" at bounding box center [69, 174] width 53 height 15
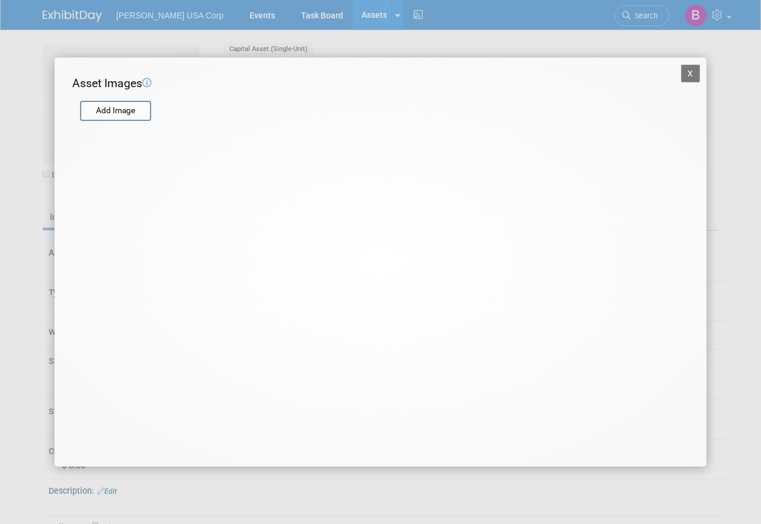
click at [129, 112] on input "file" at bounding box center [79, 111] width 141 height 18
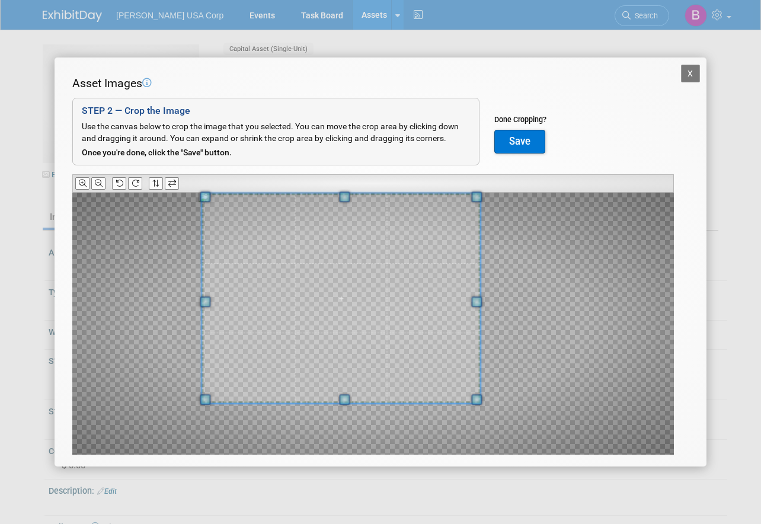
click at [341, 255] on span at bounding box center [340, 298] width 278 height 210
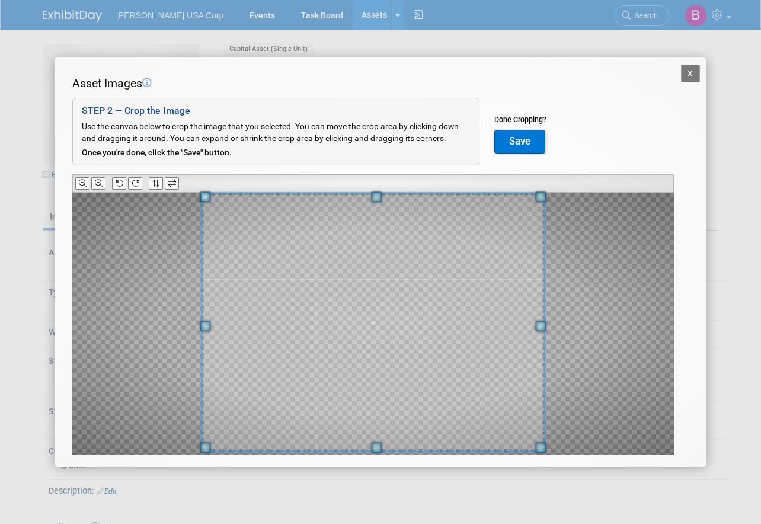
click at [542, 479] on div "X Asset Images Add Image STEP 2 — Crop the Image Use the canvas below to crop t…" at bounding box center [380, 262] width 761 height 524
click at [516, 140] on button "Save" at bounding box center [519, 142] width 51 height 24
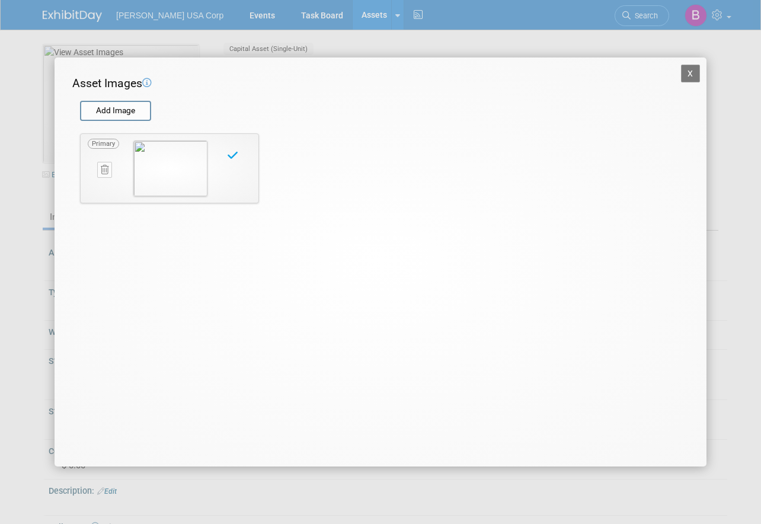
click at [693, 76] on button "X" at bounding box center [690, 74] width 19 height 18
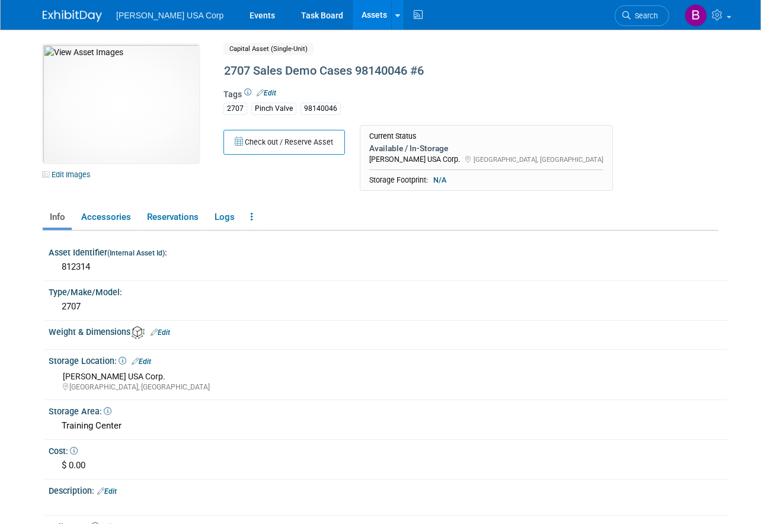
click at [353, 20] on link "Assets" at bounding box center [374, 15] width 43 height 30
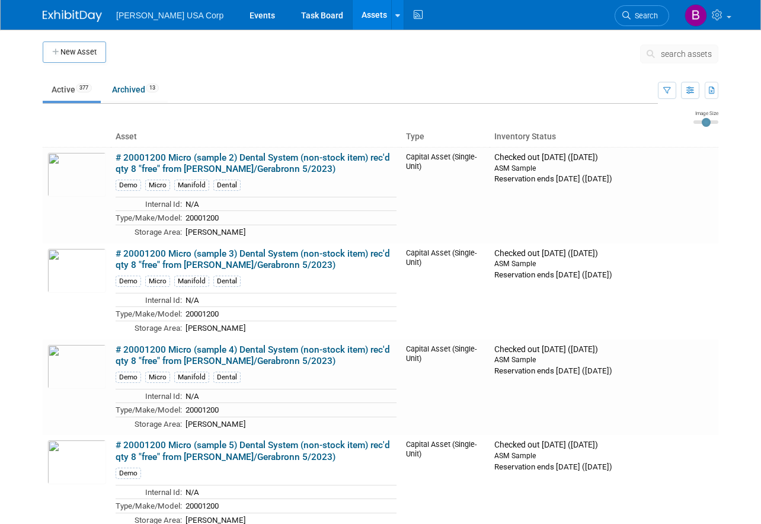
click at [82, 44] on button "New Asset" at bounding box center [74, 51] width 63 height 21
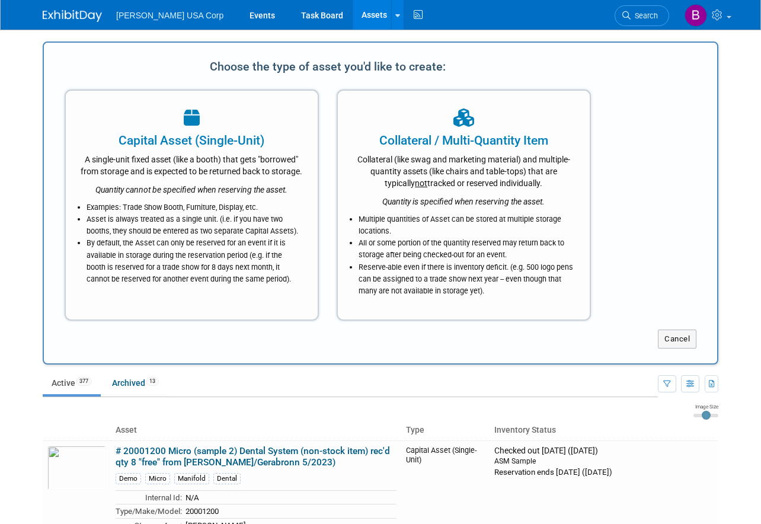
click at [203, 148] on div "Capital Asset (Single-Unit)" at bounding box center [192, 141] width 222 height 18
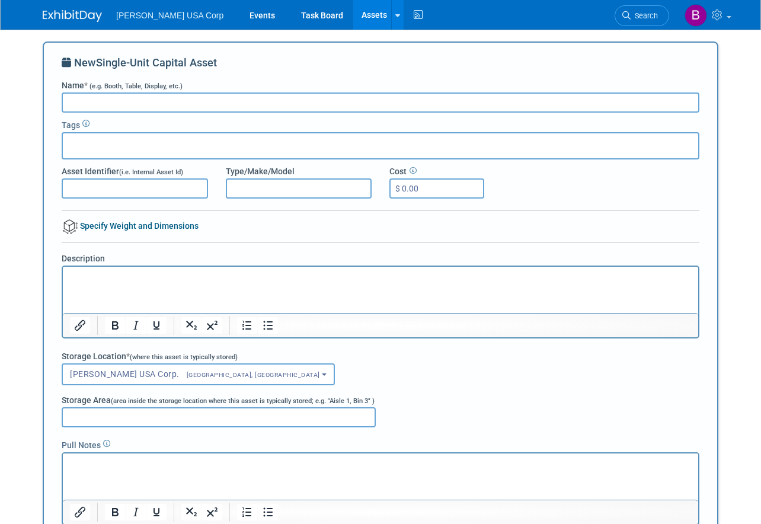
paste input "2707 Sales Demo Cases 98140046 #1"
type input "2707 Sales Demo Cases 98140046 #7"
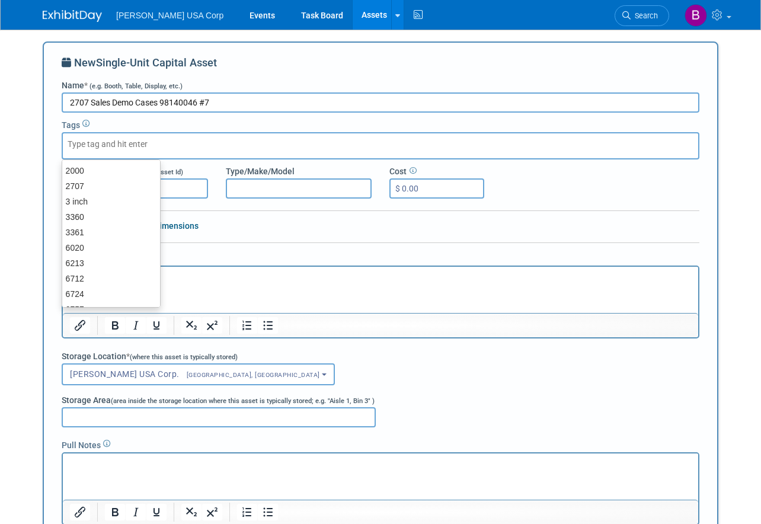
click at [244, 140] on div at bounding box center [381, 145] width 638 height 27
click at [114, 185] on div "2707" at bounding box center [111, 186] width 99 height 17
type input "2707"
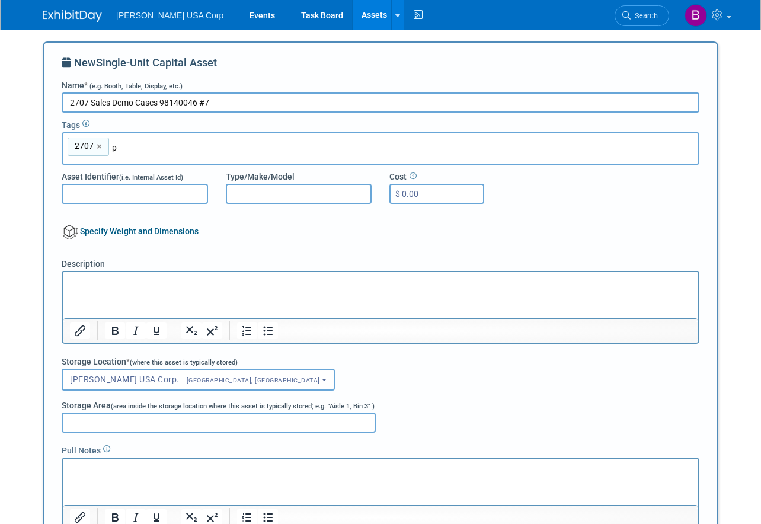
type input "pi"
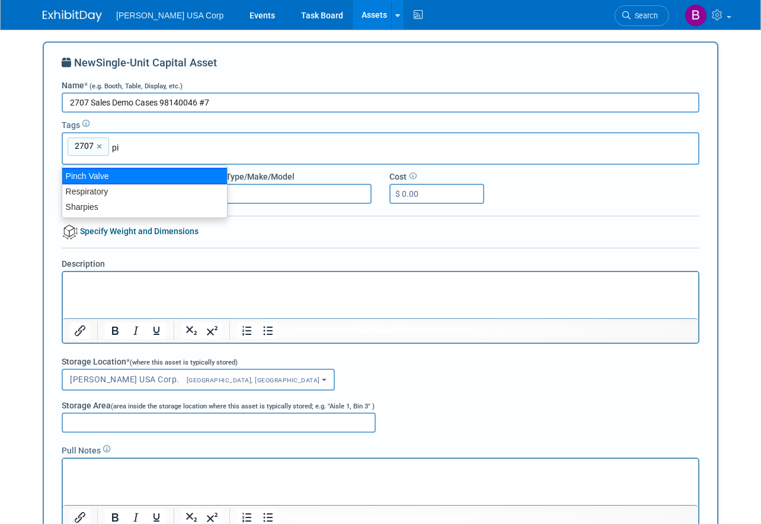
click at [164, 175] on div "Pinch Valve" at bounding box center [145, 176] width 166 height 17
type input "2707, Pinch Valve"
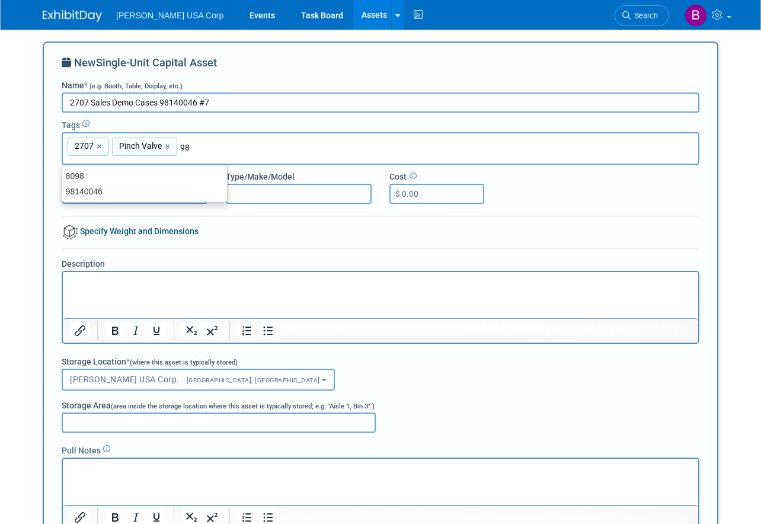
type input "981"
click at [164, 175] on div "98140046" at bounding box center [144, 175] width 165 height 15
type input "2707, Pinch Valve, 98140046"
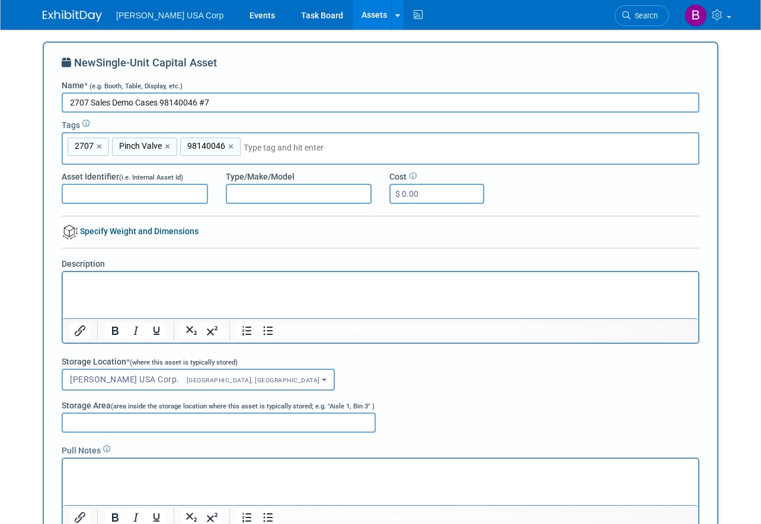
click at [137, 194] on input "Asset Identifier (i.e. Internal Asset Id)" at bounding box center [135, 194] width 146 height 20
type input "812315"
click at [260, 194] on input "Type/Make/Model" at bounding box center [299, 194] width 146 height 20
type input "2707"
click at [111, 425] on input "Storage Area (area inside the storage location where this asset is typically st…" at bounding box center [219, 422] width 314 height 20
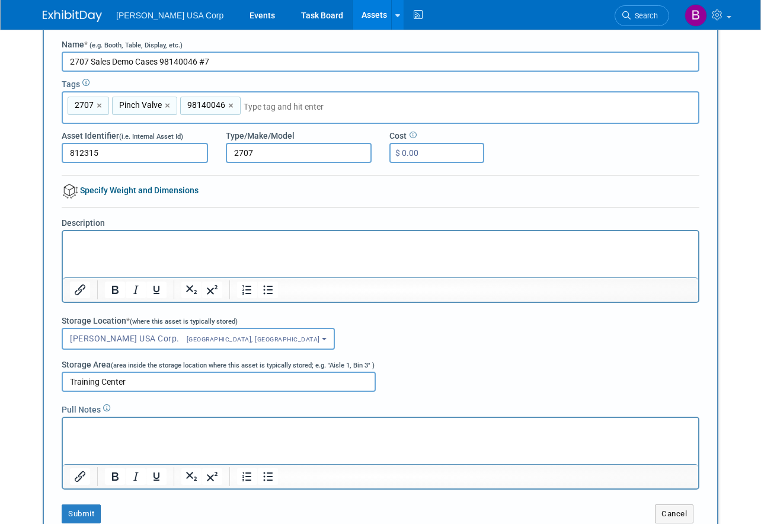
scroll to position [119, 0]
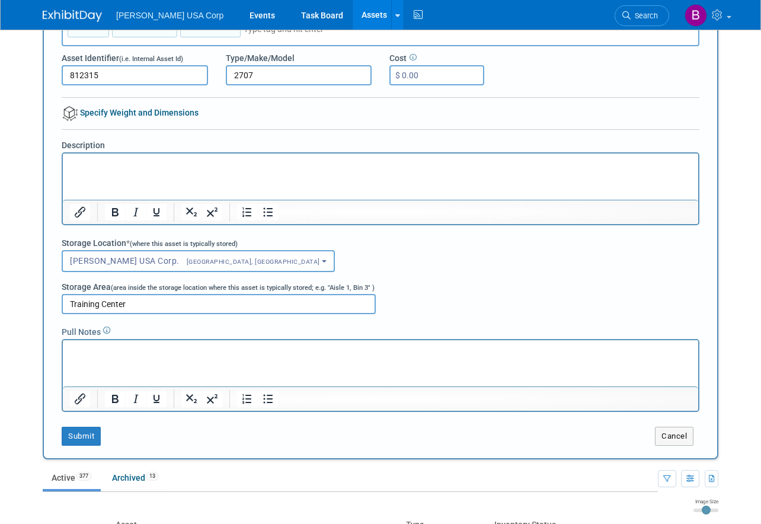
type input "Training Center"
click at [93, 434] on button "Submit" at bounding box center [81, 436] width 39 height 19
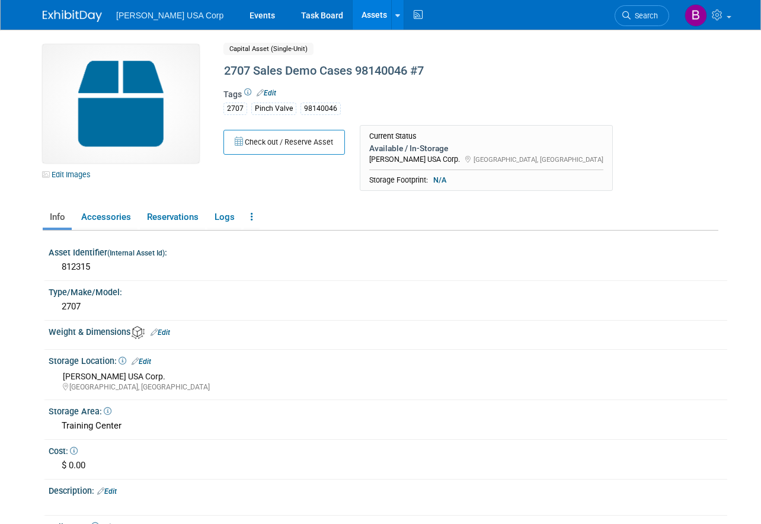
click at [67, 175] on link "Edit Images" at bounding box center [69, 174] width 53 height 15
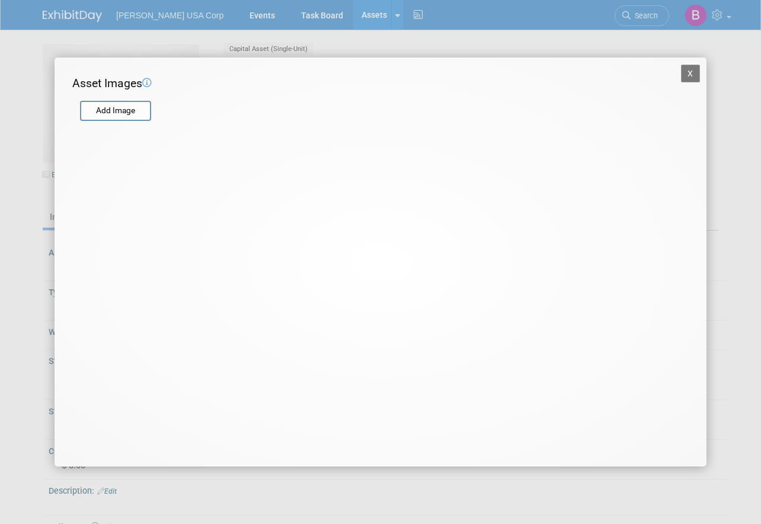
click at [137, 108] on input "file" at bounding box center [79, 111] width 141 height 18
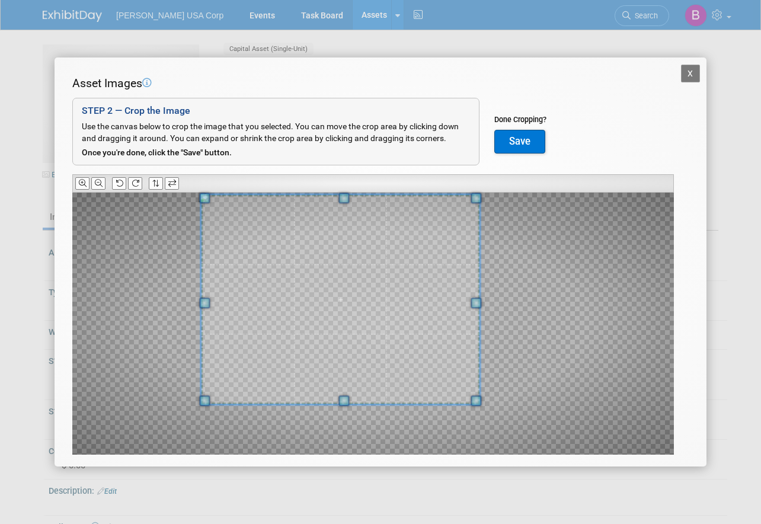
click at [350, 288] on span at bounding box center [340, 299] width 278 height 210
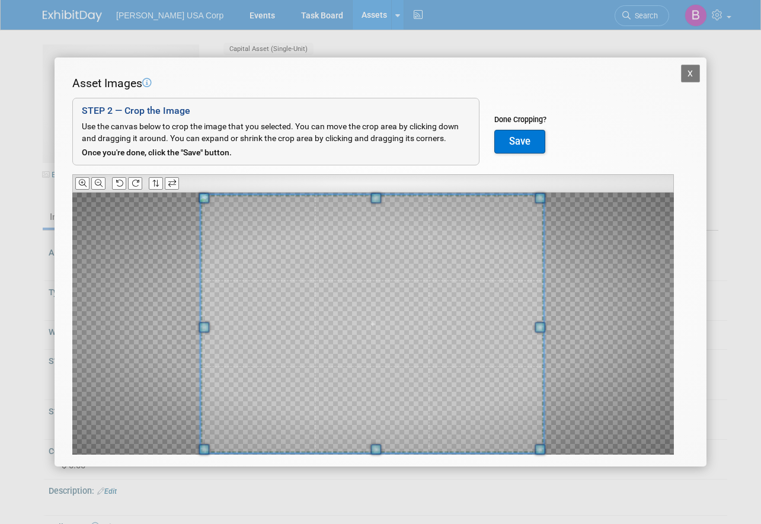
click at [535, 463] on div "Asset Images Add Image STEP 2 — Crop the Image Use the canvas below to crop the…" at bounding box center [380, 283] width 616 height 417
click at [523, 149] on button "Save" at bounding box center [519, 142] width 51 height 24
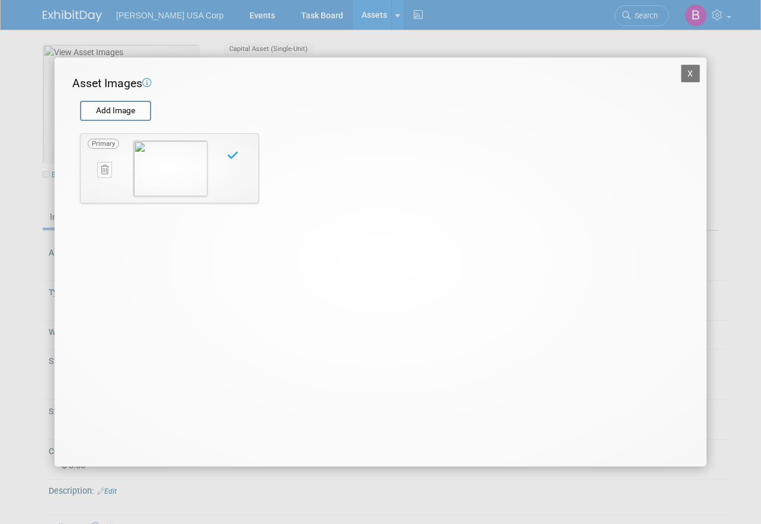
click at [686, 69] on button "X" at bounding box center [690, 74] width 19 height 18
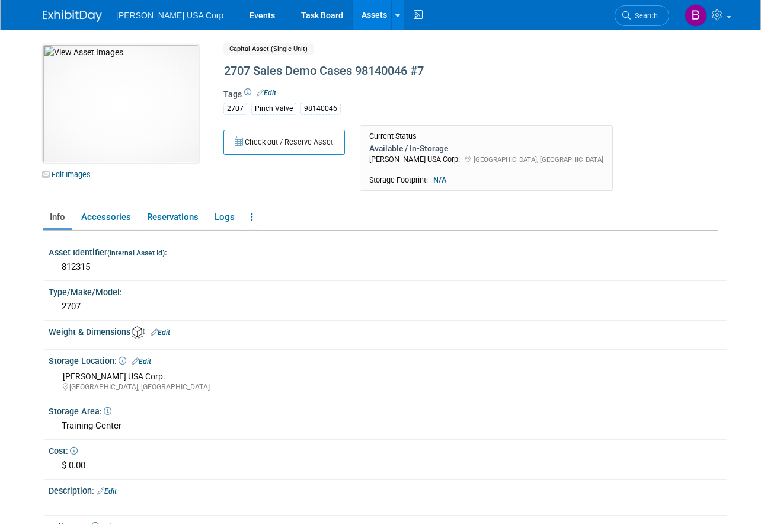
click at [353, 8] on link "Assets" at bounding box center [374, 15] width 43 height 30
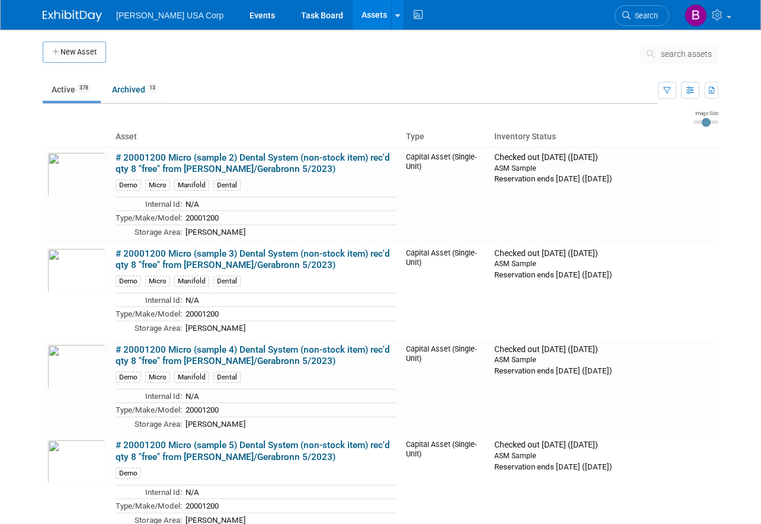
click at [85, 58] on button "New Asset" at bounding box center [74, 51] width 63 height 21
click at [91, 52] on button "New Asset" at bounding box center [74, 51] width 63 height 21
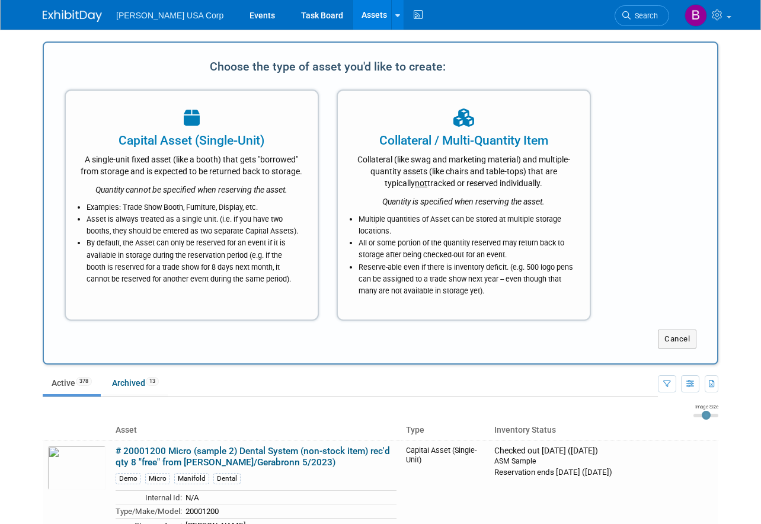
click at [203, 174] on div "A single-unit fixed asset (like a booth) that gets "borrowed" from storage and …" at bounding box center [192, 163] width 222 height 28
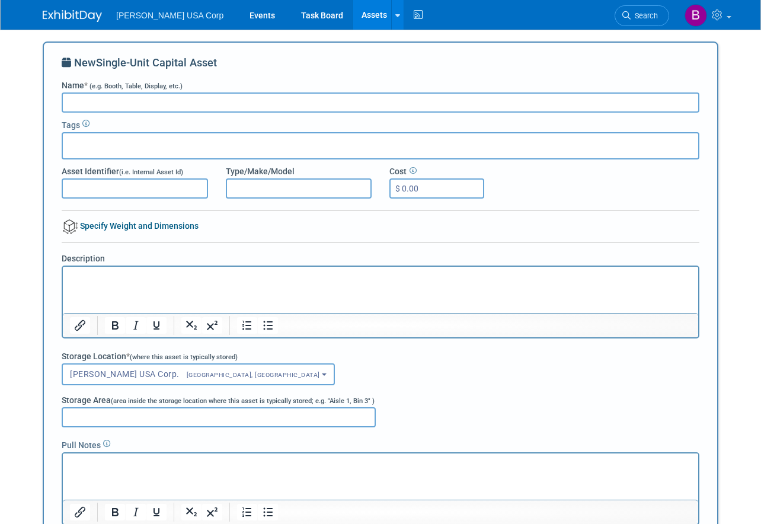
paste input "2707 Sales Demo Cases 98140046 #1"
type input "2707 Sales Demo Cases 98140046 #8"
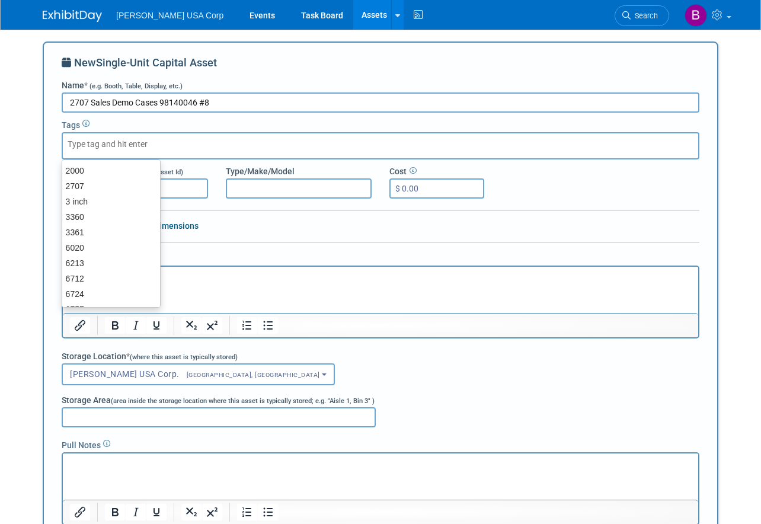
click at [278, 139] on div at bounding box center [381, 145] width 638 height 27
drag, startPoint x: 75, startPoint y: 188, endPoint x: 139, endPoint y: 162, distance: 69.1
click at [74, 188] on div "2707" at bounding box center [111, 186] width 99 height 17
type input "2707"
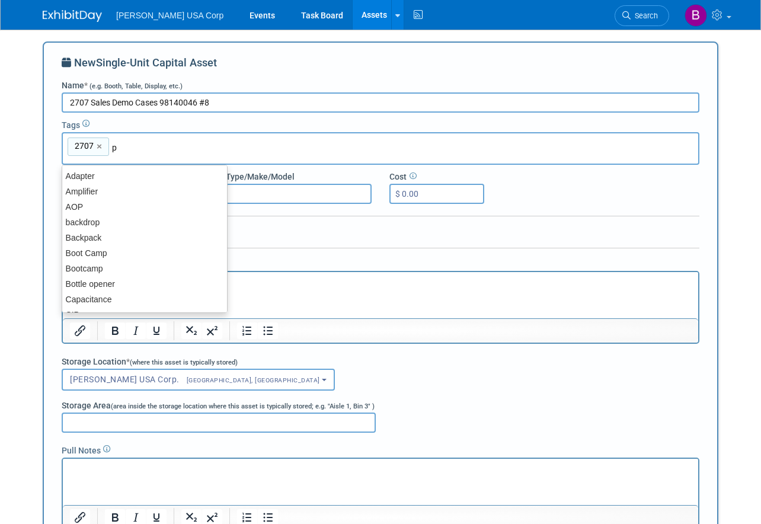
type input "pi"
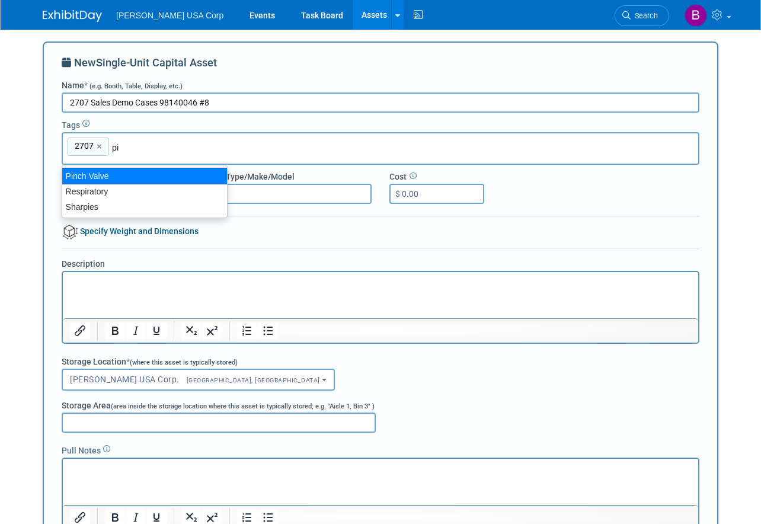
click at [159, 171] on div "Pinch Valve" at bounding box center [145, 176] width 166 height 17
type input "2707, Pinch Valve"
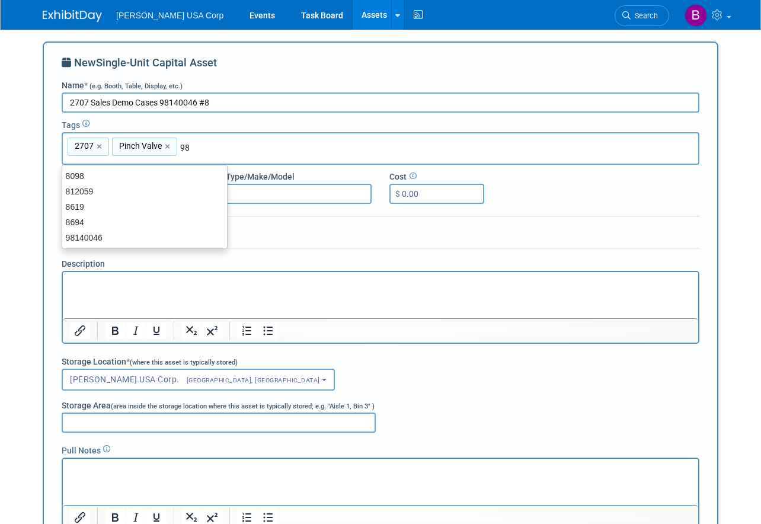
type input "981"
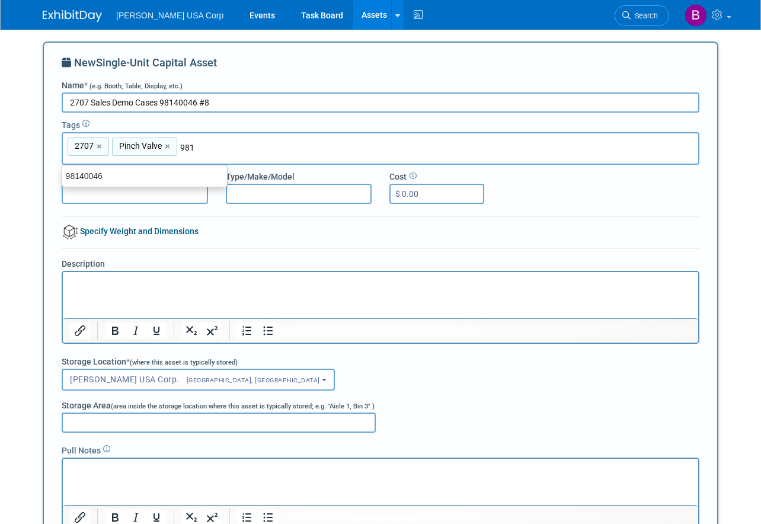
click at [159, 171] on div "98140046" at bounding box center [144, 175] width 165 height 15
type input "2707, Pinch Valve, 98140046"
click at [155, 193] on input "Asset Identifier (i.e. Internal Asset Id)" at bounding box center [135, 194] width 146 height 20
type input "812316"
click at [264, 188] on input "Type/Make/Model" at bounding box center [299, 194] width 146 height 20
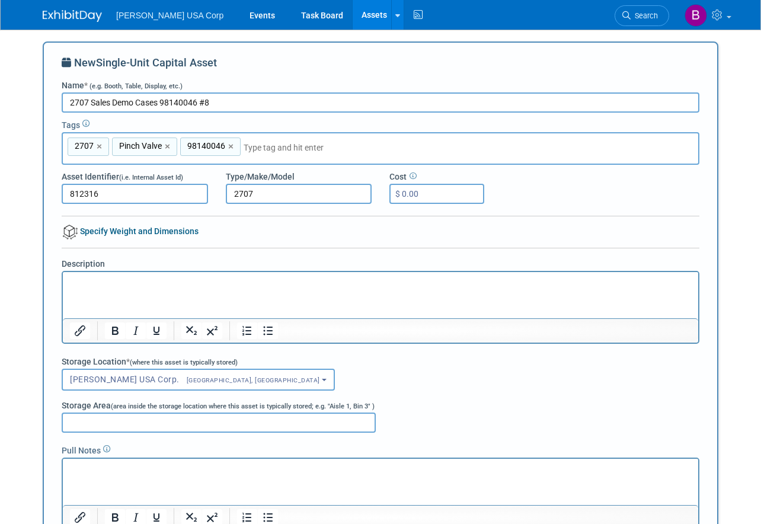
type input "2707"
click at [96, 418] on input "Storage Area (area inside the storage location where this asset is typically st…" at bounding box center [219, 422] width 314 height 20
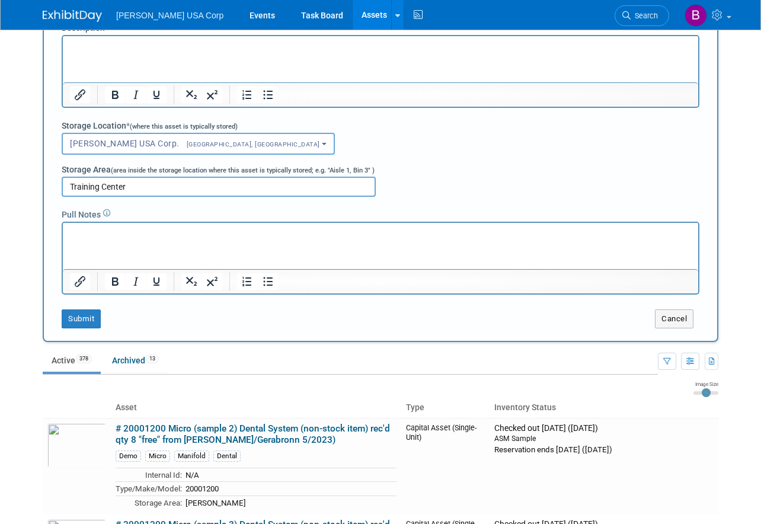
scroll to position [237, 0]
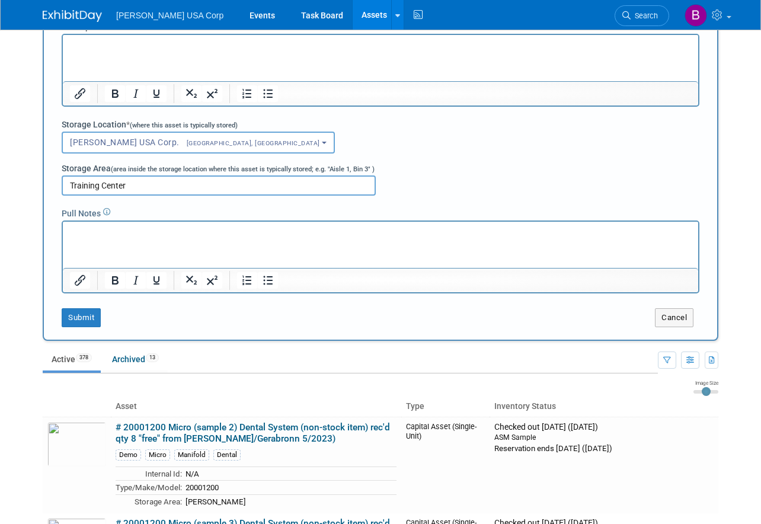
type input "Training Center"
click at [76, 315] on button "Submit" at bounding box center [81, 317] width 39 height 19
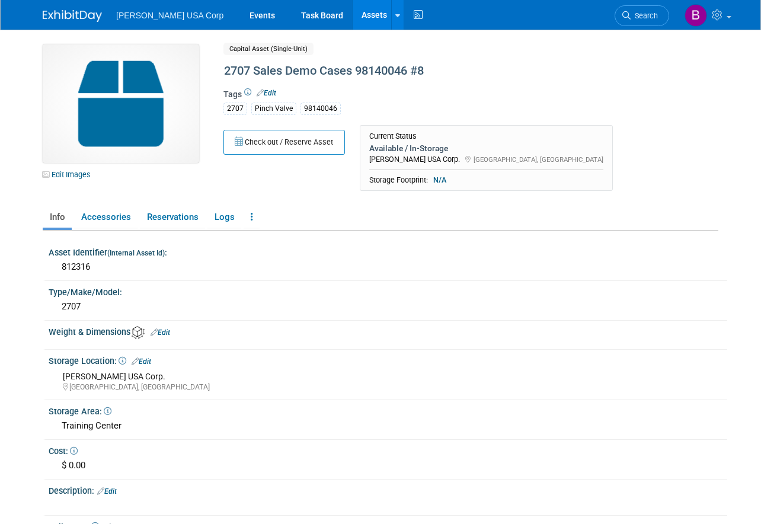
click at [57, 169] on link "Edit Images" at bounding box center [69, 174] width 53 height 15
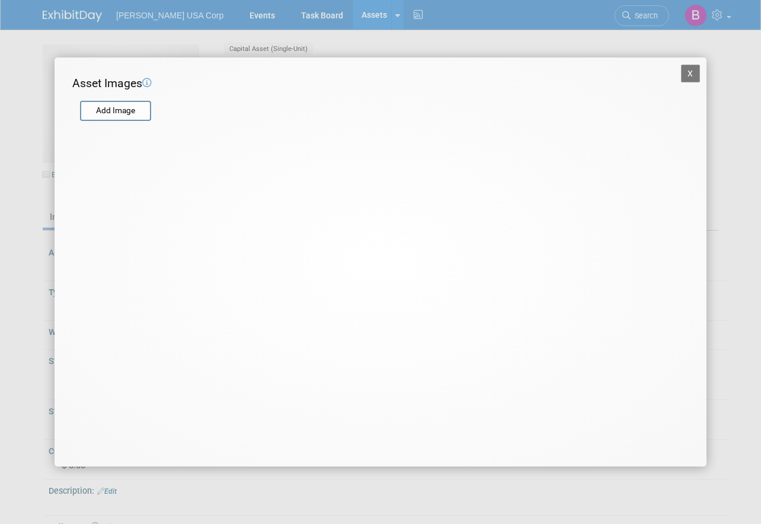
click at [120, 113] on input "file" at bounding box center [79, 111] width 141 height 18
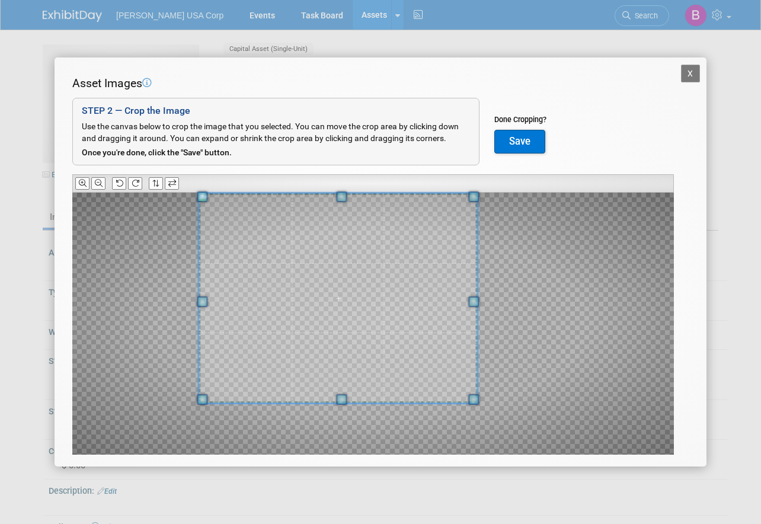
click at [341, 268] on span at bounding box center [338, 298] width 278 height 210
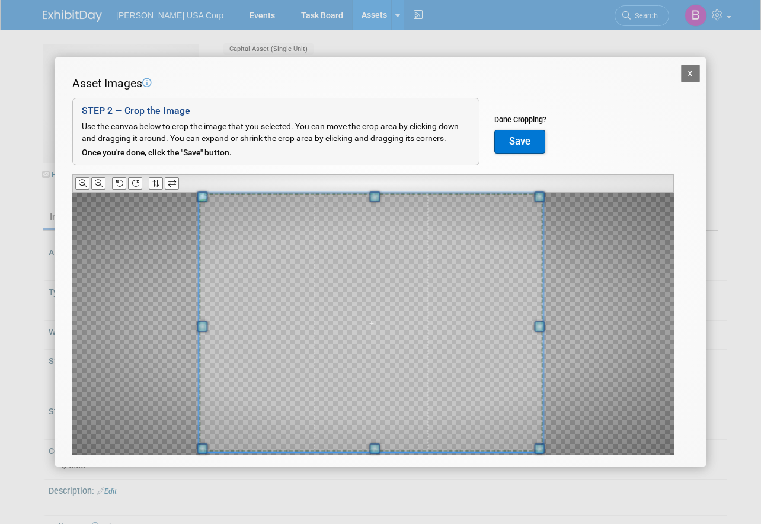
click at [539, 460] on div "Asset Images Add Image STEP 2 — Crop the Image Use the canvas below to crop the…" at bounding box center [380, 283] width 616 height 417
click at [526, 146] on button "Save" at bounding box center [519, 142] width 51 height 24
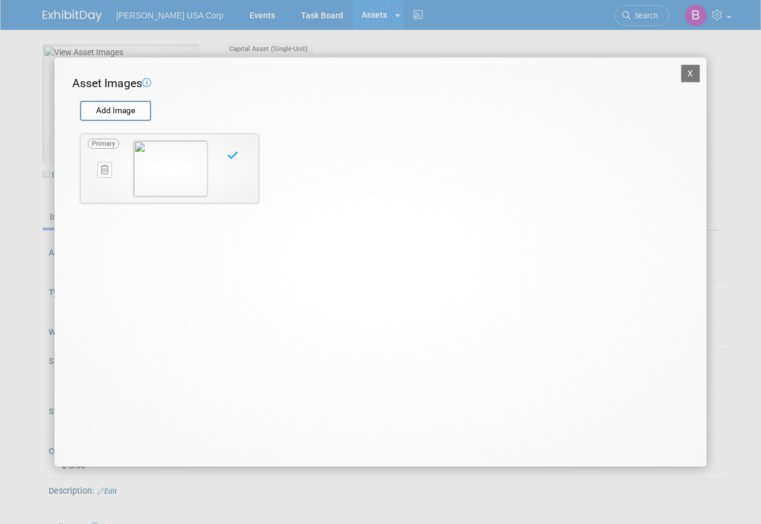
click at [690, 75] on button "X" at bounding box center [690, 74] width 19 height 18
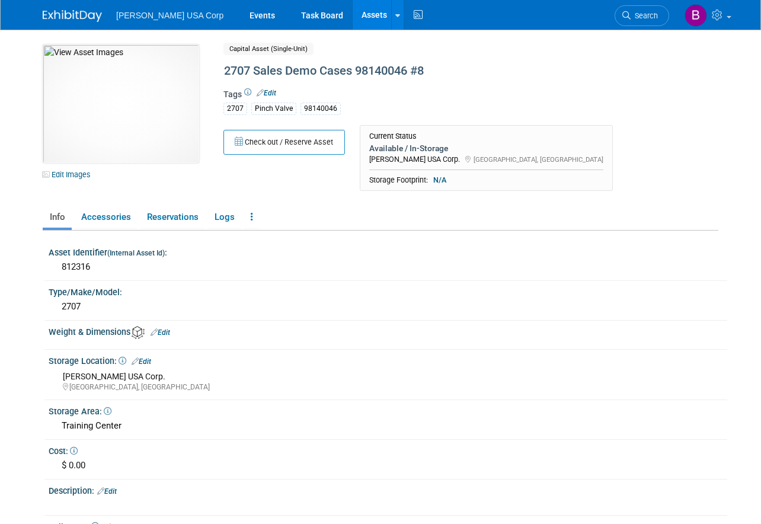
click at [353, 18] on link "Assets" at bounding box center [374, 15] width 43 height 30
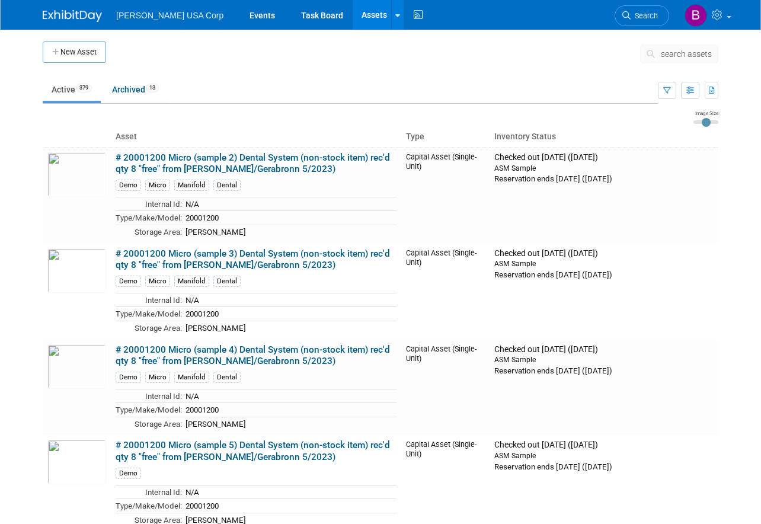
click at [87, 55] on button "New Asset" at bounding box center [74, 51] width 63 height 21
click at [82, 52] on button "New Asset" at bounding box center [74, 51] width 63 height 21
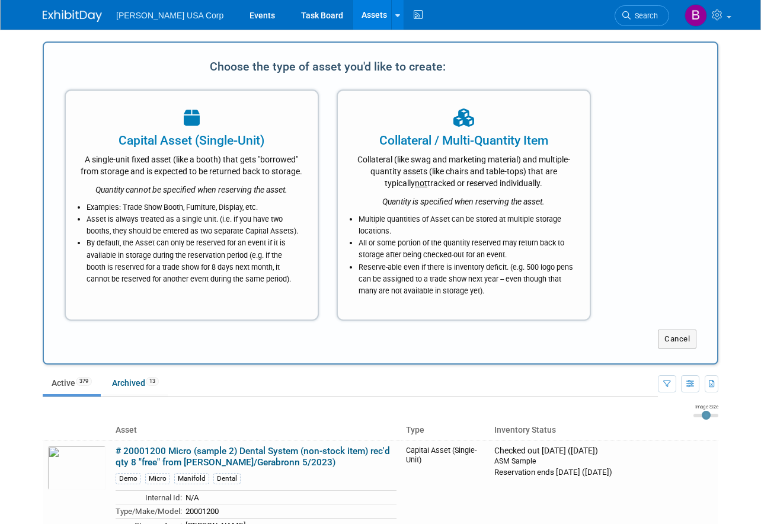
click at [216, 194] on icon "Quantity cannot be specified when reserving the asset." at bounding box center [191, 189] width 192 height 9
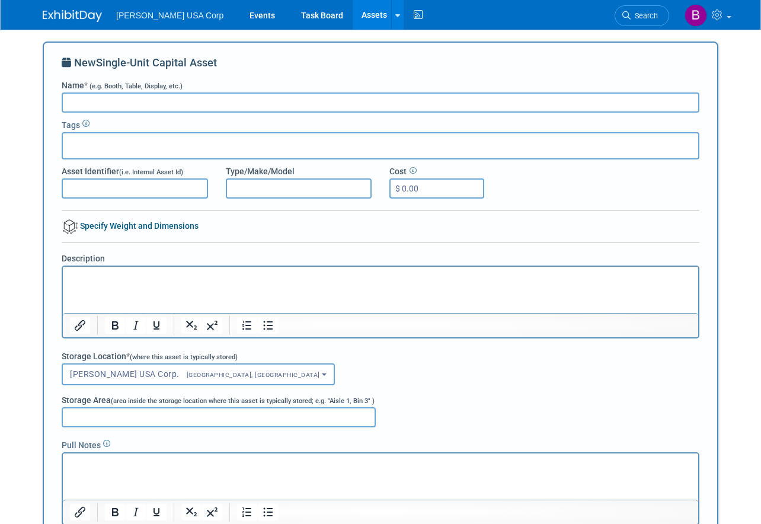
paste input "2707 Sales Demo Cases 98140046 #1"
type input "2707 Sales Demo Cases 98140046 #9"
click at [187, 144] on div at bounding box center [381, 145] width 638 height 27
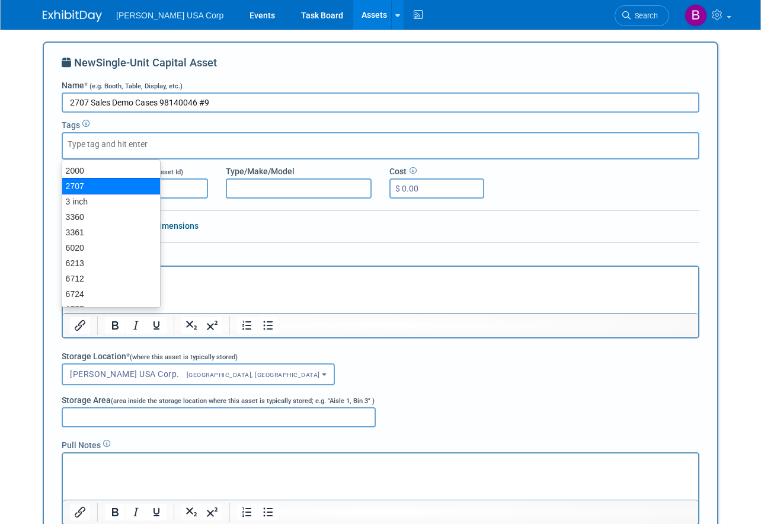
click at [103, 184] on div "2707" at bounding box center [111, 186] width 99 height 17
type input "2707"
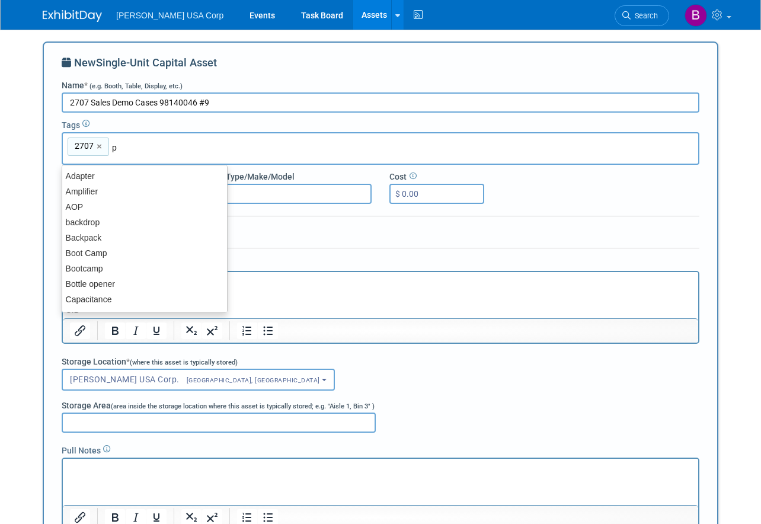
type input "pi"
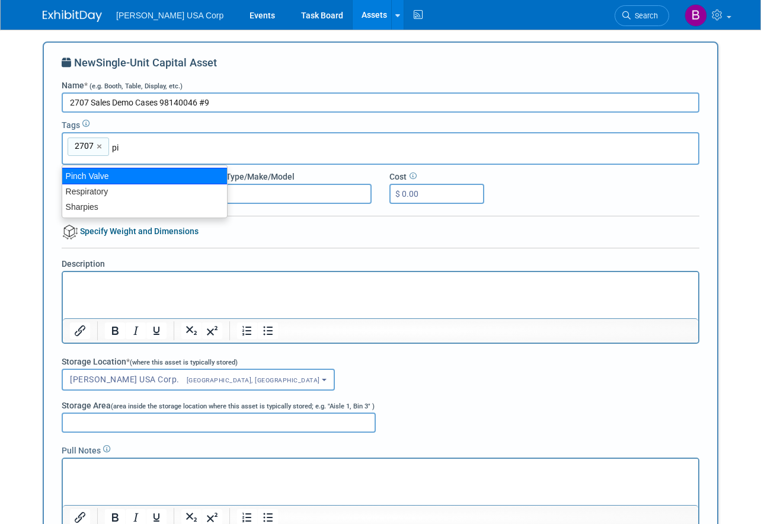
click at [153, 177] on div "Pinch Valve" at bounding box center [145, 176] width 166 height 17
type input "2707, Pinch Valve"
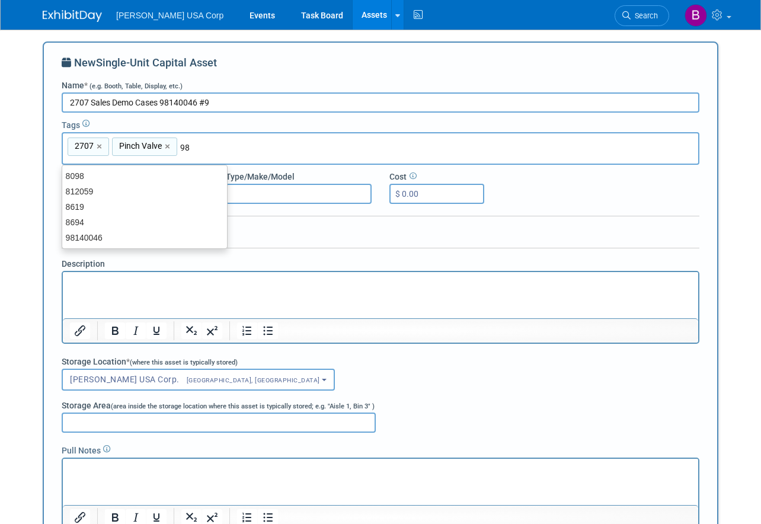
type input "981"
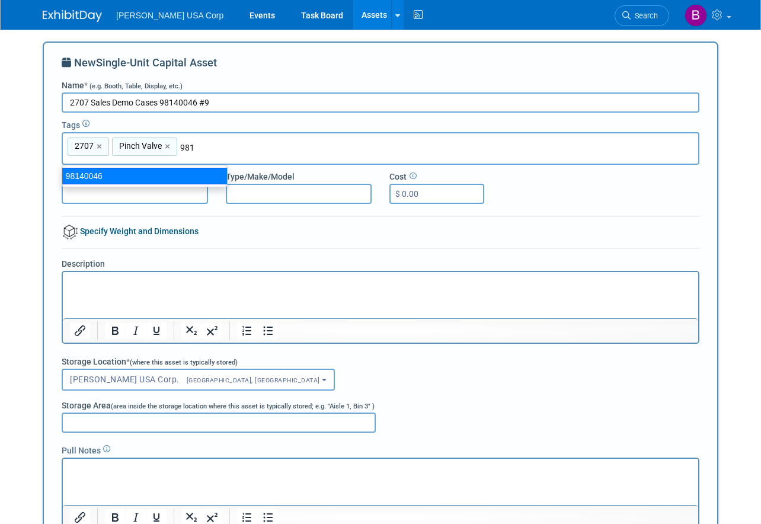
click at [180, 170] on div "98140046" at bounding box center [145, 176] width 166 height 17
type input "2707, Pinch Valve, 98140046"
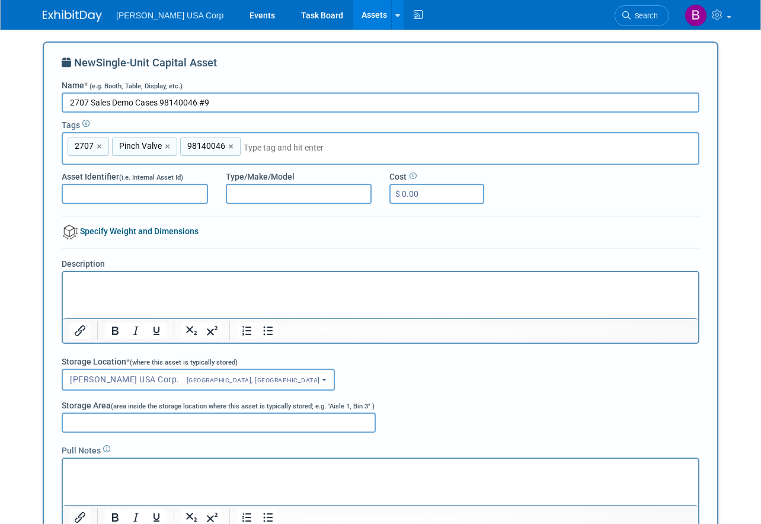
click at [143, 187] on input "Asset Identifier (i.e. Internal Asset Id)" at bounding box center [135, 194] width 146 height 20
type input "812317"
click at [308, 190] on input "Type/Make/Model" at bounding box center [299, 194] width 146 height 20
type input "2707"
click at [133, 417] on input "Storage Area (area inside the storage location where this asset is typically st…" at bounding box center [219, 422] width 314 height 20
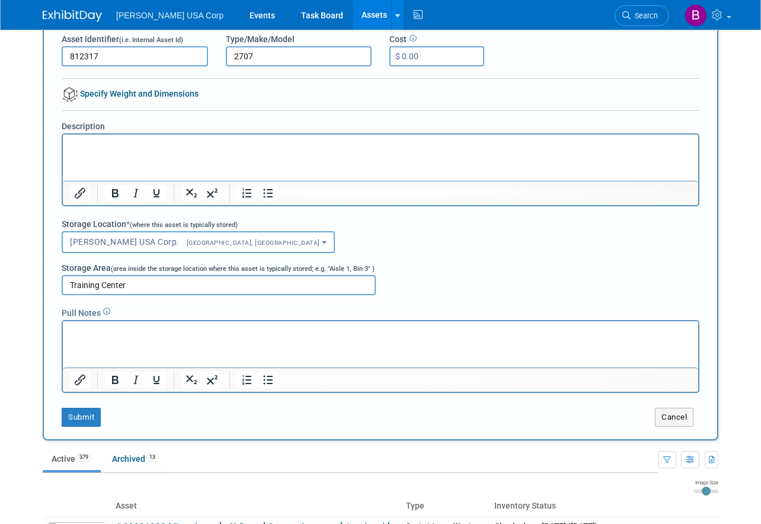
scroll to position [178, 0]
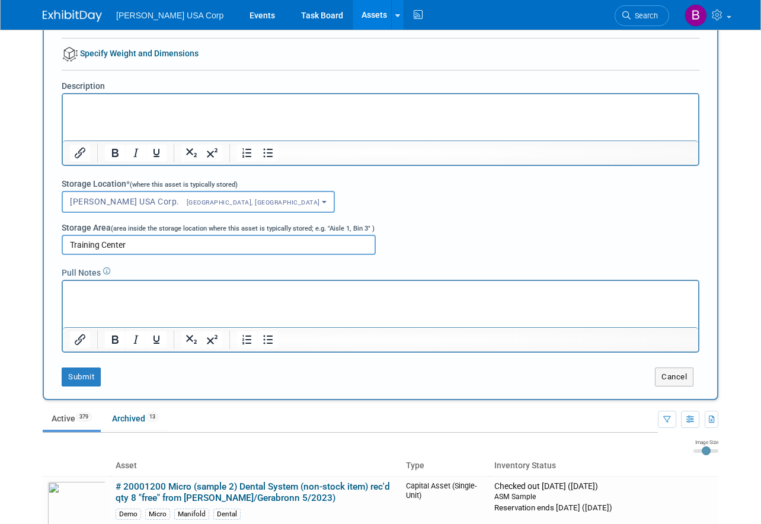
type input "Training Center"
click at [79, 379] on button "Submit" at bounding box center [81, 376] width 39 height 19
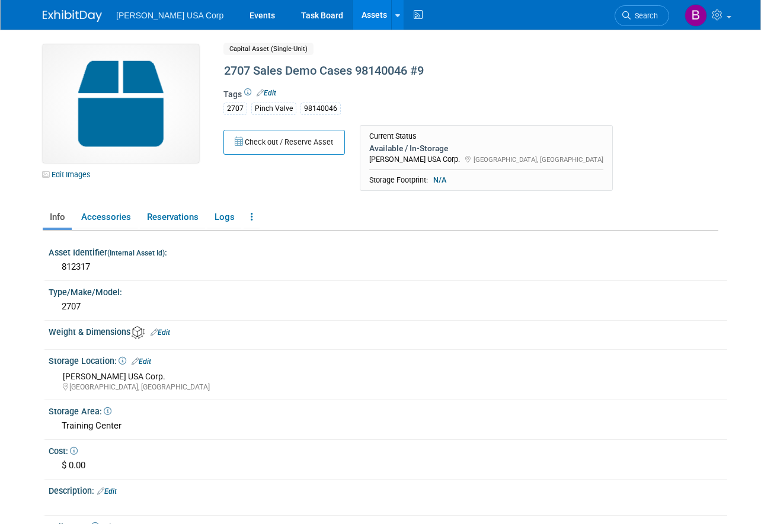
click at [84, 175] on link "Edit Images" at bounding box center [69, 174] width 53 height 15
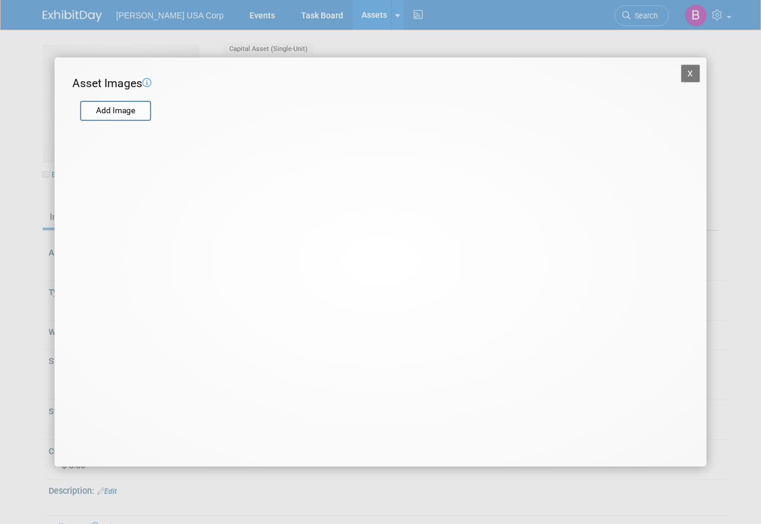
click at [94, 119] on input "file" at bounding box center [79, 111] width 141 height 18
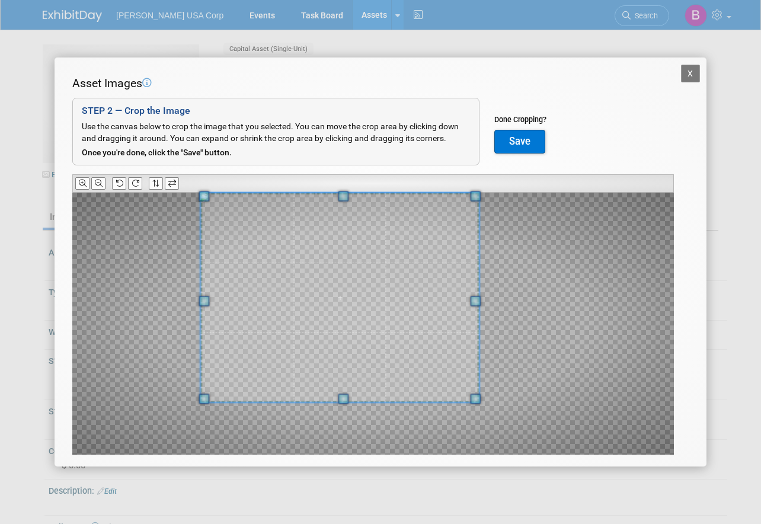
click at [342, 281] on span at bounding box center [339, 298] width 278 height 210
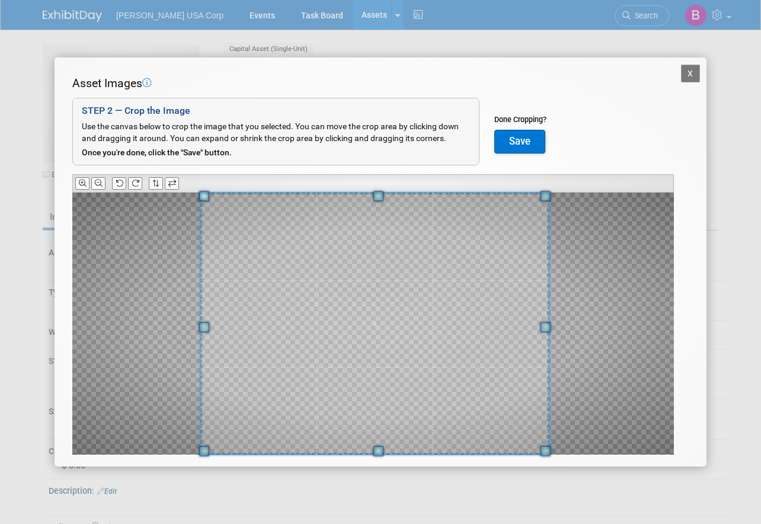
click at [553, 484] on div "X Asset Images Add Image STEP 2 — Crop the Image Use the canvas below to crop t…" at bounding box center [380, 262] width 761 height 524
click at [526, 142] on button "Save" at bounding box center [519, 142] width 51 height 24
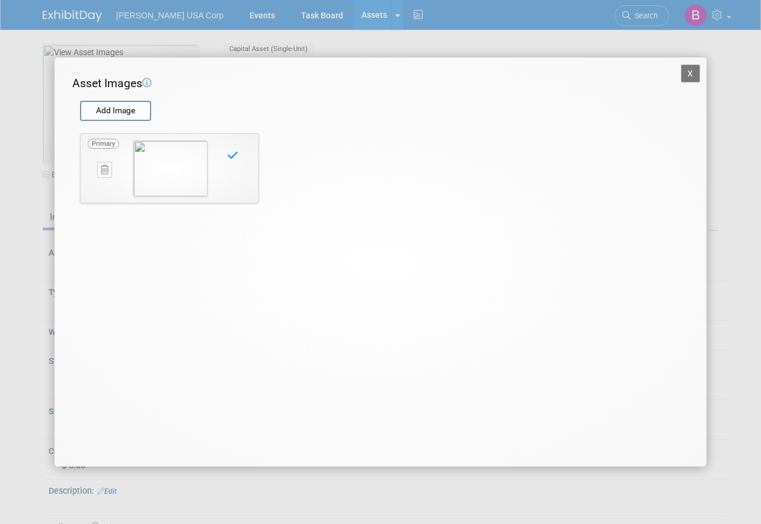
click at [692, 71] on button "X" at bounding box center [690, 74] width 19 height 18
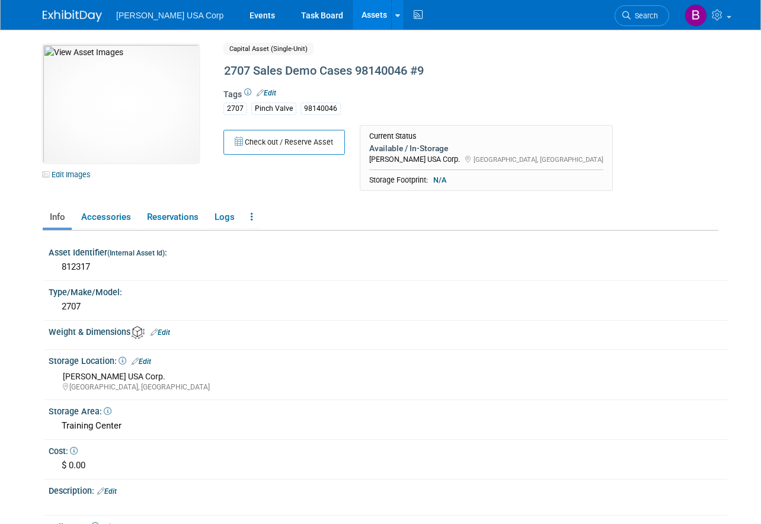
click at [353, 16] on link "Assets" at bounding box center [374, 15] width 43 height 30
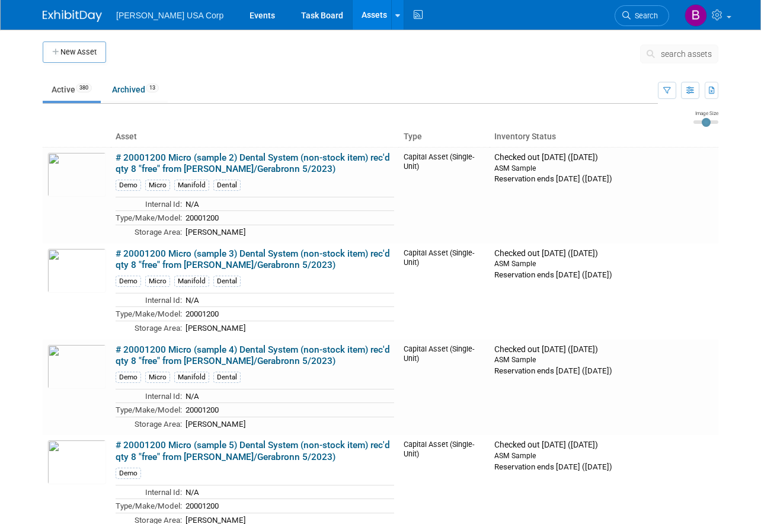
click at [81, 50] on button "New Asset" at bounding box center [74, 51] width 63 height 21
click at [92, 57] on button "New Asset" at bounding box center [74, 51] width 63 height 21
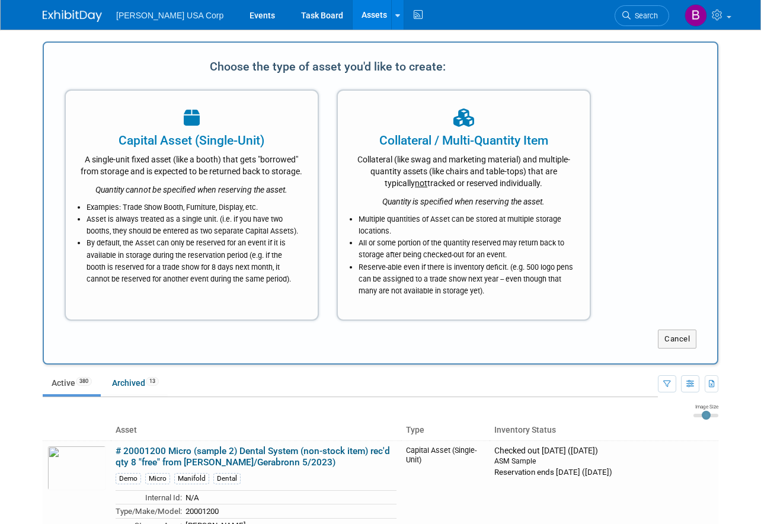
click at [187, 194] on icon "Quantity cannot be specified when reserving the asset." at bounding box center [191, 189] width 192 height 9
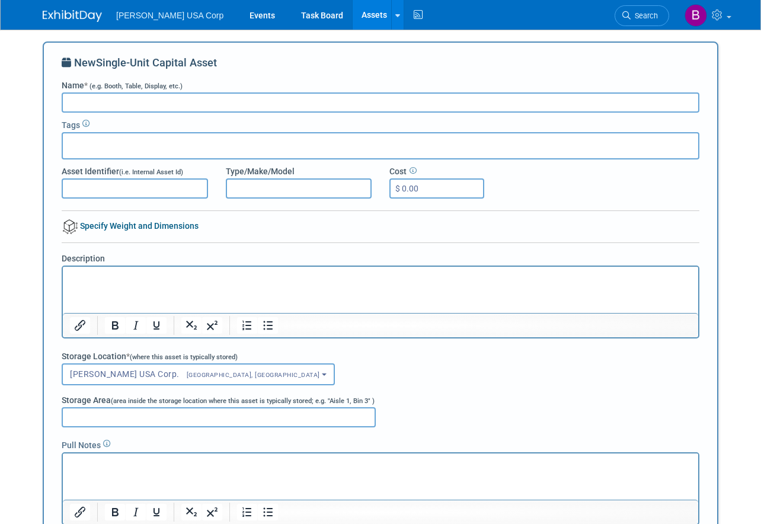
paste input "2707 Sales Demo Cases 98140046 #1"
type input "2707 Sales Demo Cases 98140046 #10"
click at [111, 191] on input "Asset Identifier (i.e. Internal Asset Id)" at bounding box center [135, 188] width 146 height 20
type input "812318"
click at [125, 143] on input "text" at bounding box center [115, 144] width 95 height 12
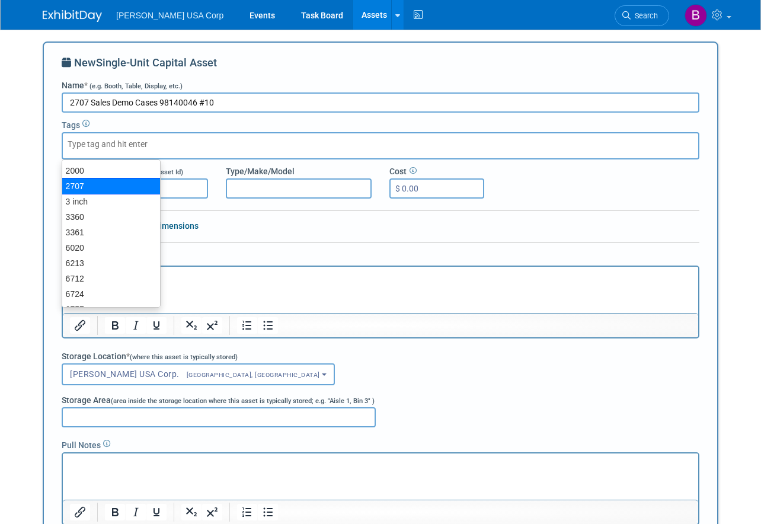
click at [95, 183] on div "2707" at bounding box center [111, 186] width 99 height 17
type input "2707"
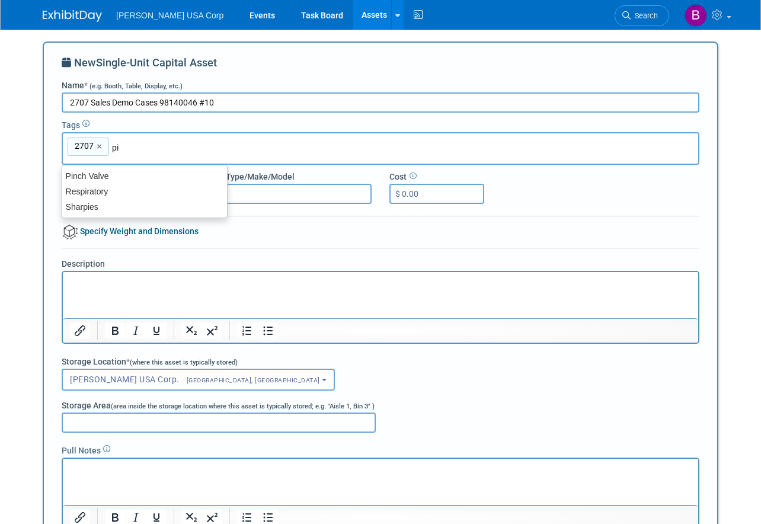
type input "pin"
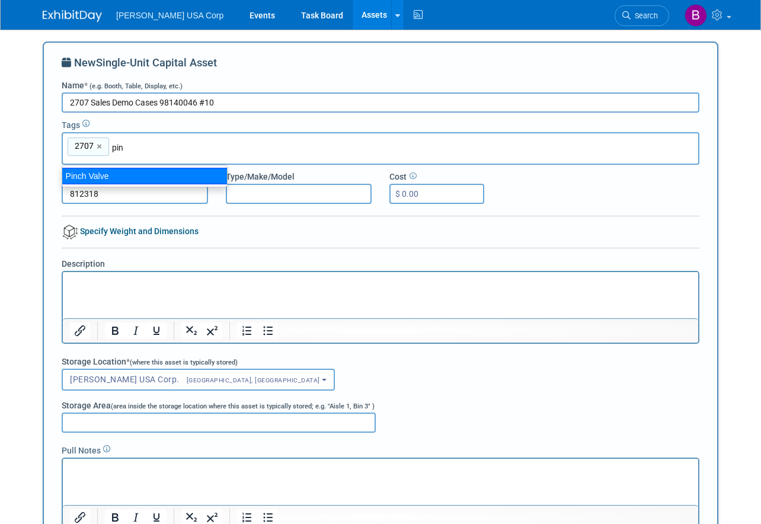
click at [119, 179] on div "Pinch Valve" at bounding box center [145, 176] width 166 height 17
type input "2707, Pinch Valve"
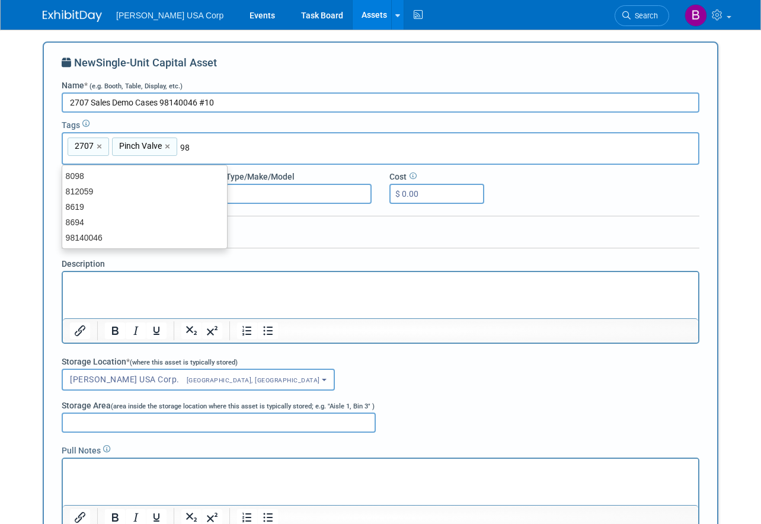
type input "981"
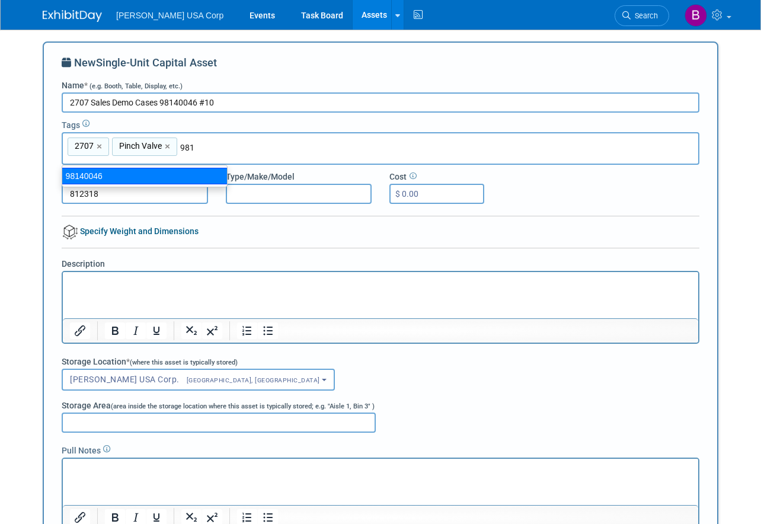
click at [162, 171] on div "98140046" at bounding box center [145, 176] width 166 height 17
type input "2707, Pinch Valve, 98140046"
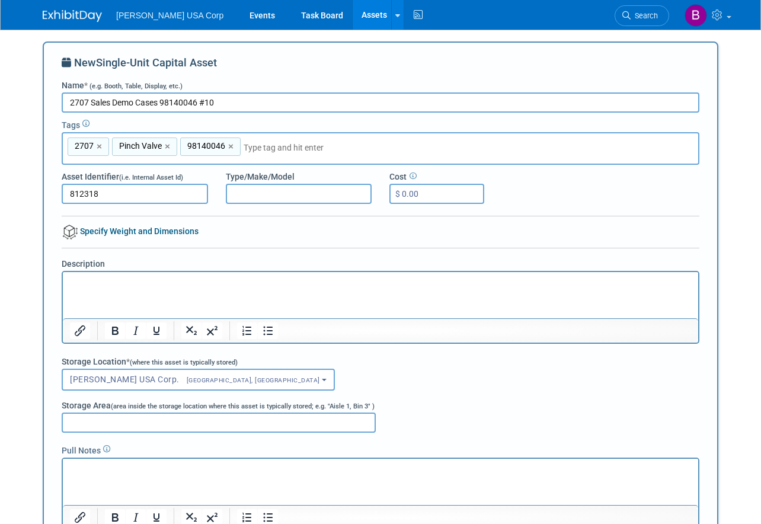
click at [255, 198] on input "Type/Make/Model" at bounding box center [299, 194] width 146 height 20
type input "2707"
click at [598, 232] on div "New Single-Unit Capital Asset Name * (e.g. Booth, Table, Display, etc.) 2707 Sa…" at bounding box center [381, 309] width 638 height 509
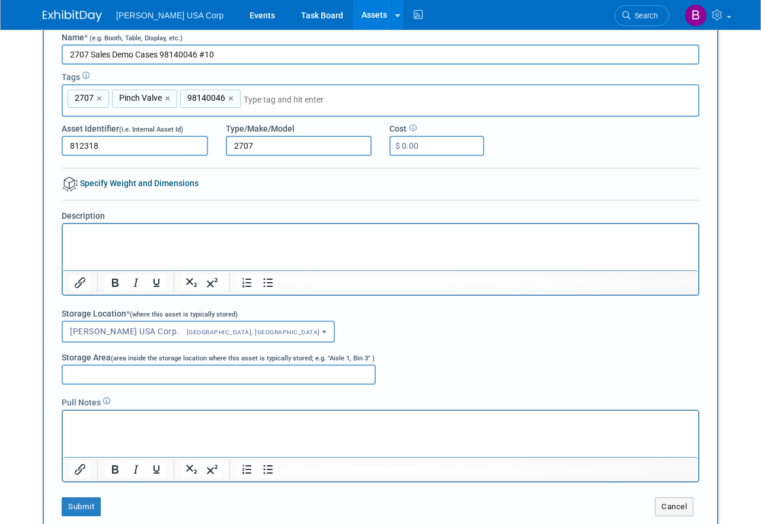
scroll to position [119, 0]
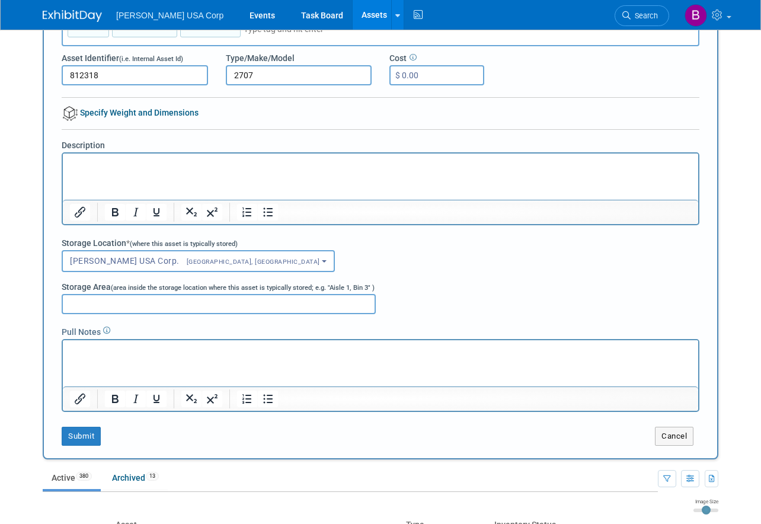
click at [118, 303] on input "Storage Area (area inside the storage location where this asset is typically st…" at bounding box center [219, 304] width 314 height 20
type input "Training Center"
click at [75, 432] on button "Submit" at bounding box center [81, 436] width 39 height 19
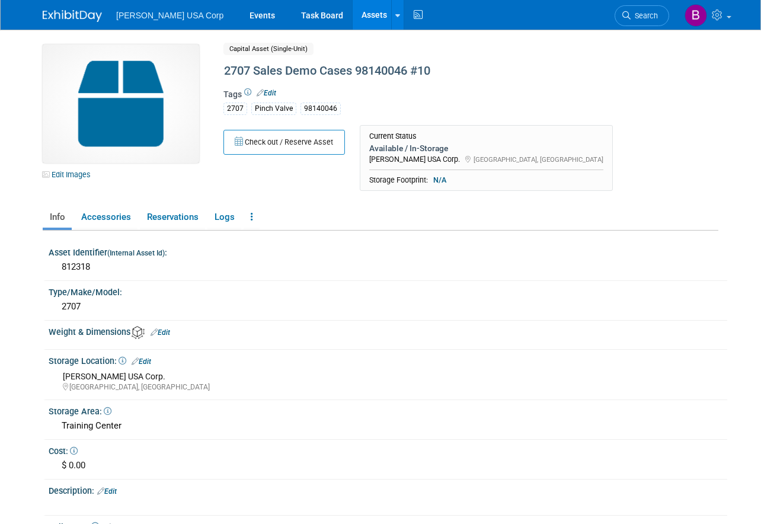
click at [82, 171] on link "Edit Images" at bounding box center [69, 174] width 53 height 15
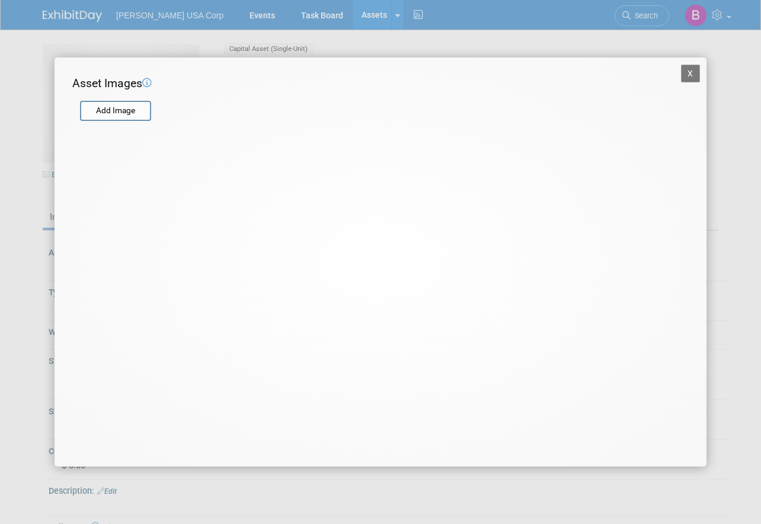
click at [104, 106] on input "file" at bounding box center [79, 111] width 141 height 18
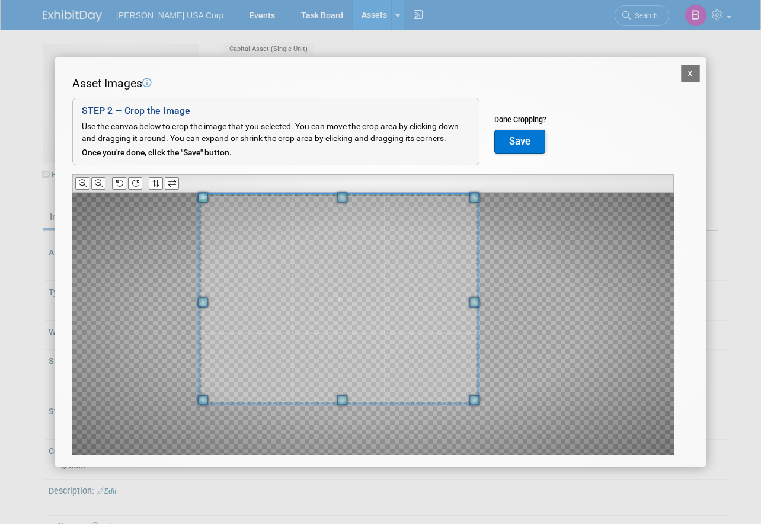
click at [241, 289] on span at bounding box center [338, 299] width 278 height 210
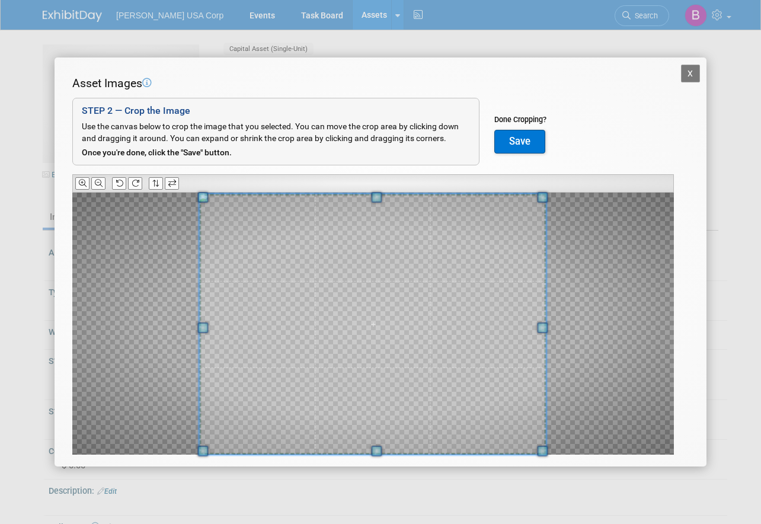
click at [546, 465] on div "Asset Images Add Image STEP 2 — Crop the Image Use the canvas below to crop the…" at bounding box center [380, 283] width 616 height 417
click at [509, 138] on button "Save" at bounding box center [519, 142] width 51 height 24
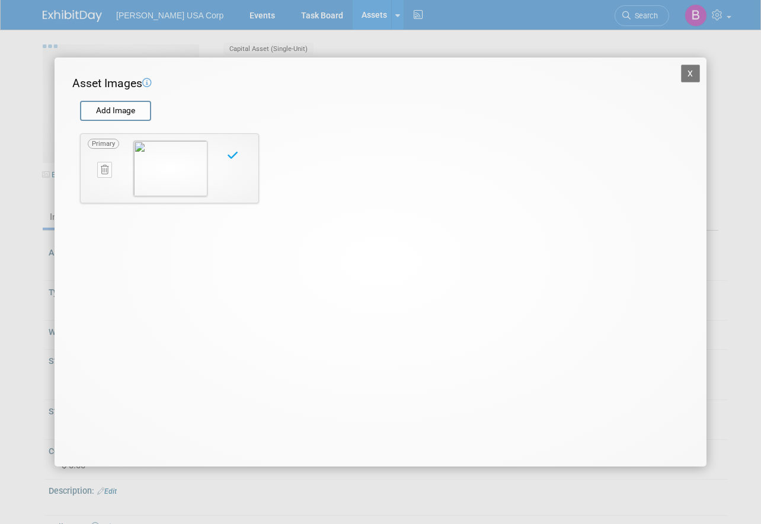
click at [687, 74] on button "X" at bounding box center [690, 74] width 19 height 18
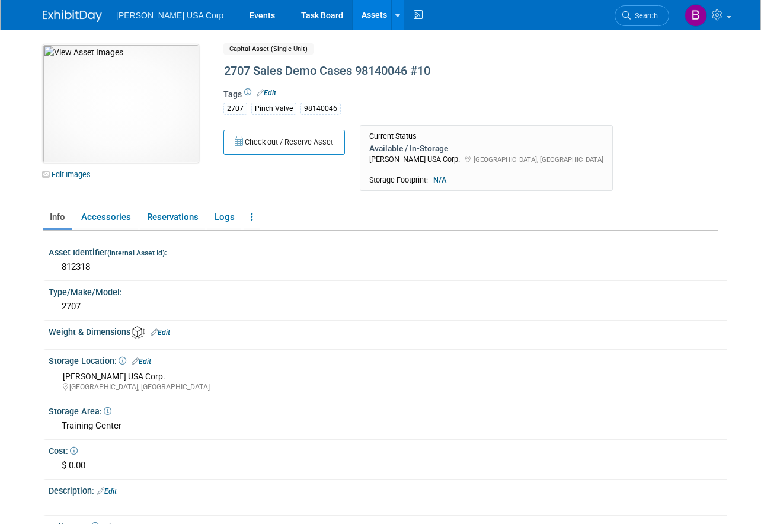
click at [353, 8] on link "Assets" at bounding box center [374, 15] width 43 height 30
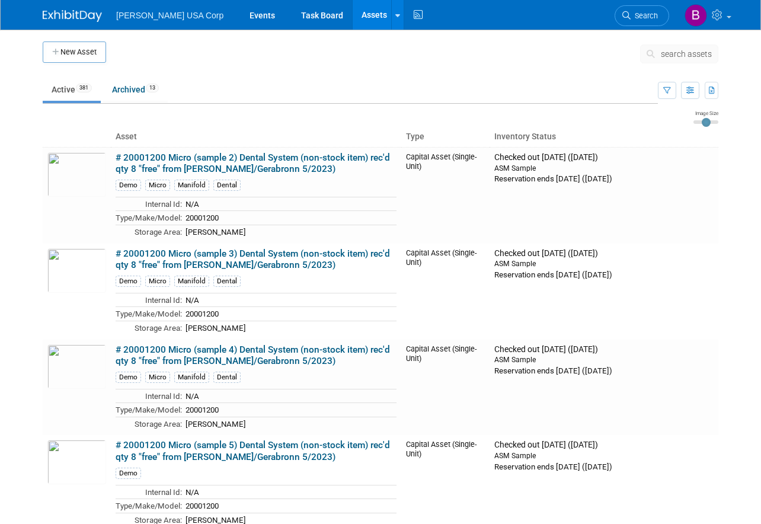
click at [674, 55] on span "search assets" at bounding box center [686, 53] width 51 height 9
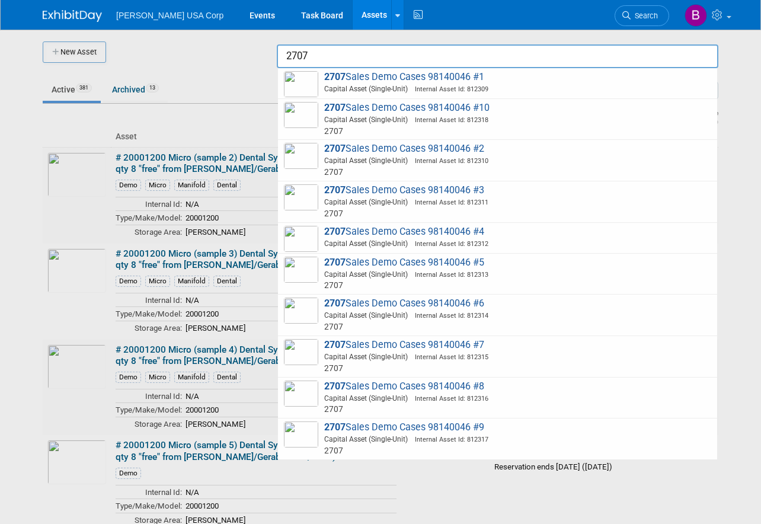
type input "2707"
click at [380, 49] on div at bounding box center [380, 262] width 0 height 524
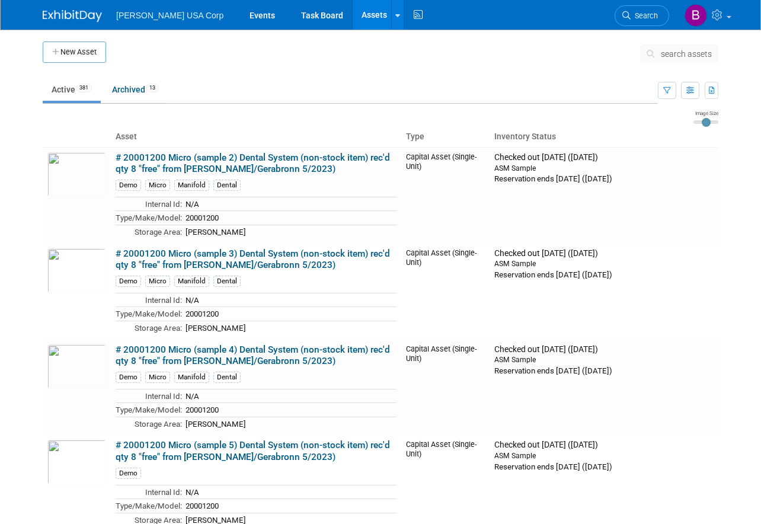
click at [129, 20] on span "[PERSON_NAME] USA Corp" at bounding box center [169, 15] width 107 height 9
click at [100, 18] on img at bounding box center [72, 16] width 59 height 12
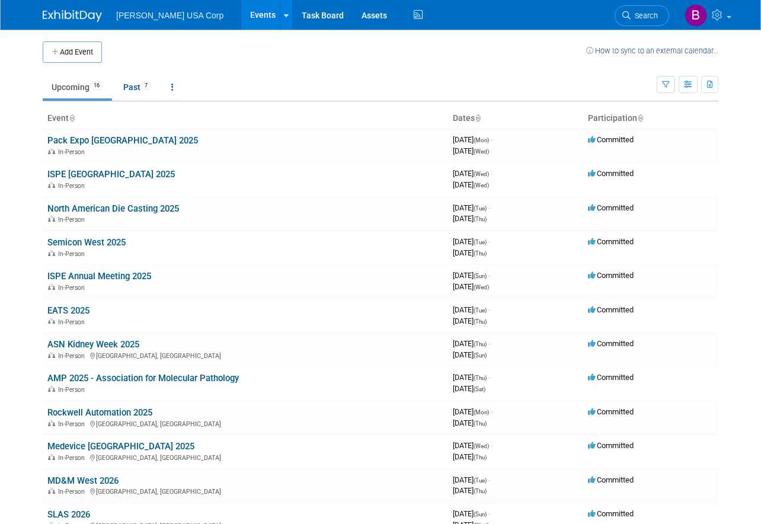
click at [298, 54] on td at bounding box center [344, 51] width 484 height 21
click at [63, 20] on img at bounding box center [72, 16] width 59 height 12
